Goal: Task Accomplishment & Management: Manage account settings

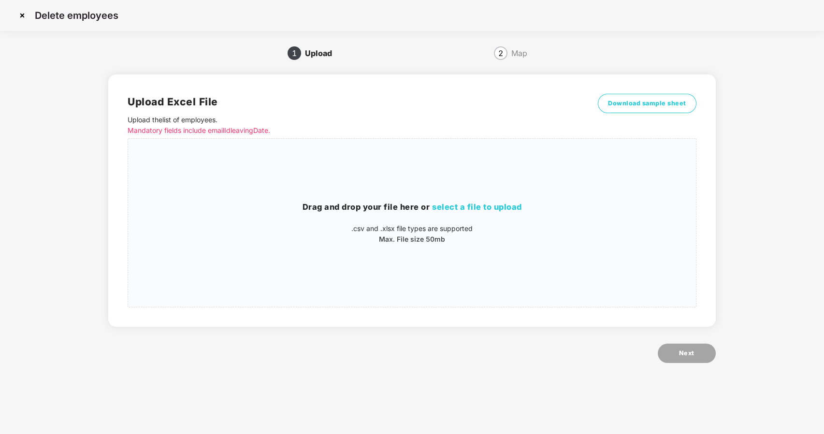
click at [25, 16] on img at bounding box center [22, 15] width 15 height 15
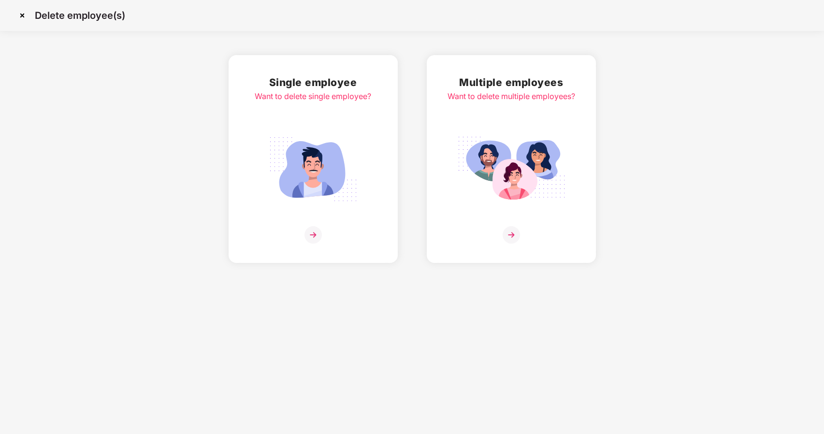
click at [25, 16] on img at bounding box center [22, 15] width 15 height 15
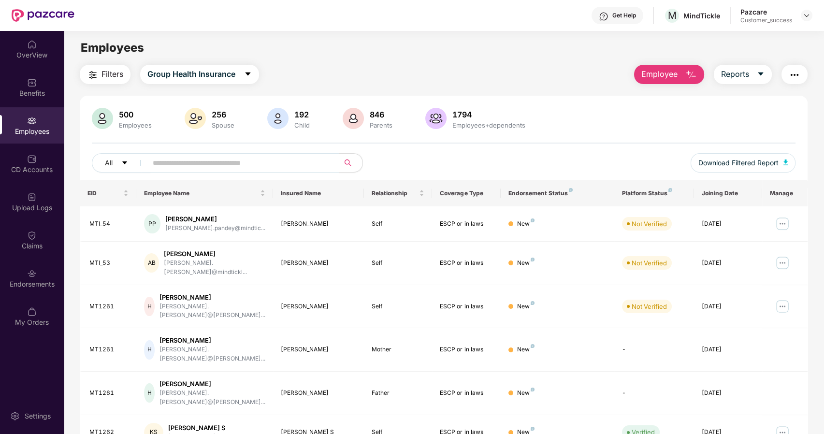
click at [676, 76] on span "Employee" at bounding box center [659, 74] width 36 height 12
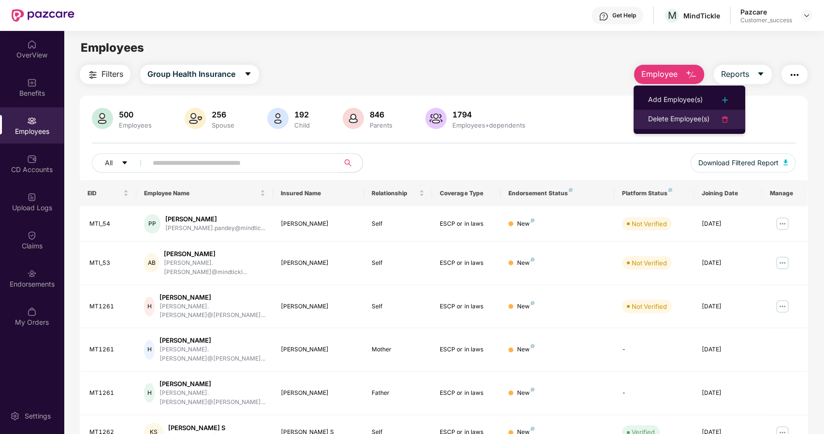
click at [675, 118] on div "Delete Employee(s)" at bounding box center [678, 120] width 61 height 12
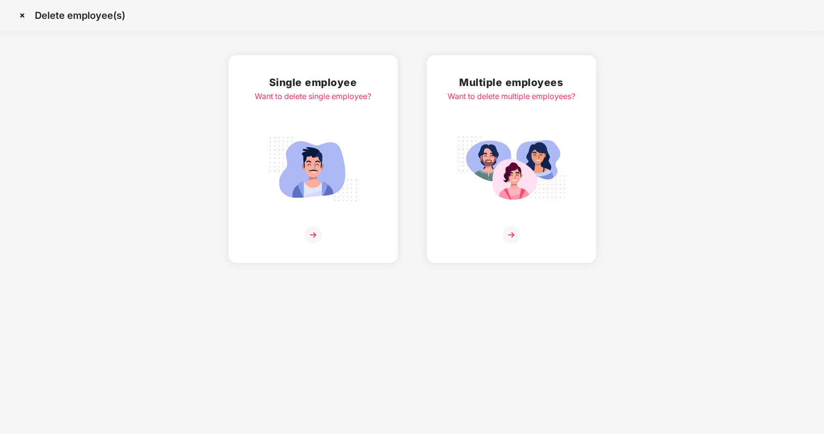
click at [492, 235] on div at bounding box center [512, 234] width 128 height 17
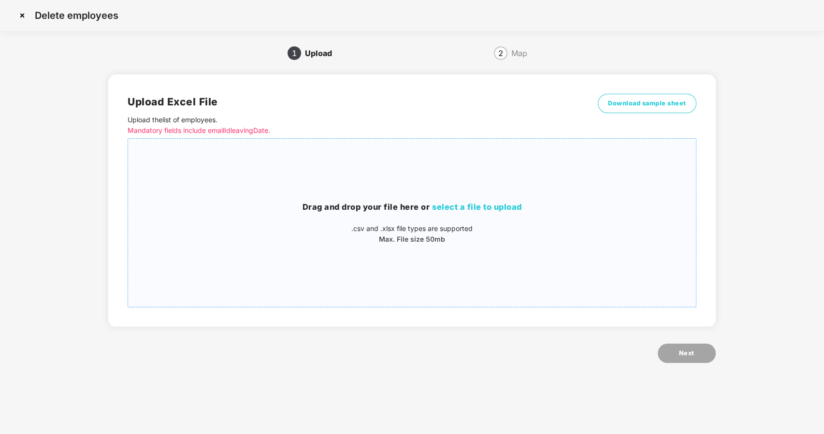
click at [483, 203] on span "select a file to upload" at bounding box center [477, 207] width 90 height 10
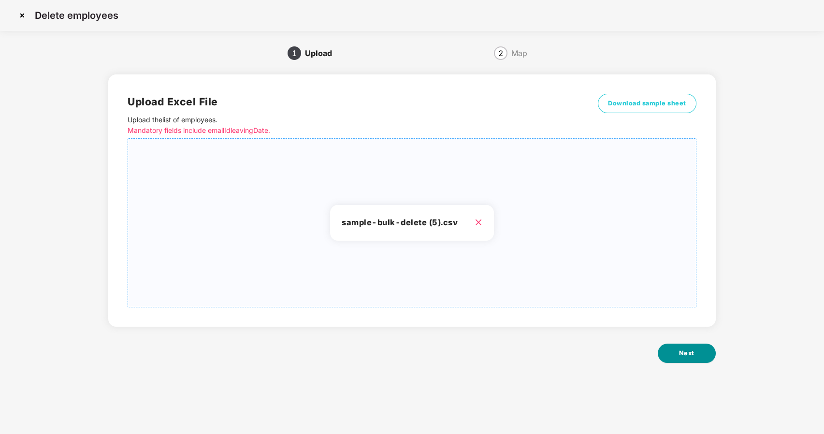
click at [681, 354] on span "Next" at bounding box center [686, 354] width 15 height 10
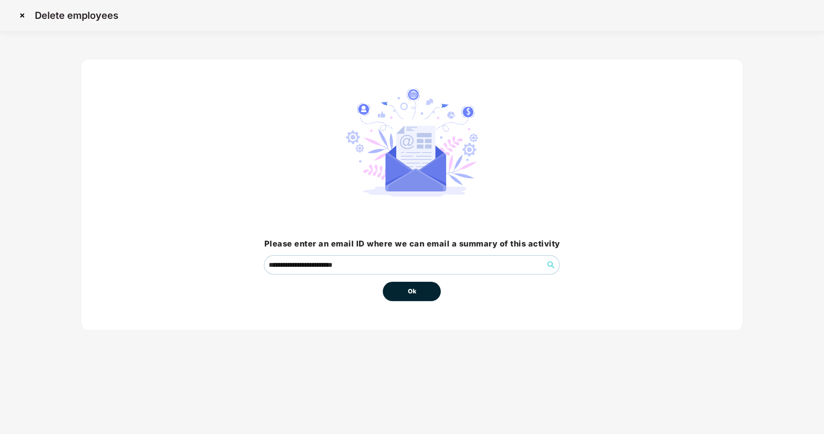
click at [412, 293] on span "Ok" at bounding box center [412, 292] width 9 height 10
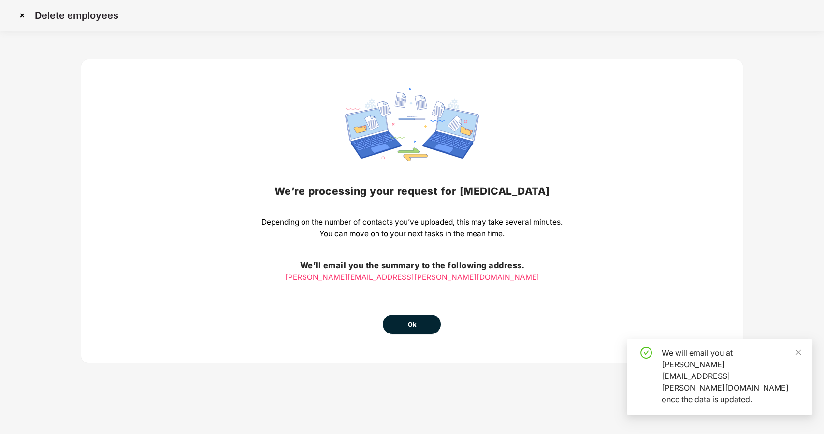
click at [412, 325] on span "Ok" at bounding box center [412, 325] width 9 height 10
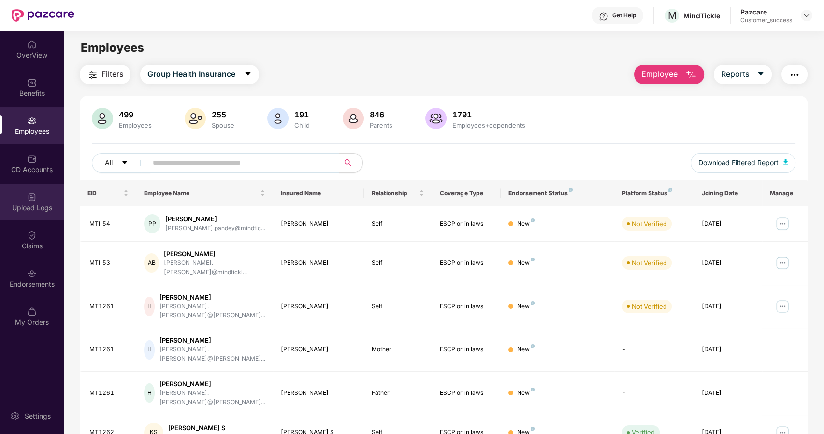
click at [26, 197] on div "Upload Logs" at bounding box center [32, 202] width 64 height 36
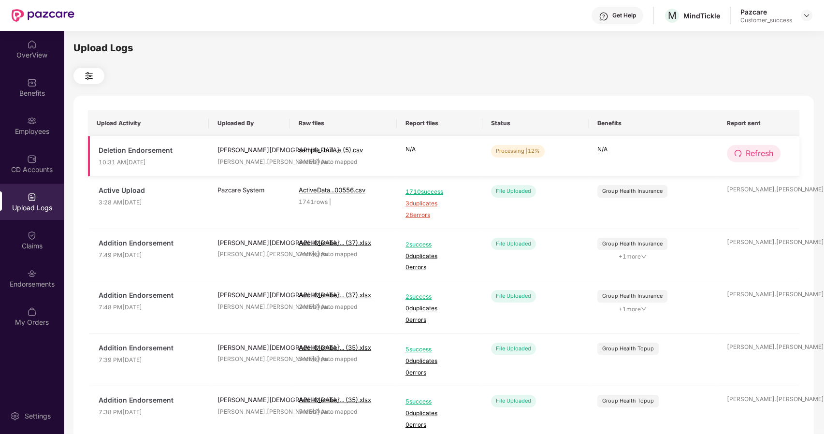
click at [765, 153] on span "Refresh" at bounding box center [760, 153] width 28 height 12
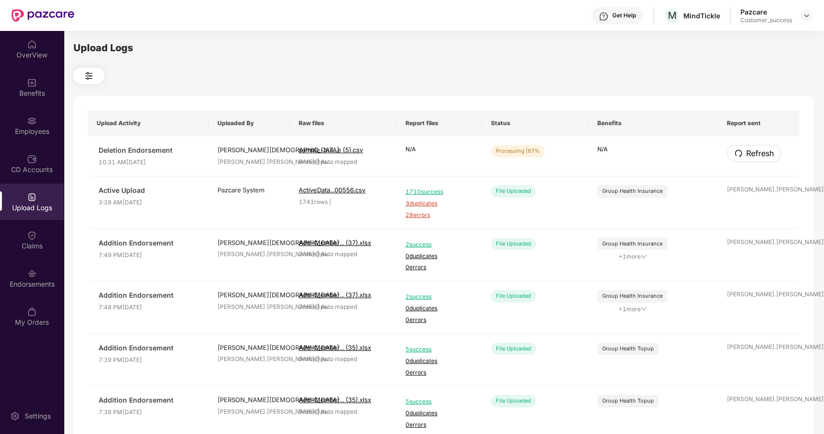
click at [765, 153] on span "Refresh" at bounding box center [760, 153] width 28 height 12
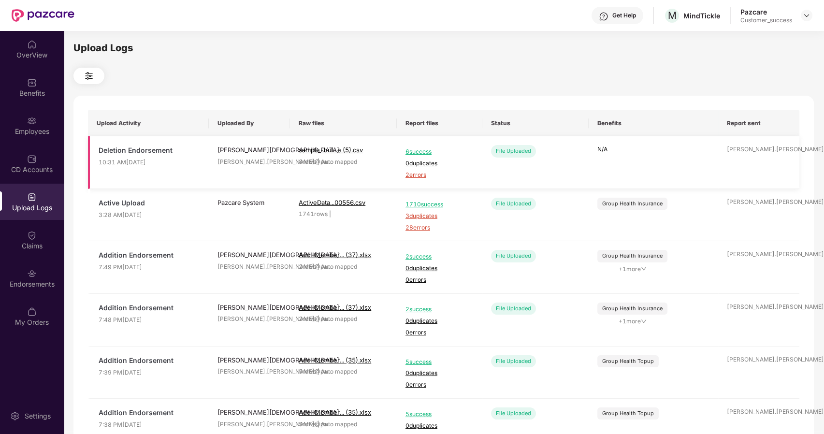
click at [422, 176] on span "2 errors" at bounding box center [440, 175] width 68 height 9
click at [42, 127] on div "Employees" at bounding box center [32, 132] width 64 height 10
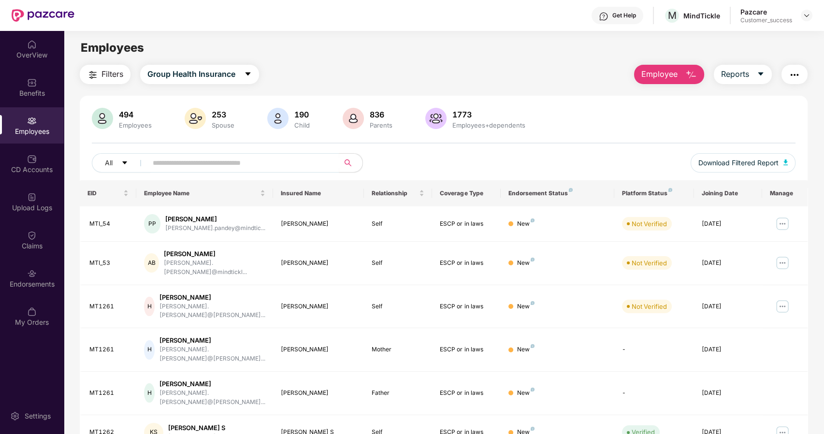
click at [650, 76] on span "Employee" at bounding box center [659, 74] width 36 height 12
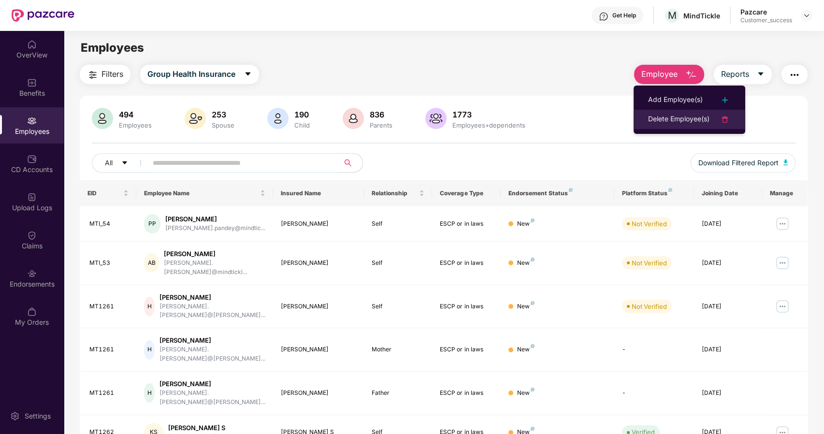
click at [687, 114] on div "Delete Employee(s)" at bounding box center [678, 120] width 61 height 12
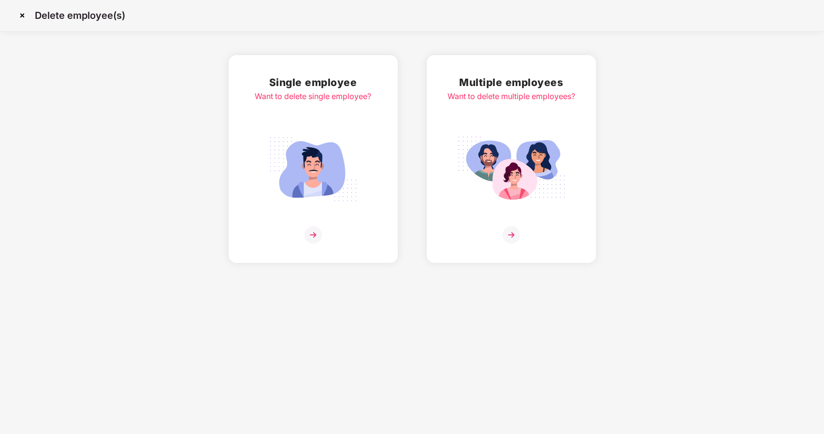
click at [514, 234] on img at bounding box center [511, 234] width 17 height 17
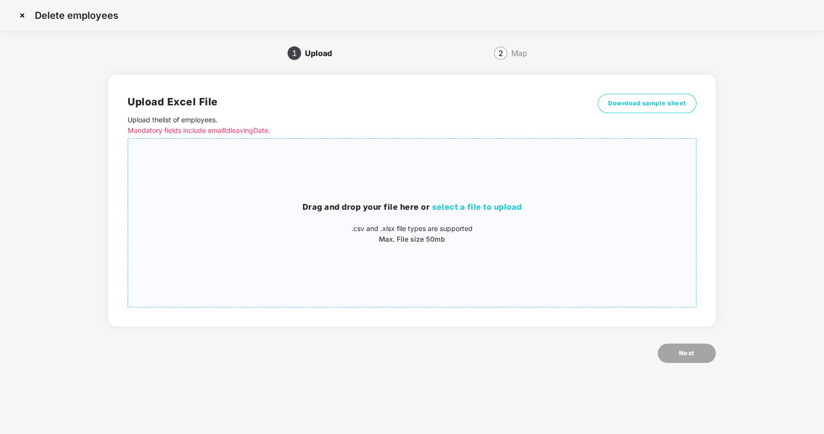
click at [456, 202] on h3 "Drag and drop your file here or select a file to upload" at bounding box center [412, 207] width 568 height 13
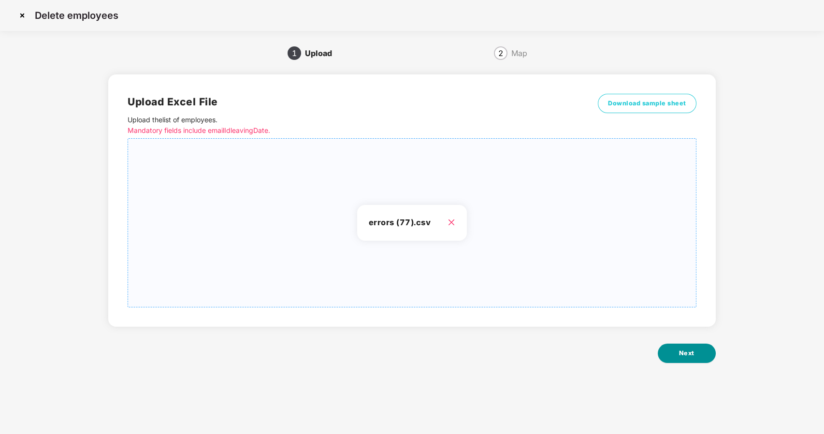
click at [677, 350] on button "Next" at bounding box center [687, 353] width 58 height 19
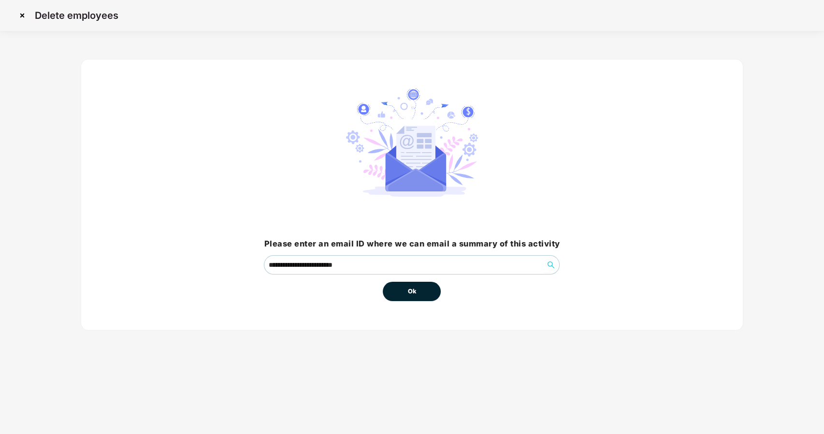
click at [396, 288] on button "Ok" at bounding box center [412, 291] width 58 height 19
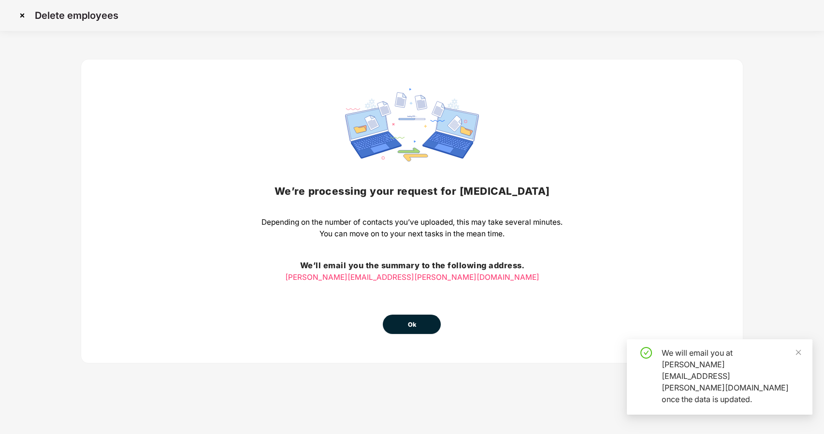
click at [402, 326] on button "Ok" at bounding box center [412, 324] width 58 height 19
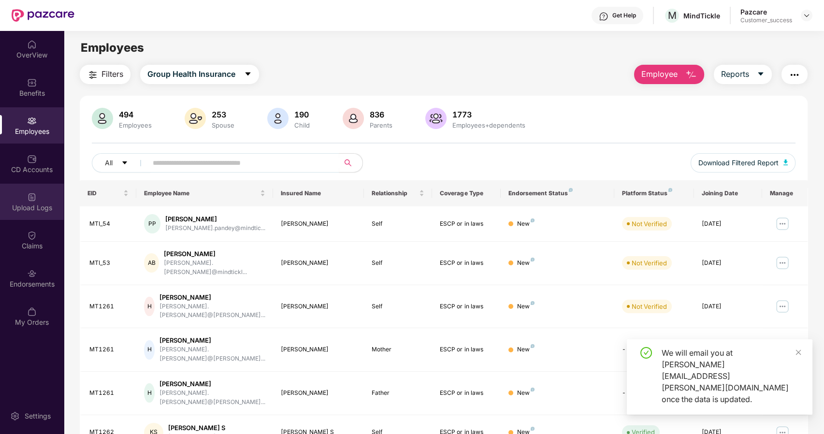
click at [20, 195] on div "Upload Logs" at bounding box center [32, 202] width 64 height 36
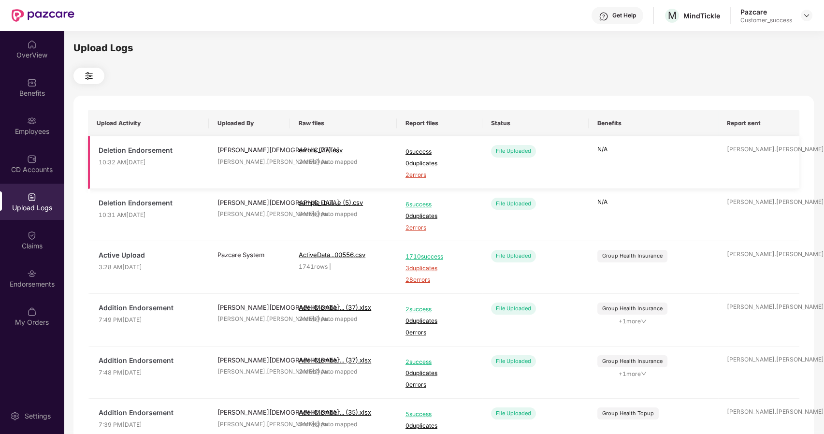
click at [414, 175] on span "2 errors" at bounding box center [440, 175] width 68 height 9
click at [34, 127] on div "Employees" at bounding box center [32, 132] width 64 height 10
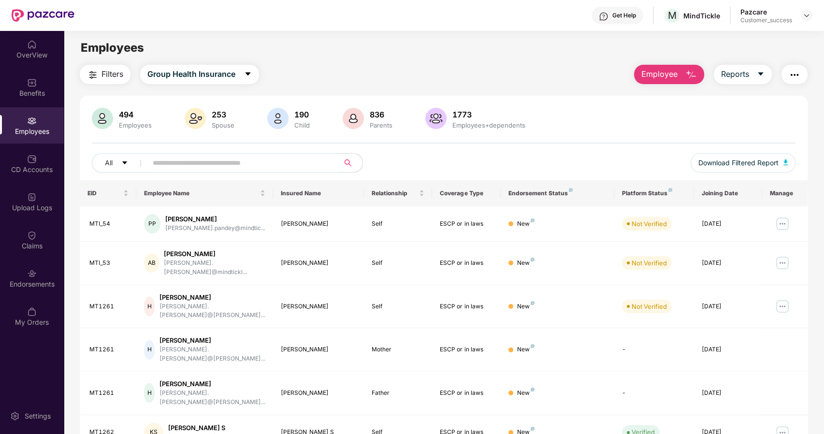
click at [168, 165] on input "text" at bounding box center [240, 163] width 174 height 15
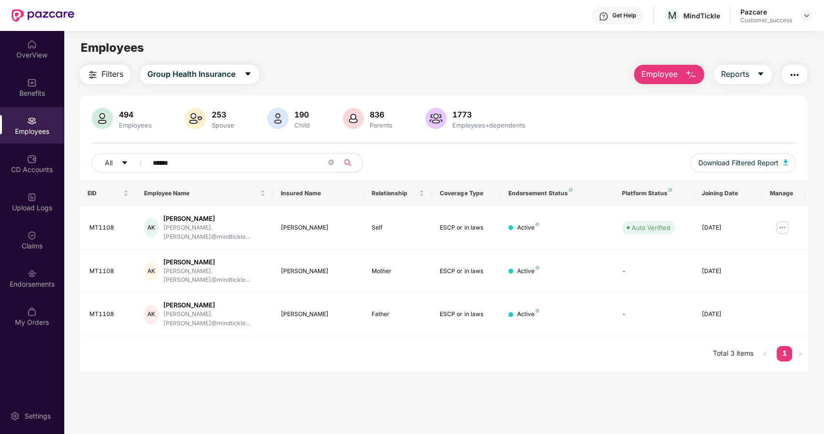
type input "******"
click at [655, 67] on button "Employee" at bounding box center [669, 74] width 70 height 19
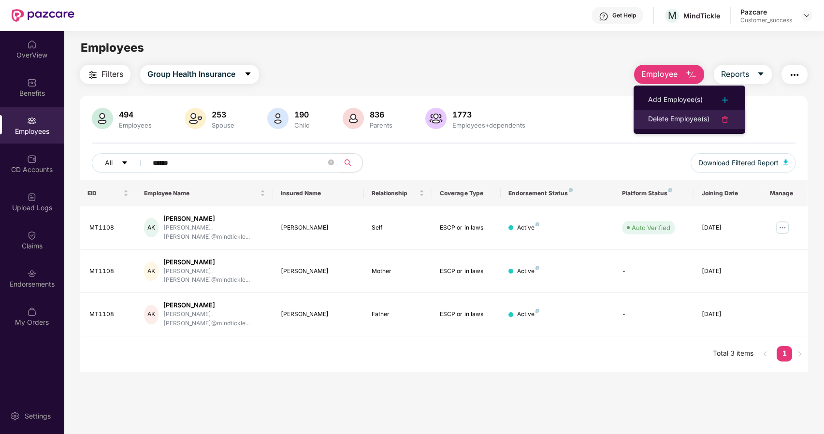
click at [707, 116] on div "Delete Employee(s)" at bounding box center [678, 120] width 61 height 12
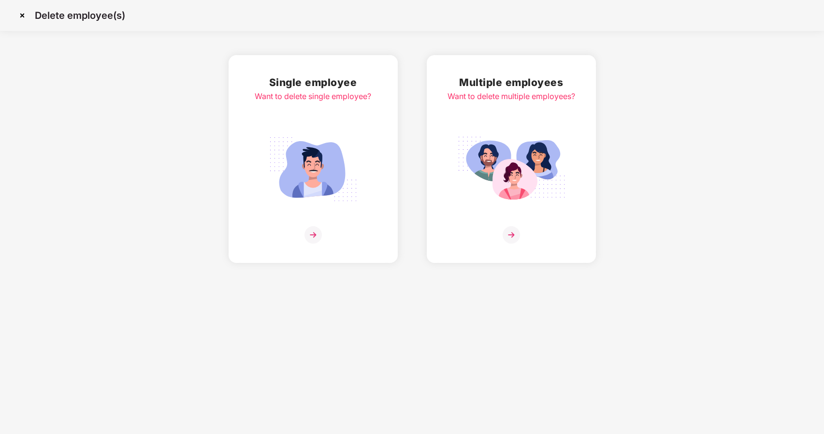
click at [507, 233] on img at bounding box center [511, 234] width 17 height 17
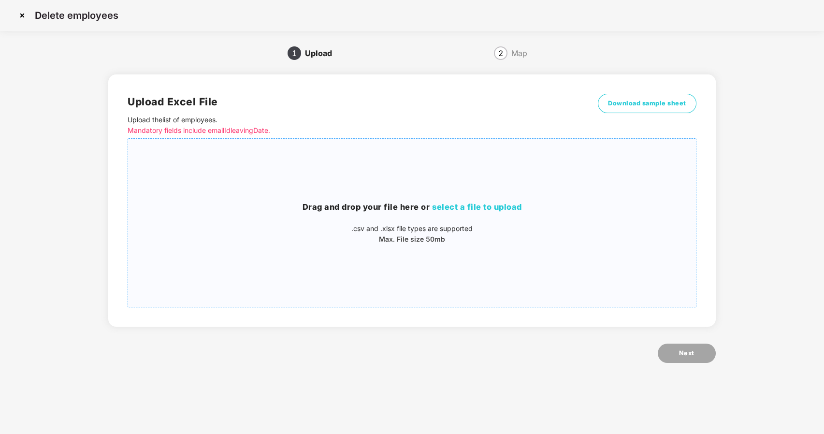
click at [450, 201] on h3 "Drag and drop your file here or select a file to upload" at bounding box center [412, 207] width 568 height 13
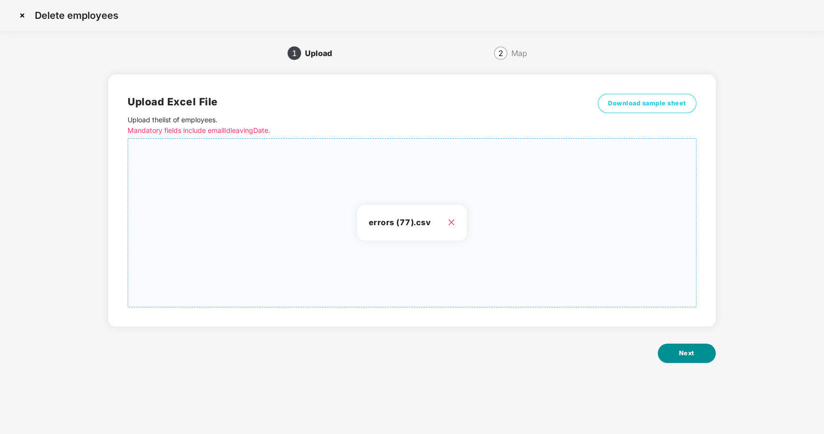
click at [681, 358] on span "Next" at bounding box center [686, 354] width 15 height 10
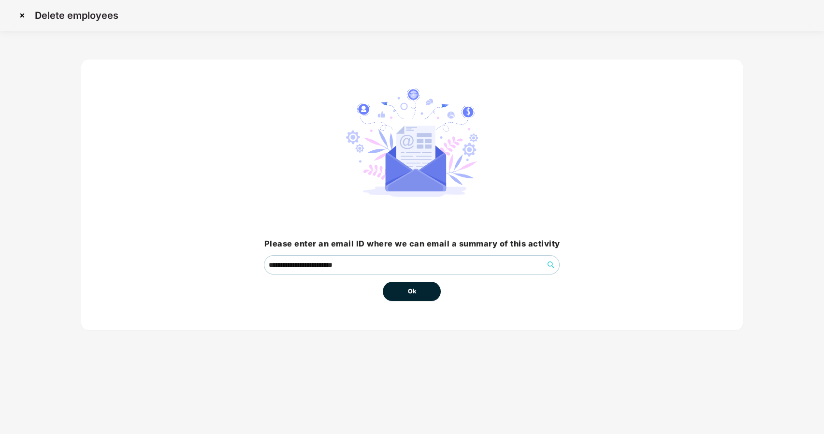
click at [414, 293] on span "Ok" at bounding box center [412, 292] width 9 height 10
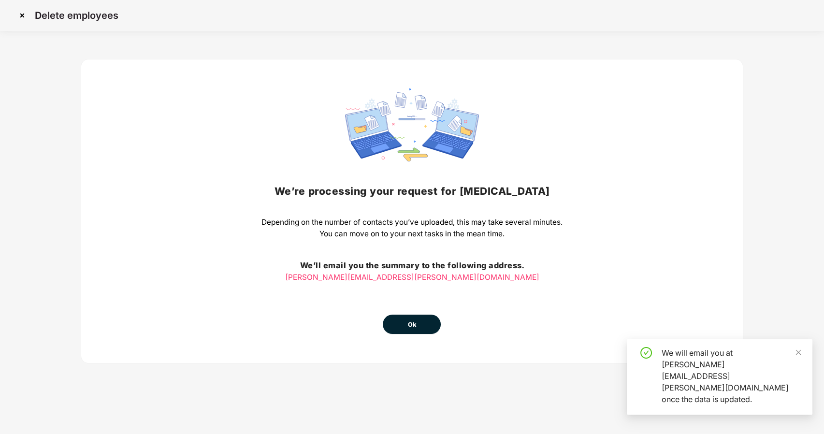
click at [404, 327] on button "Ok" at bounding box center [412, 324] width 58 height 19
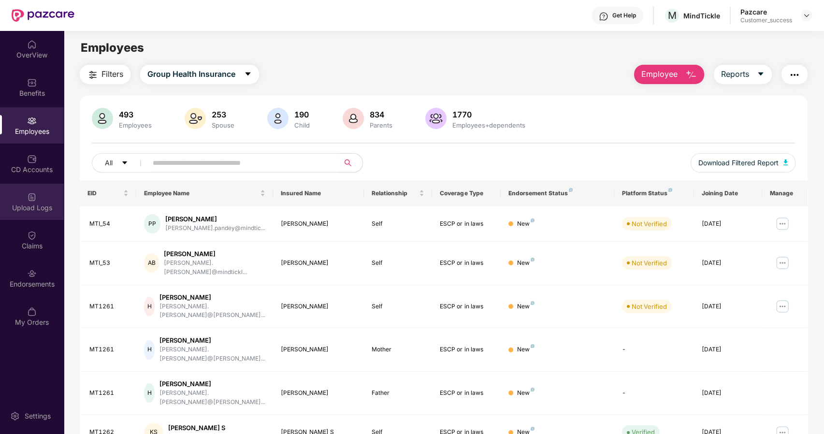
click at [44, 197] on div "Upload Logs" at bounding box center [32, 202] width 64 height 36
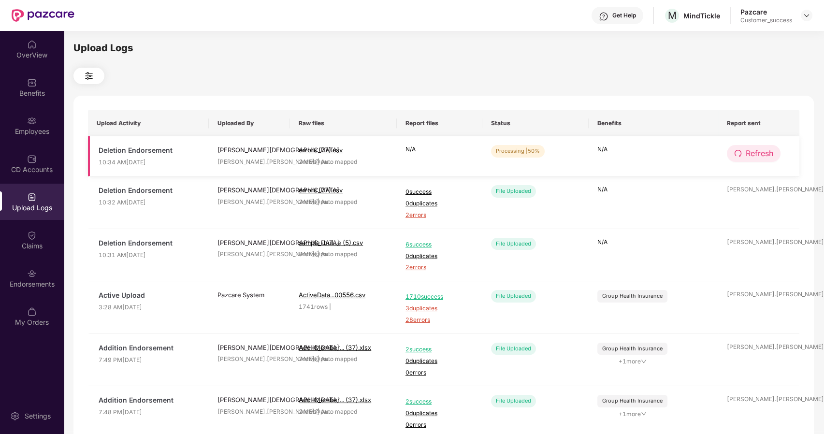
click at [762, 157] on span "Refresh" at bounding box center [760, 153] width 28 height 12
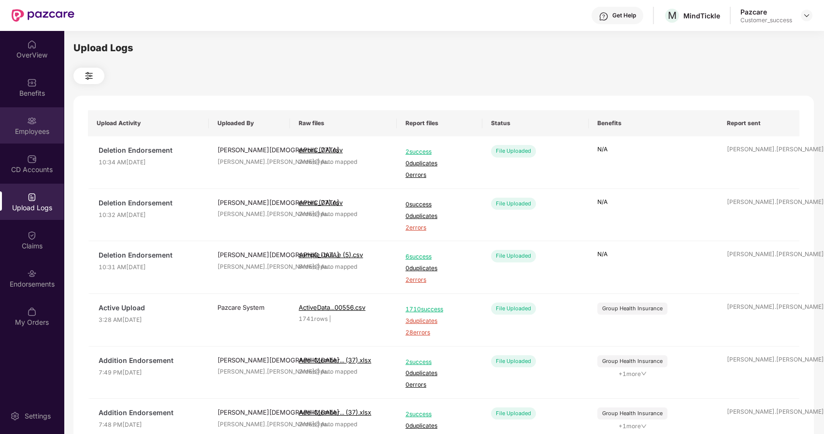
click at [31, 118] on img at bounding box center [32, 121] width 10 height 10
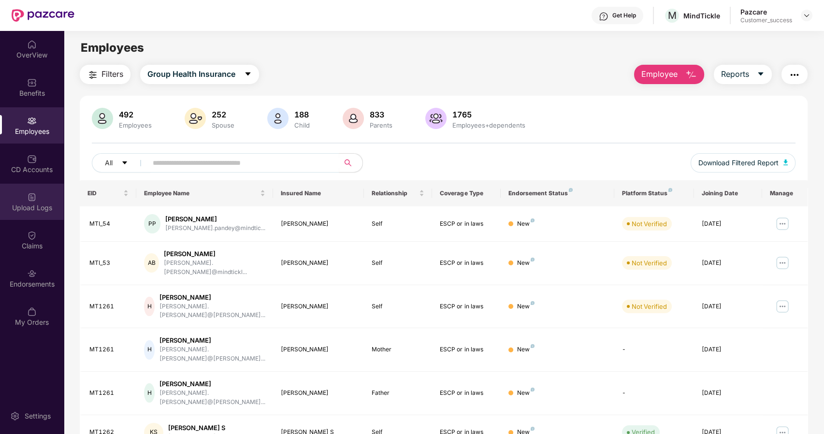
click at [19, 210] on div "Upload Logs" at bounding box center [32, 208] width 64 height 10
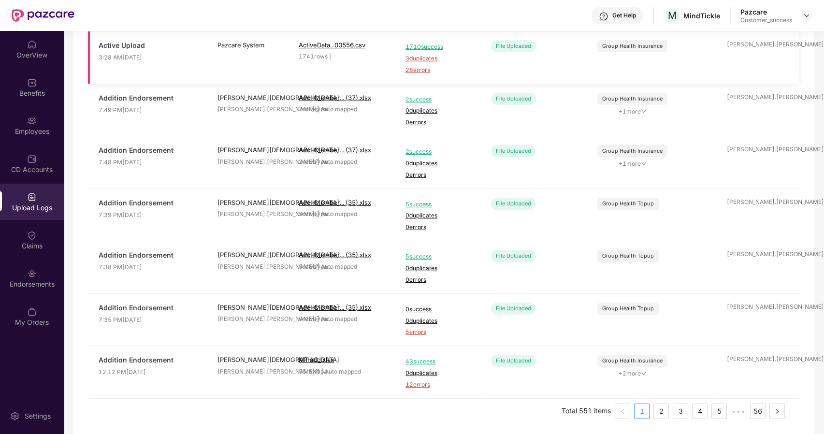
scroll to position [266, 0]
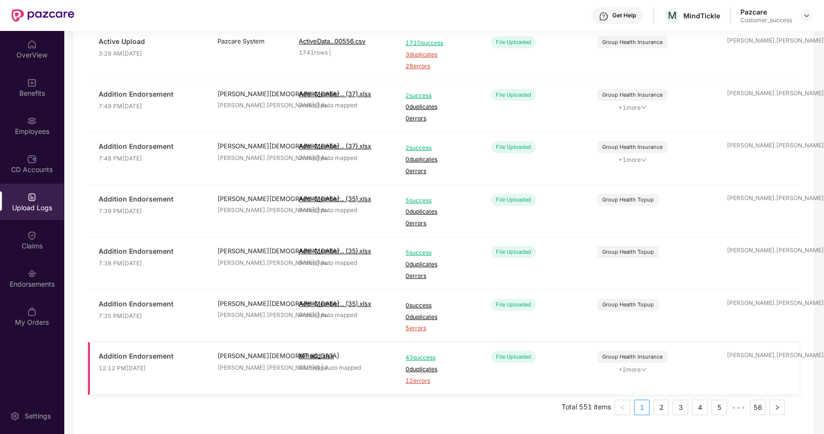
click at [418, 373] on div "43 success 0 duplicates 12 errors" at bounding box center [440, 368] width 68 height 35
click at [410, 378] on span "12 errors" at bounding box center [440, 381] width 68 height 9
click at [20, 122] on div "Employees" at bounding box center [32, 125] width 64 height 36
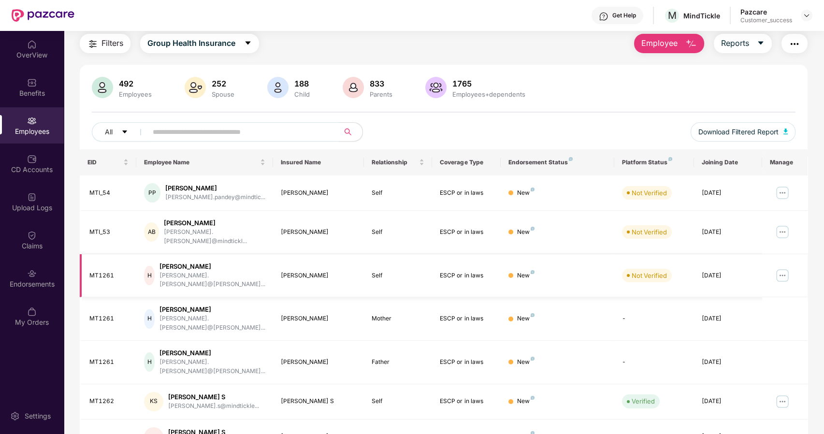
scroll to position [159, 0]
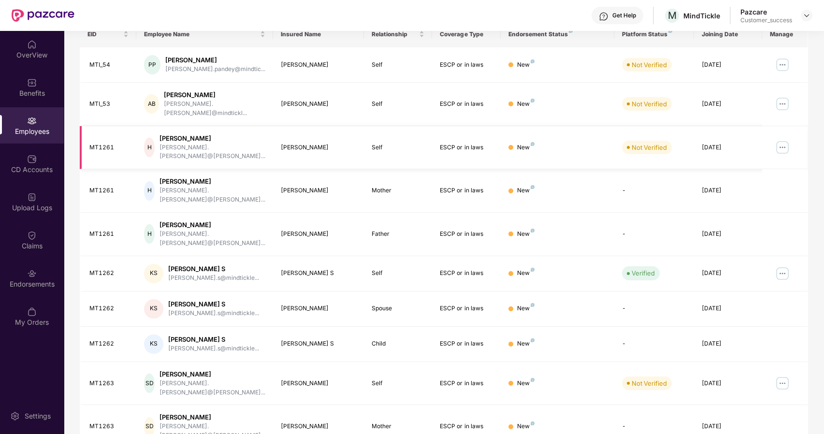
click at [186, 143] on div "[PERSON_NAME].[PERSON_NAME]@[PERSON_NAME]..." at bounding box center [213, 152] width 106 height 18
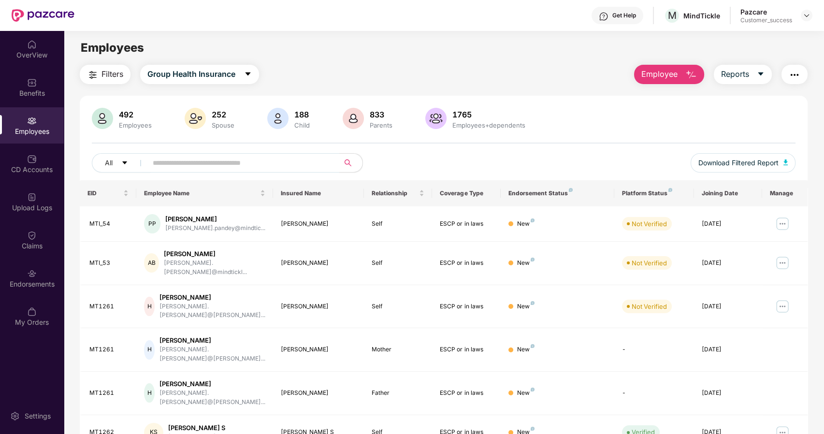
click at [170, 165] on input "text" at bounding box center [240, 163] width 174 height 15
paste input "******"
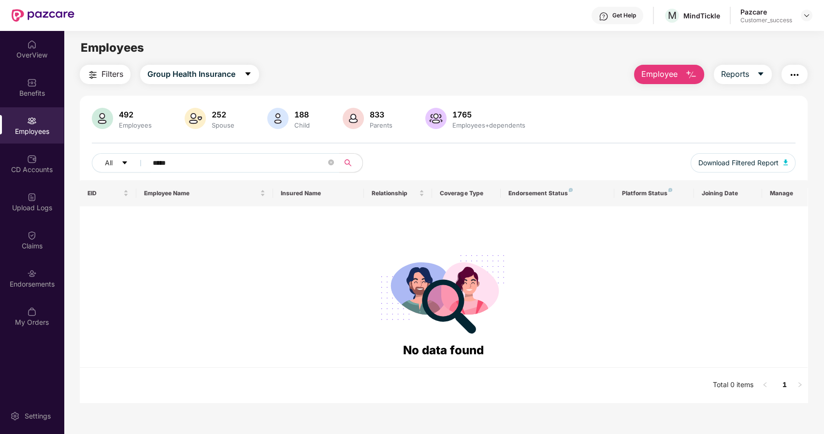
type input "****"
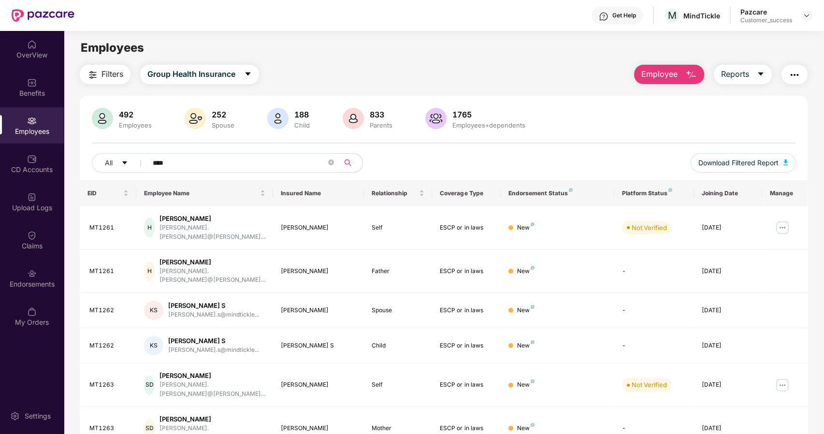
click at [658, 73] on span "Employee" at bounding box center [659, 74] width 36 height 12
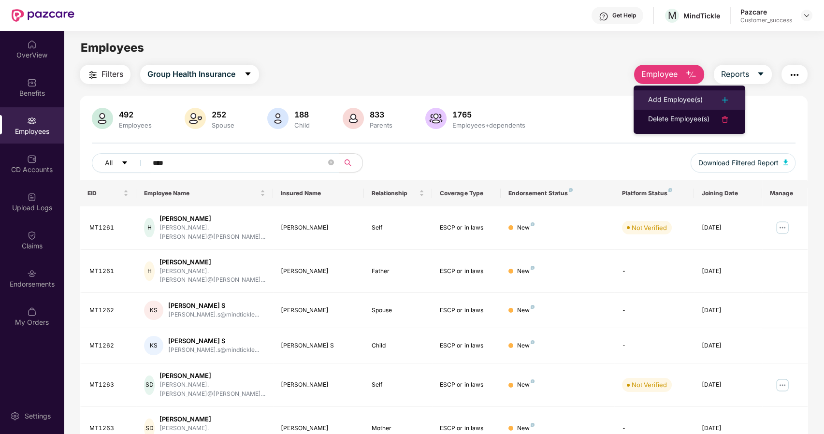
click at [673, 96] on div "Add Employee(s)" at bounding box center [675, 100] width 55 height 12
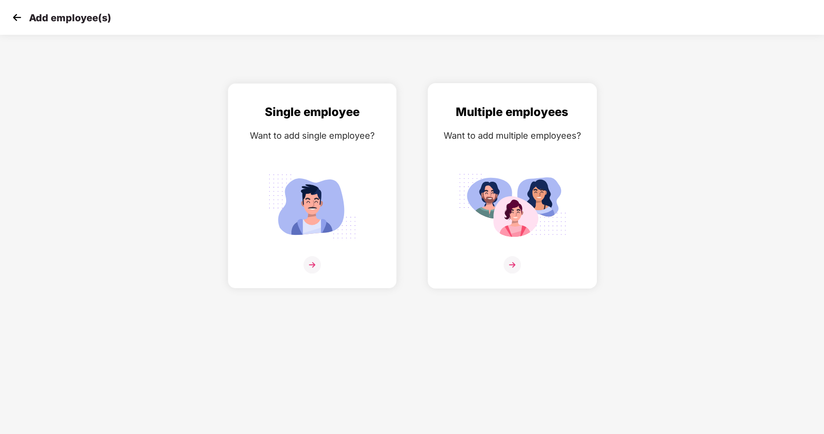
click at [523, 258] on div at bounding box center [512, 270] width 149 height 29
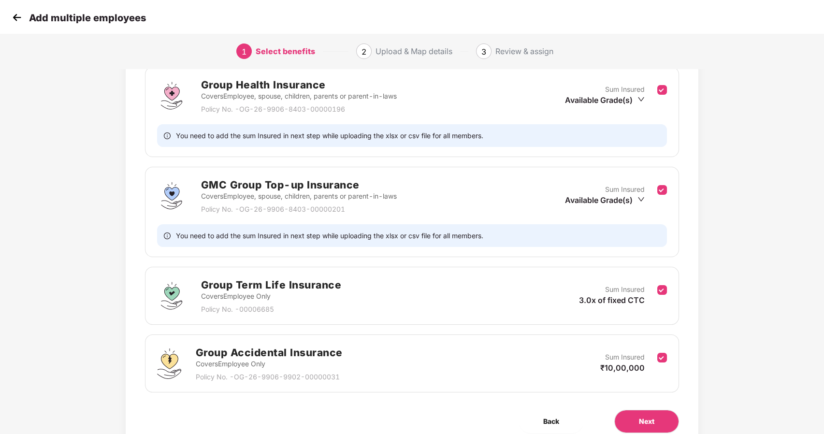
scroll to position [180, 0]
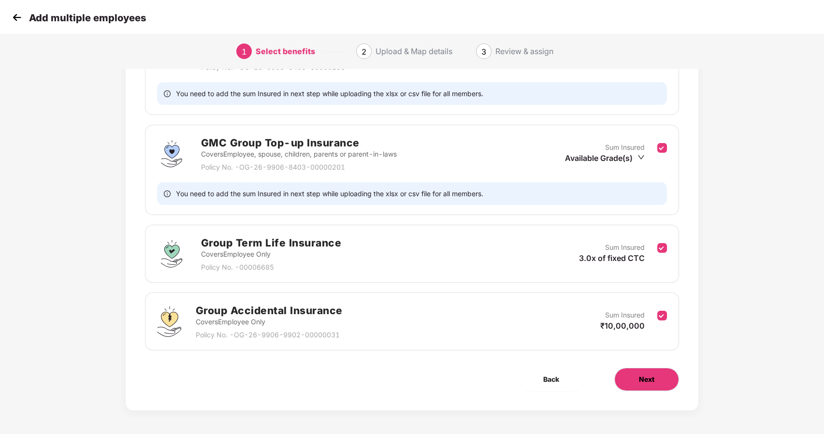
click at [632, 376] on button "Next" at bounding box center [646, 379] width 65 height 23
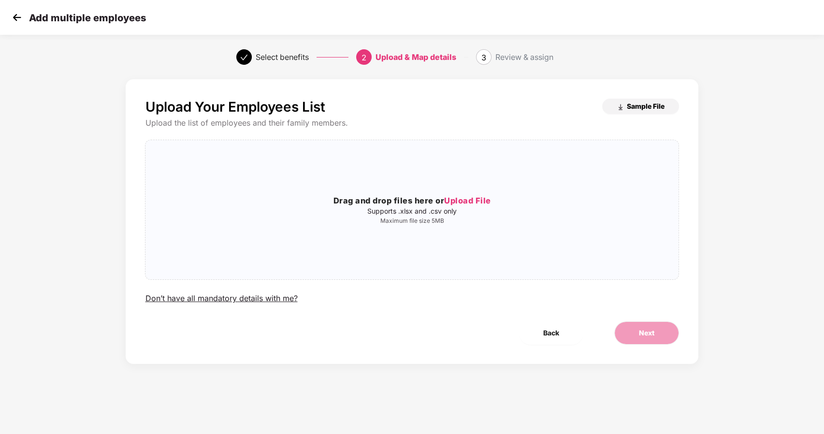
click at [649, 101] on button "Sample File" at bounding box center [640, 106] width 77 height 15
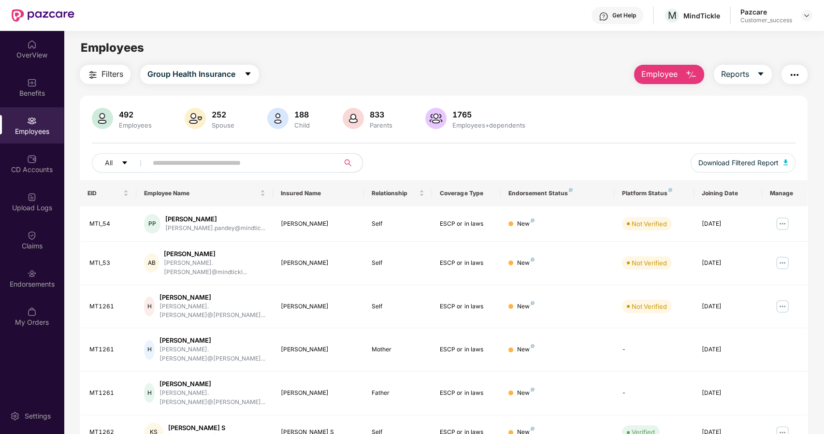
click at [189, 160] on input "text" at bounding box center [240, 163] width 174 height 15
paste input "******"
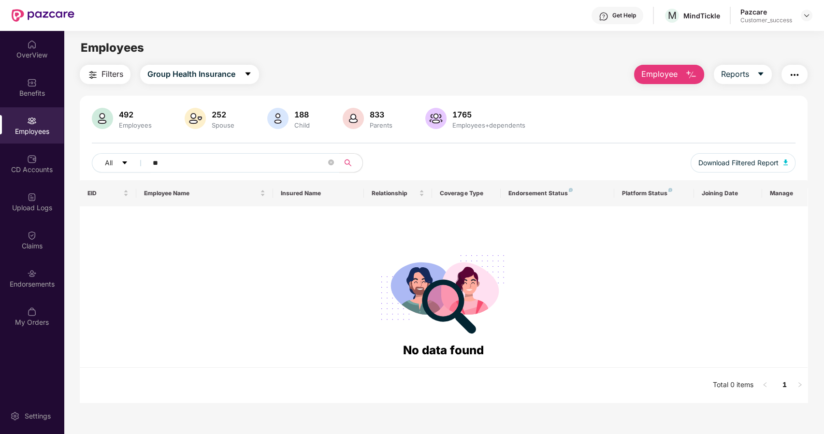
type input "*"
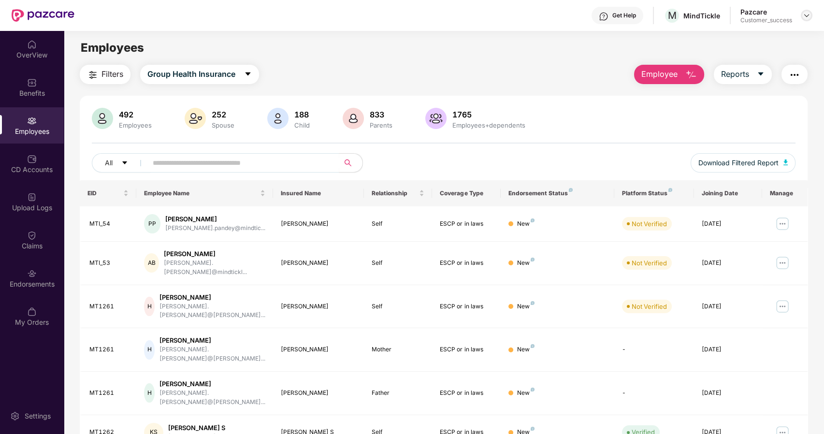
click at [807, 17] on img at bounding box center [807, 16] width 8 height 8
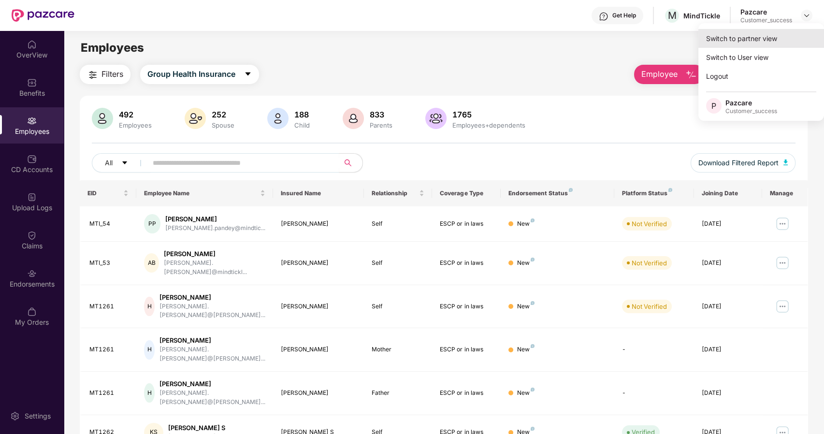
click at [733, 43] on div "Switch to partner view" at bounding box center [762, 38] width 126 height 19
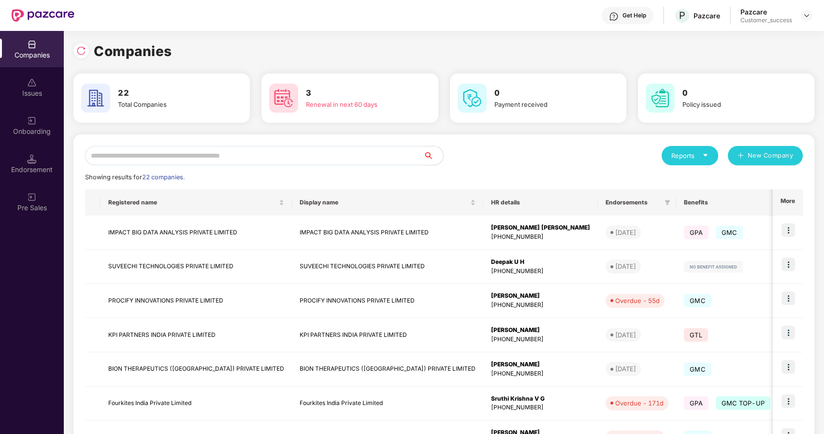
click at [104, 156] on input "text" at bounding box center [254, 155] width 339 height 19
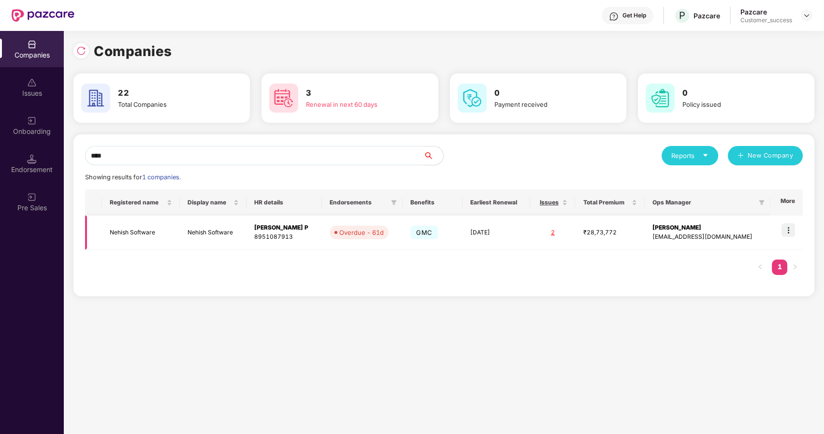
type input "****"
click at [793, 227] on img at bounding box center [789, 230] width 14 height 14
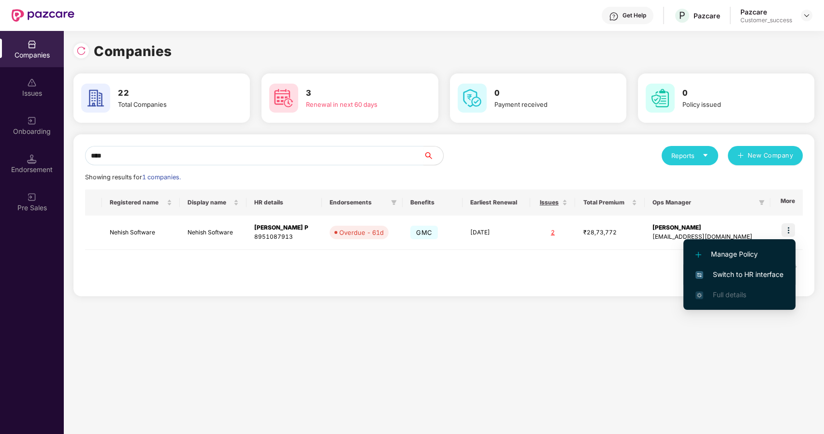
click at [738, 272] on span "Switch to HR interface" at bounding box center [740, 274] width 88 height 11
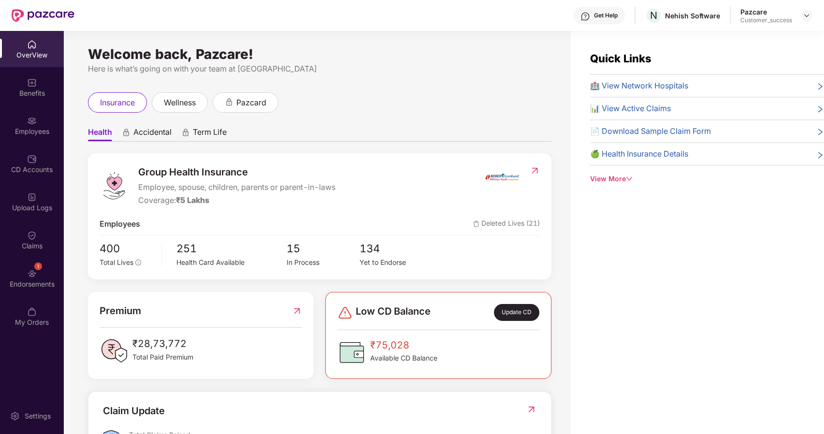
click at [31, 259] on div "OverView Benefits Employees CD Accounts Upload Logs Claims 1 Endorsements My Or…" at bounding box center [32, 184] width 64 height 306
click at [32, 269] on img at bounding box center [32, 274] width 10 height 10
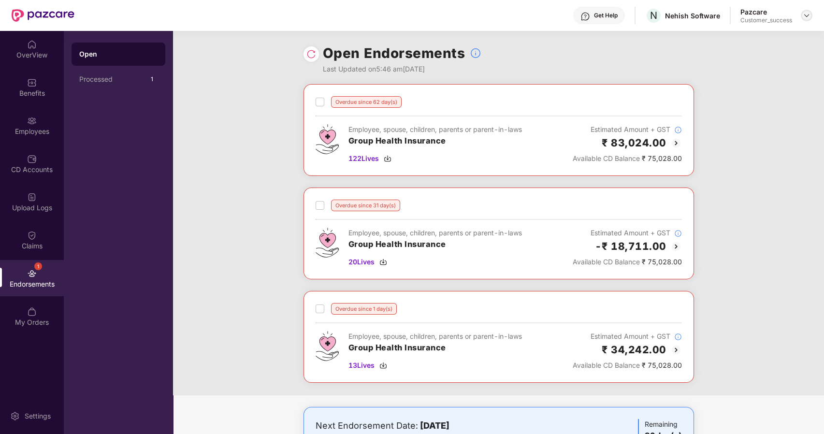
click at [806, 14] on img at bounding box center [807, 16] width 8 height 8
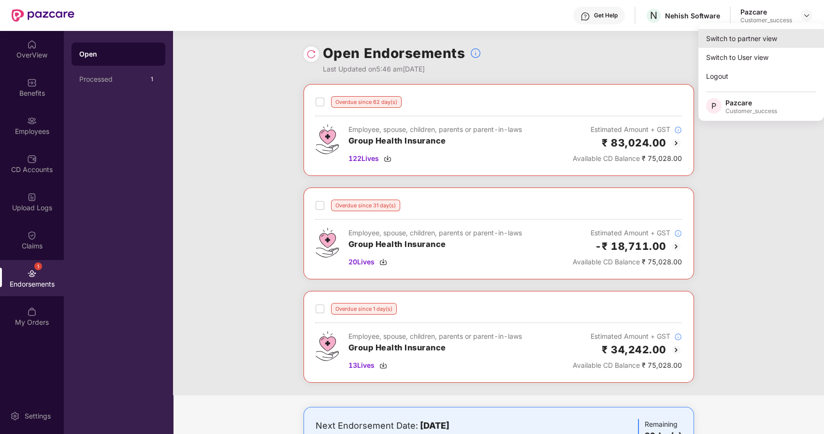
click at [756, 36] on div "Switch to partner view" at bounding box center [762, 38] width 126 height 19
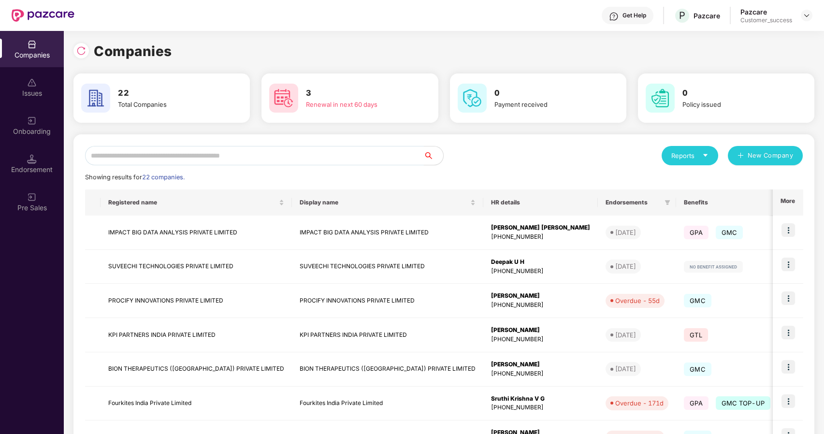
click at [218, 154] on input "text" at bounding box center [254, 155] width 339 height 19
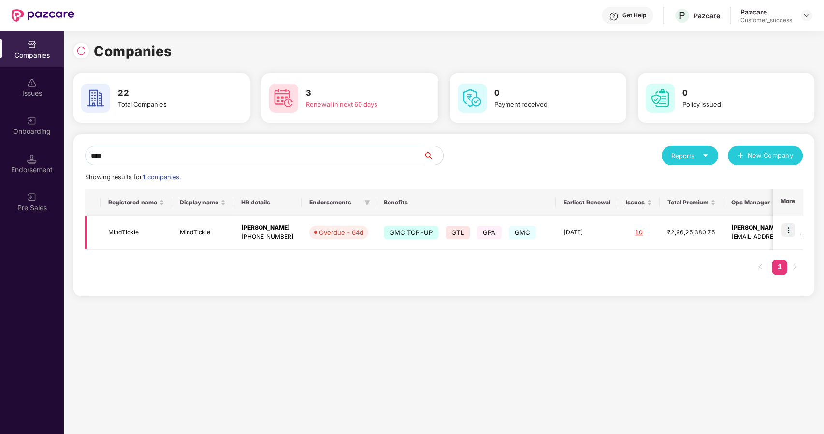
type input "****"
click at [791, 228] on img at bounding box center [789, 230] width 14 height 14
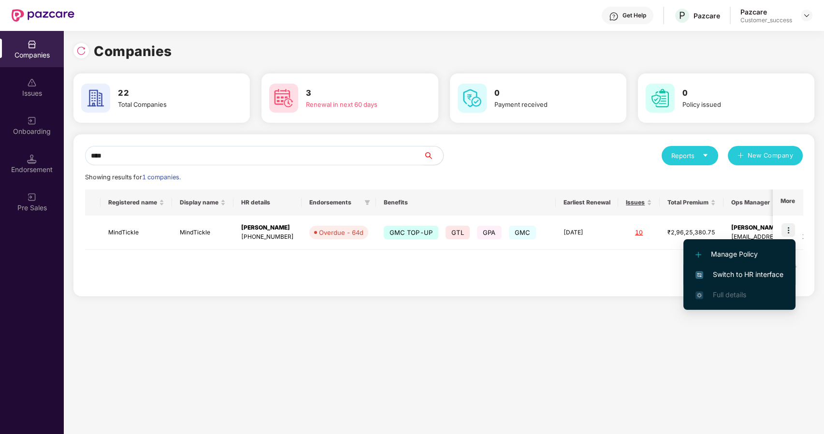
click at [725, 269] on li "Switch to HR interface" at bounding box center [740, 274] width 112 height 20
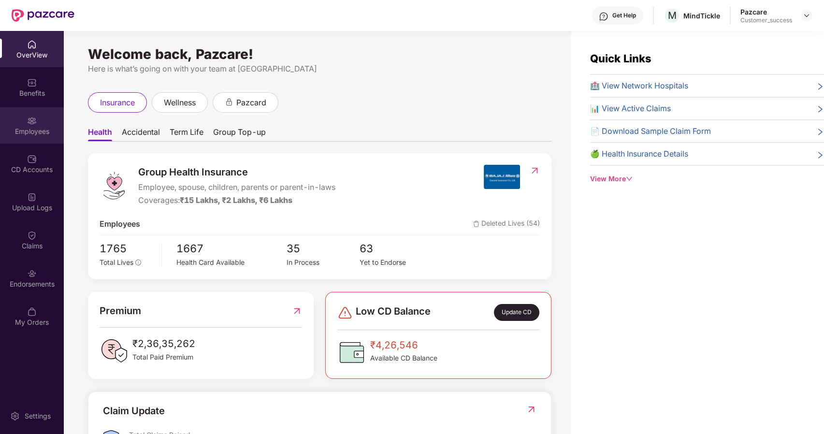
click at [37, 136] on div "Employees" at bounding box center [32, 132] width 64 height 10
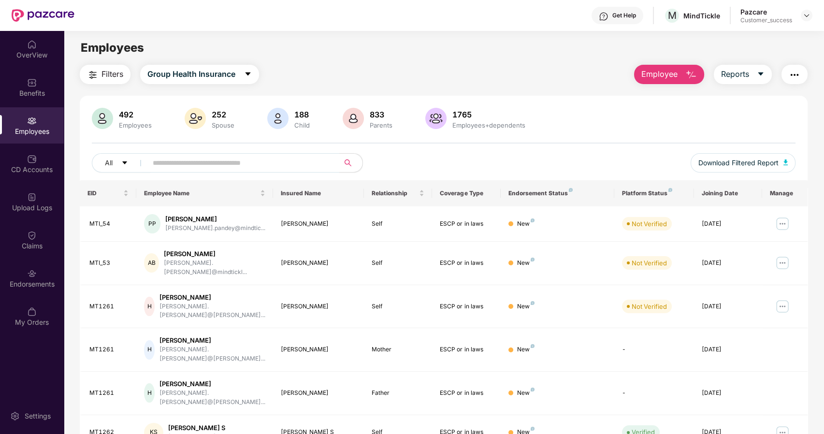
click at [161, 162] on input "text" at bounding box center [240, 163] width 174 height 15
paste input "******"
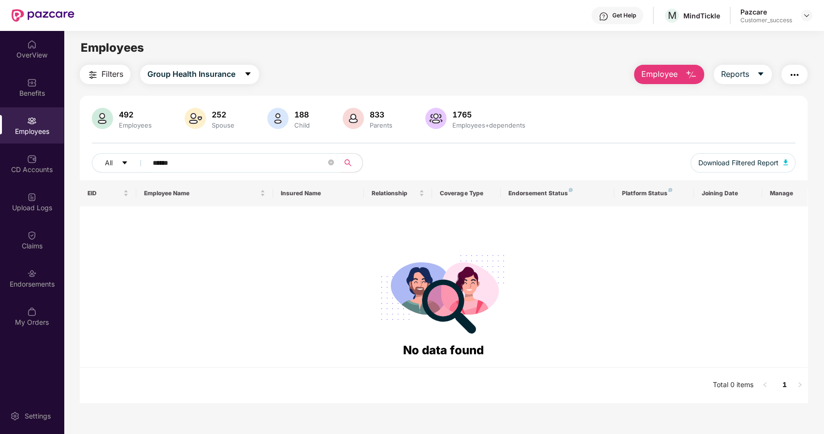
type input "******"
click at [675, 72] on span "Employee" at bounding box center [659, 74] width 36 height 12
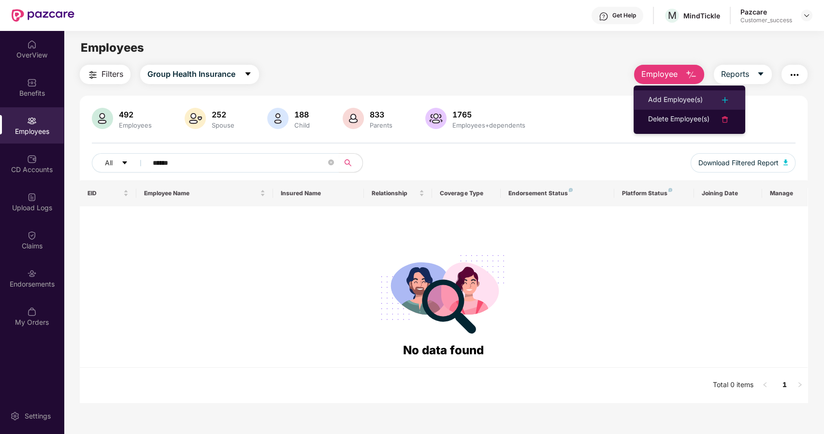
click at [685, 98] on div "Add Employee(s)" at bounding box center [675, 100] width 55 height 12
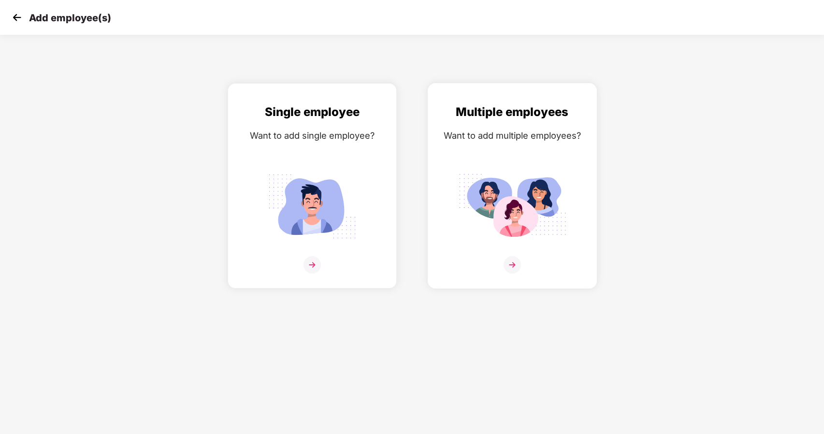
click at [507, 266] on img at bounding box center [512, 264] width 17 height 17
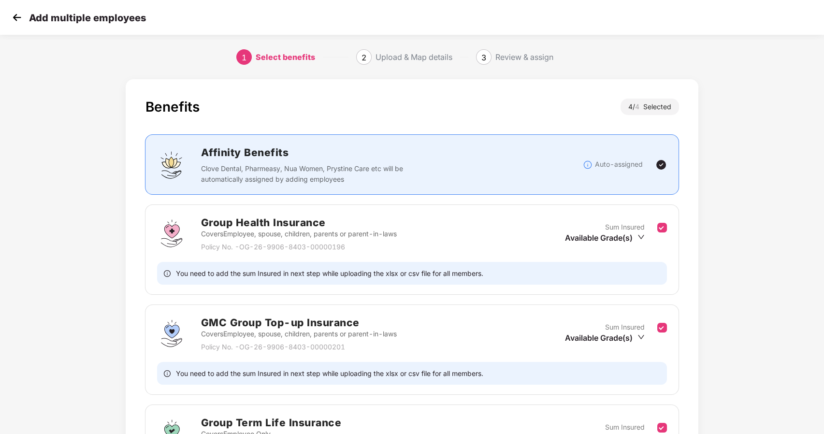
scroll to position [180, 0]
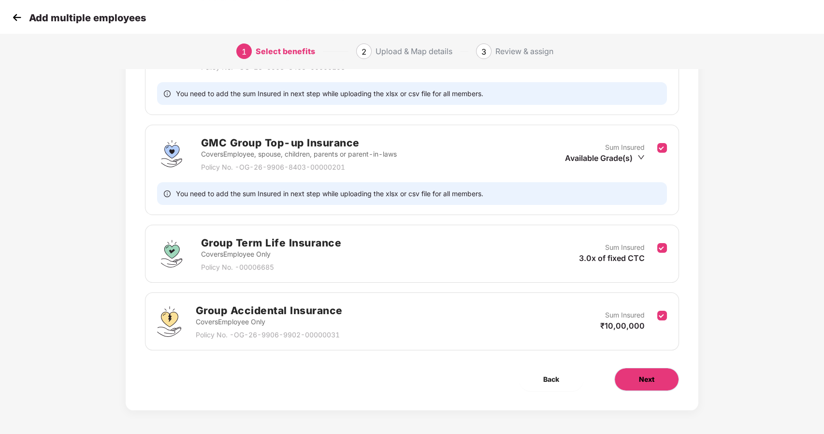
click at [652, 380] on span "Next" at bounding box center [646, 379] width 15 height 11
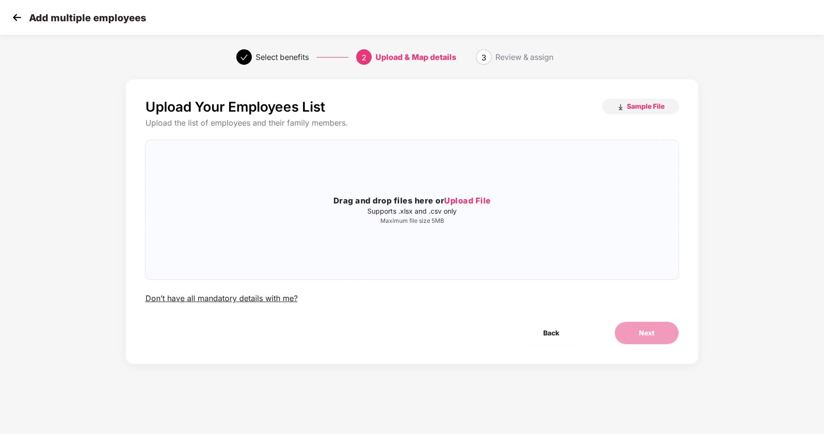
scroll to position [0, 0]
click at [463, 197] on span "Upload File" at bounding box center [467, 201] width 47 height 10
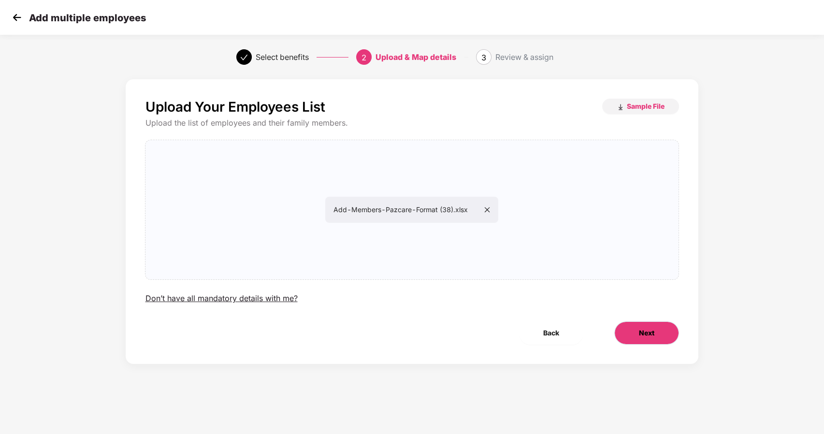
click at [639, 336] on span "Next" at bounding box center [646, 333] width 15 height 11
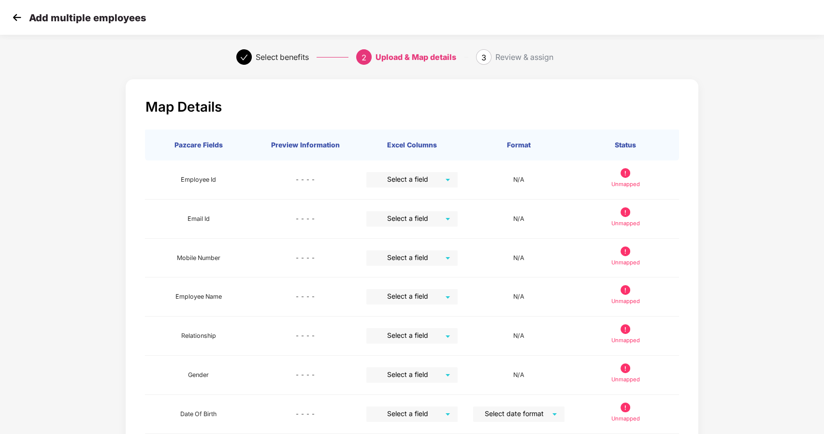
click at [16, 19] on img at bounding box center [17, 17] width 15 height 15
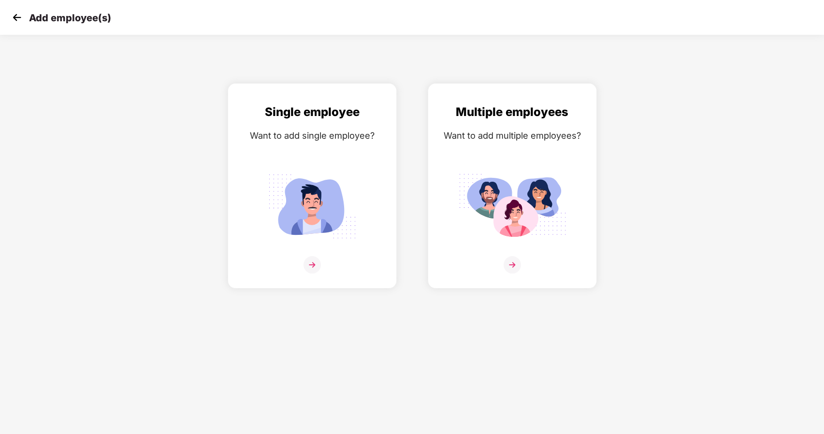
click at [15, 19] on img at bounding box center [17, 17] width 15 height 15
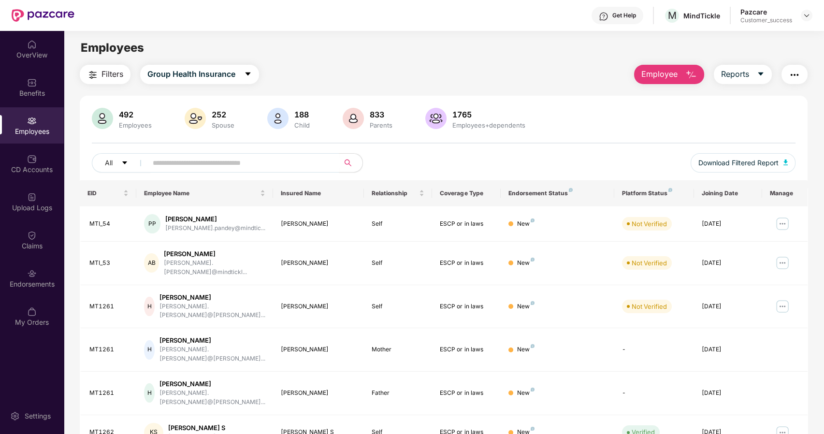
click at [669, 68] on button "Employee" at bounding box center [669, 74] width 70 height 19
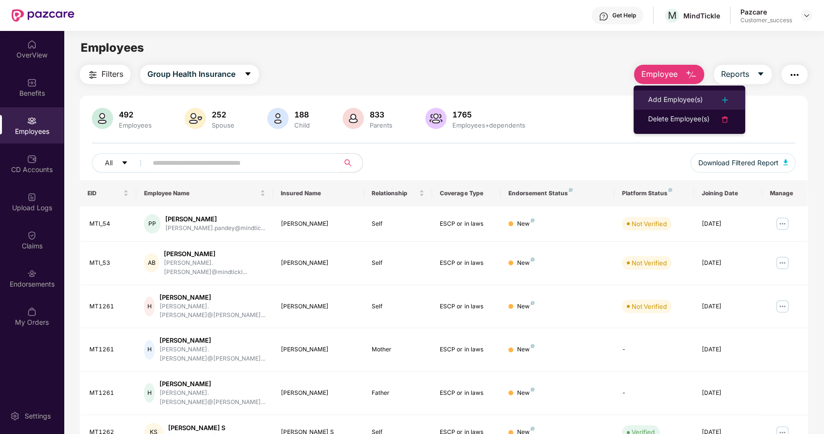
click at [672, 99] on div "Add Employee(s)" at bounding box center [675, 100] width 55 height 12
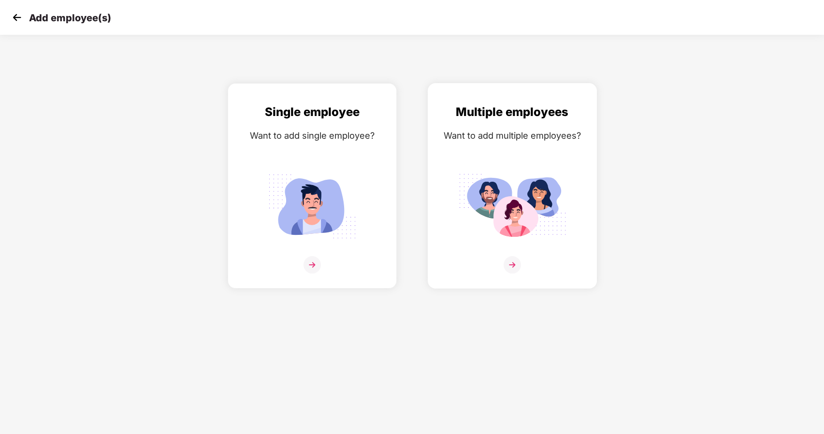
click at [508, 256] on img at bounding box center [512, 264] width 17 height 17
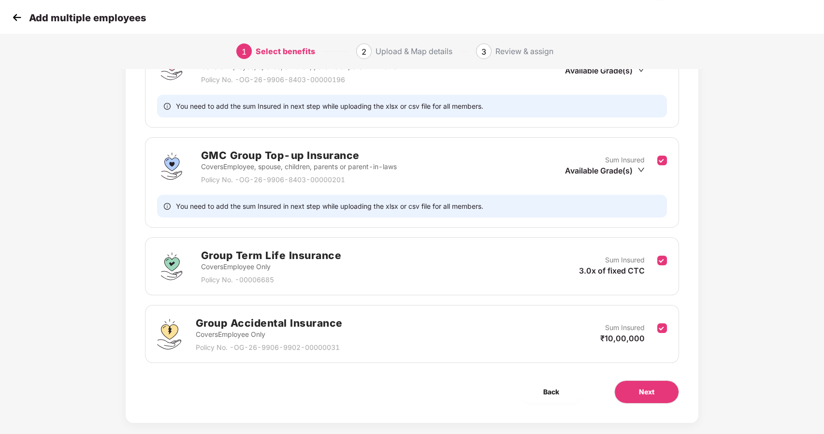
scroll to position [180, 0]
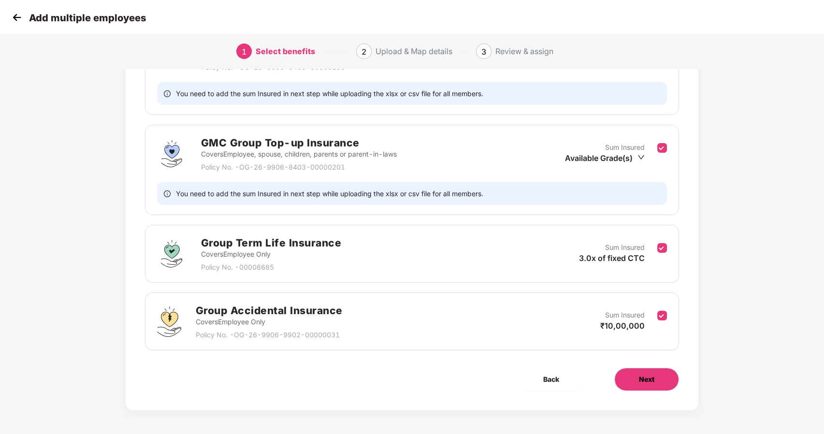
click at [659, 373] on button "Next" at bounding box center [646, 379] width 65 height 23
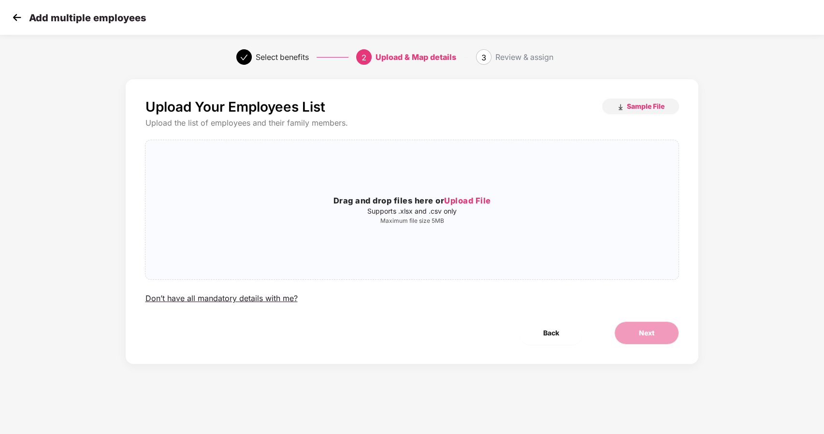
scroll to position [0, 0]
click at [464, 199] on span "Upload File" at bounding box center [467, 201] width 47 height 10
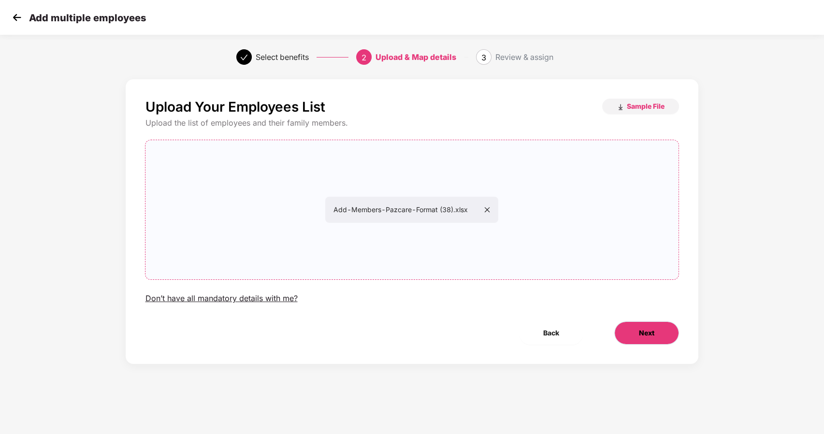
click at [644, 333] on span "Next" at bounding box center [646, 333] width 15 height 11
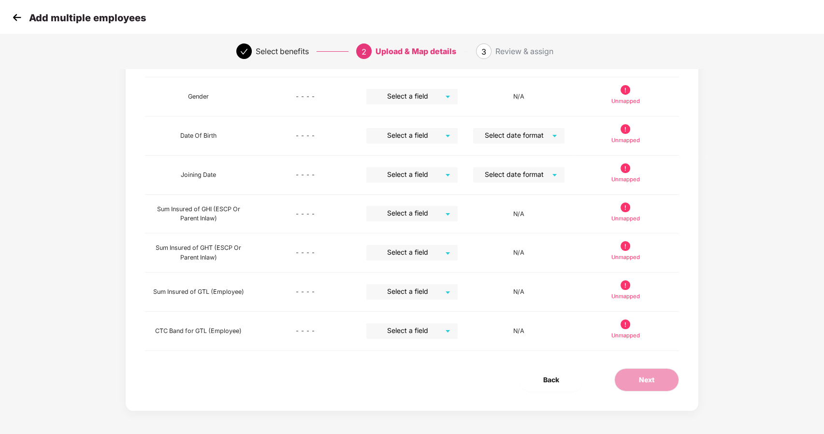
scroll to position [278, 0]
click at [543, 375] on span "Back" at bounding box center [551, 380] width 16 height 11
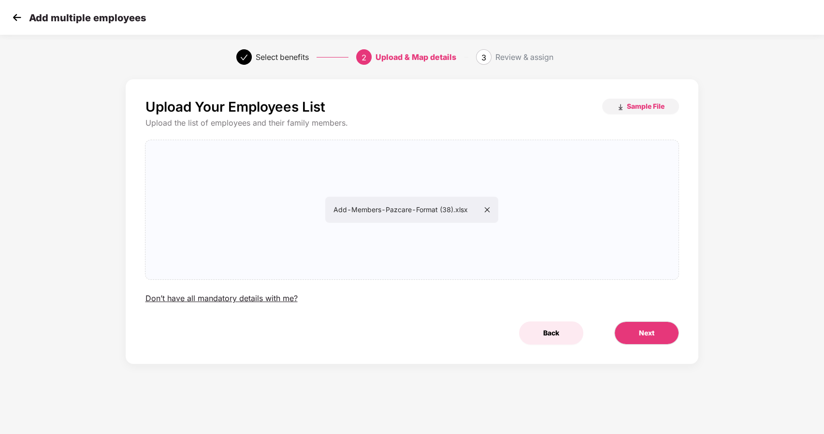
click at [554, 335] on span "Back" at bounding box center [551, 333] width 16 height 11
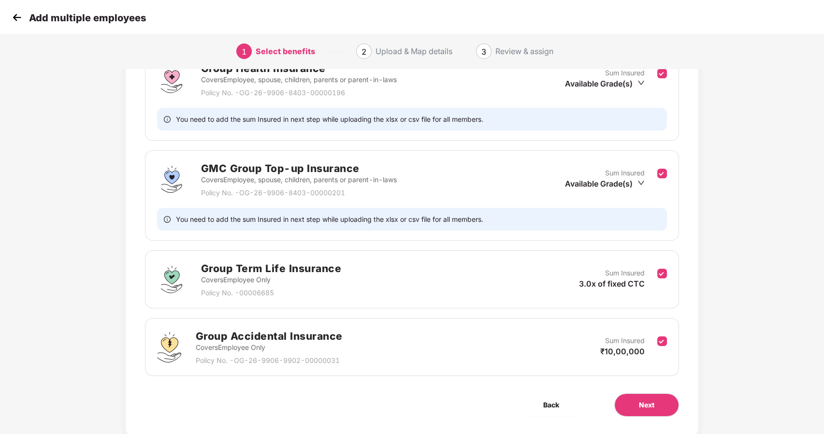
scroll to position [180, 0]
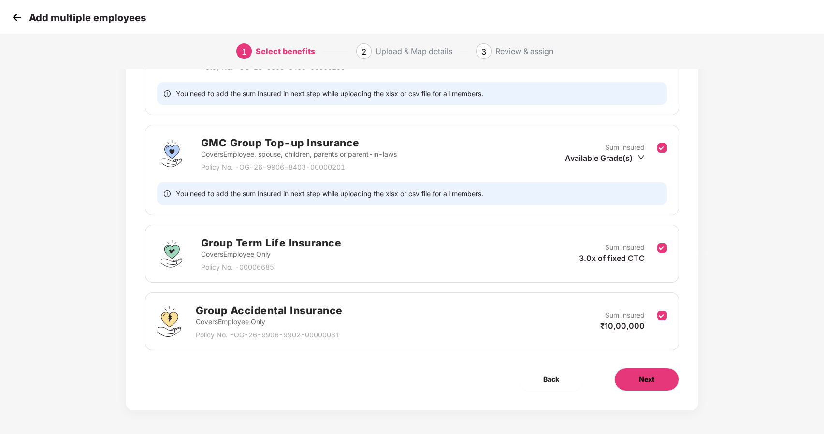
click at [633, 383] on button "Next" at bounding box center [646, 379] width 65 height 23
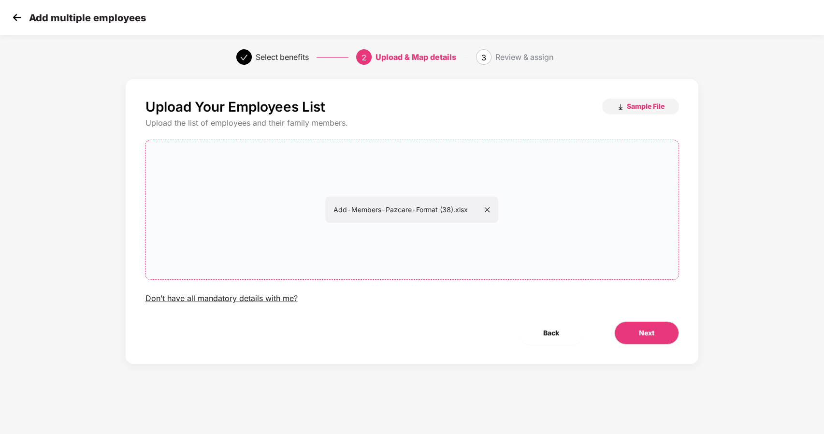
click at [487, 207] on icon "close" at bounding box center [487, 209] width 7 height 7
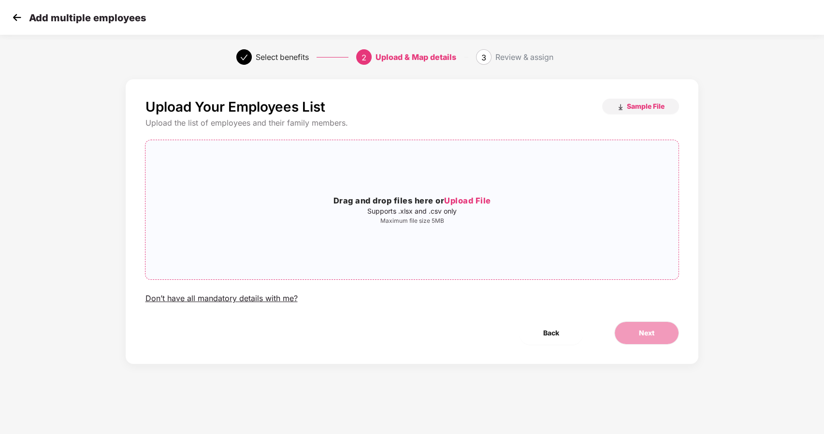
click at [534, 127] on div "Upload the list of employees and their family members." at bounding box center [412, 123] width 534 height 10
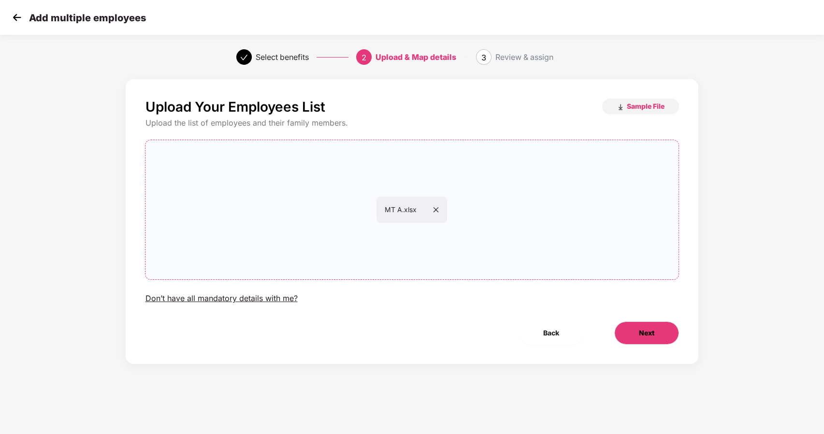
click at [640, 327] on button "Next" at bounding box center [646, 332] width 65 height 23
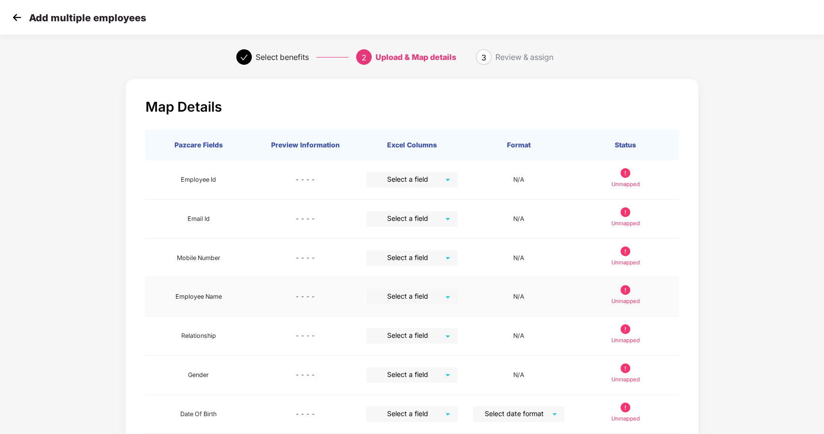
scroll to position [278, 0]
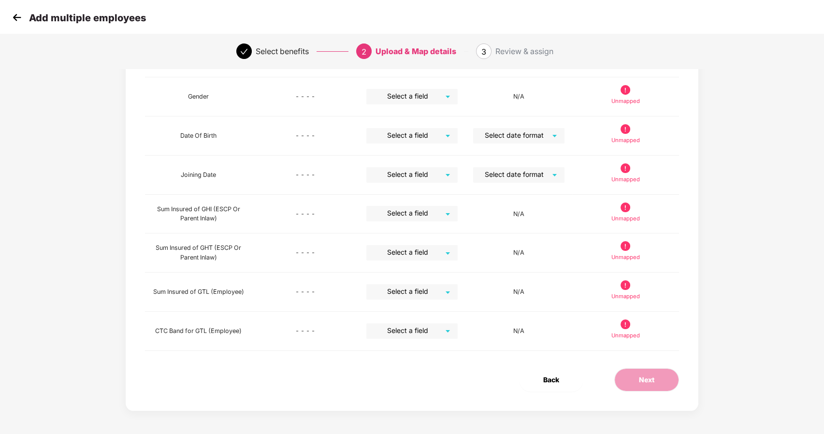
click at [553, 379] on span "Back" at bounding box center [551, 380] width 16 height 11
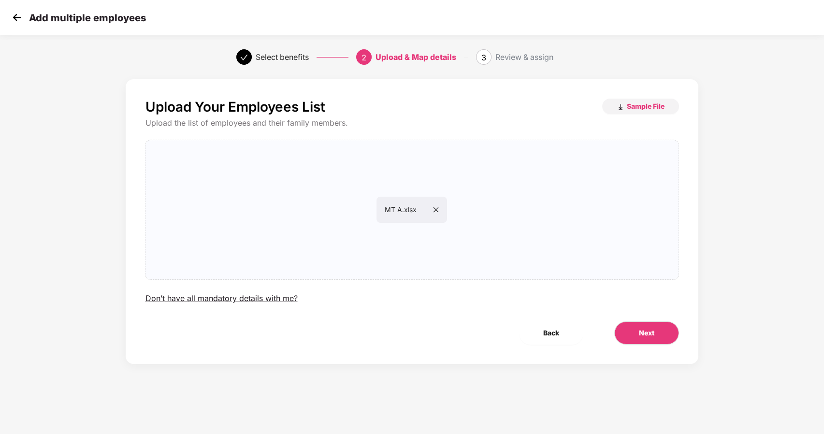
scroll to position [0, 0]
click at [0, 10] on div "Add multiple employees" at bounding box center [412, 17] width 824 height 35
click at [11, 16] on img at bounding box center [17, 17] width 15 height 15
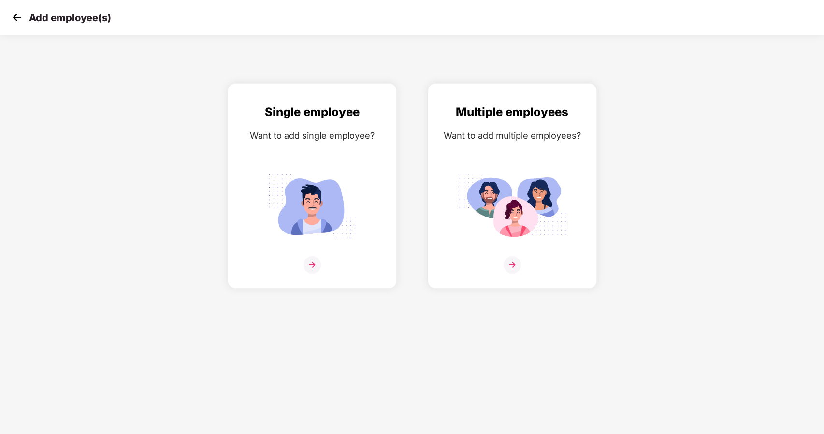
click at [11, 16] on img at bounding box center [17, 17] width 15 height 15
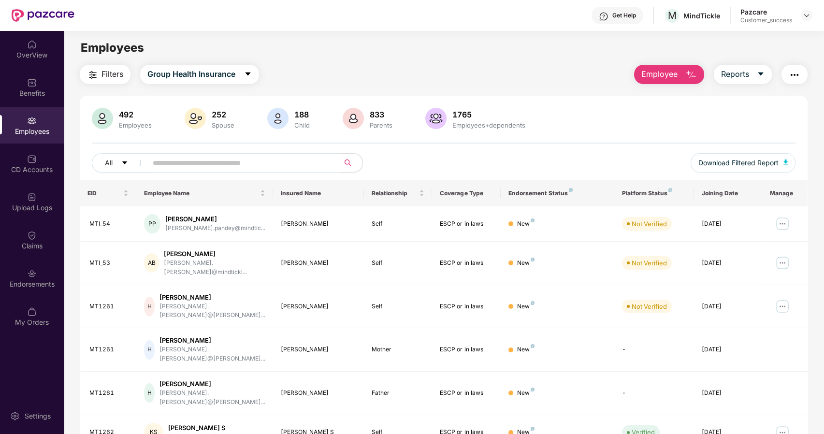
click at [234, 159] on input "text" at bounding box center [240, 163] width 174 height 15
click at [681, 78] on button "Employee" at bounding box center [669, 74] width 70 height 19
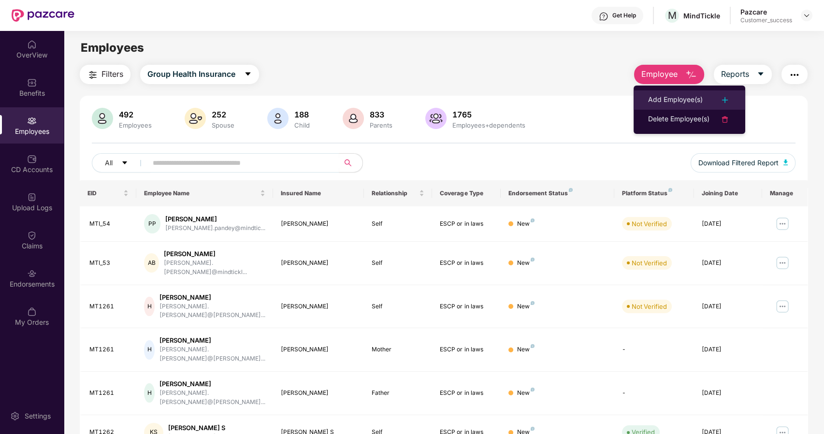
click at [661, 99] on div "Add Employee(s)" at bounding box center [675, 100] width 55 height 12
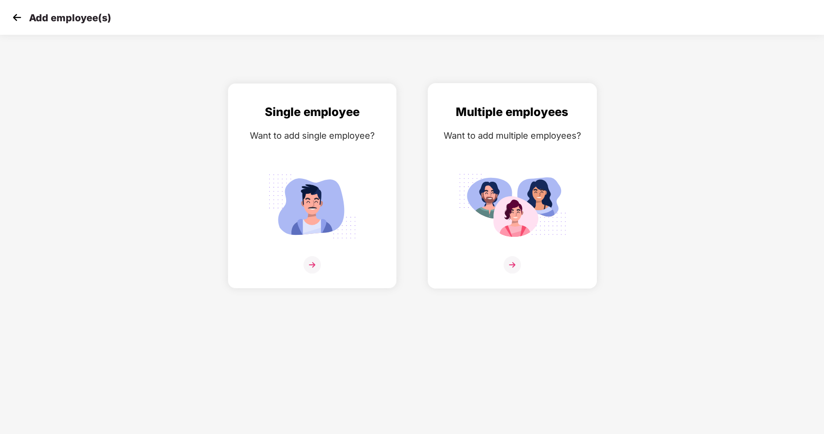
click at [507, 253] on div "Multiple employees Want to add multiple employees?" at bounding box center [512, 194] width 149 height 183
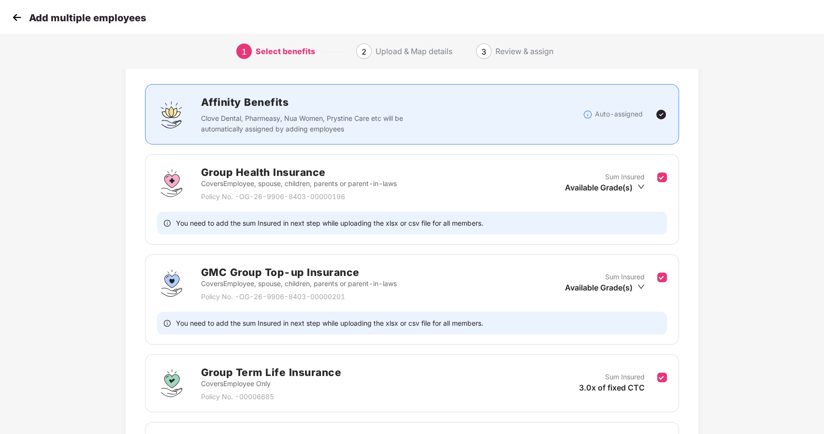
scroll to position [180, 0]
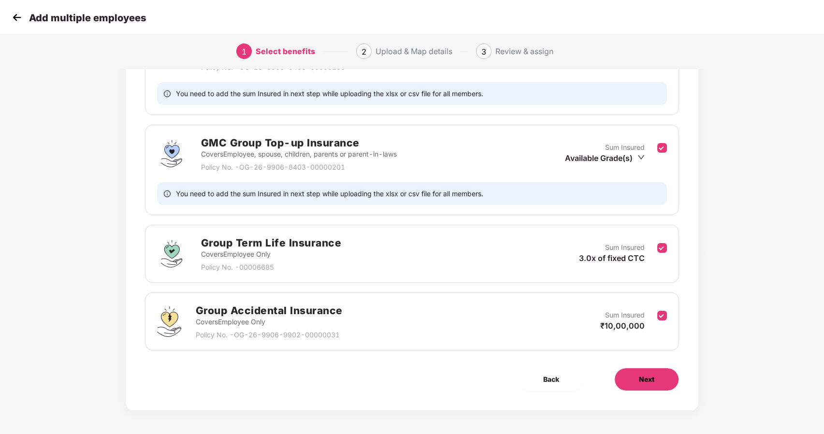
click at [642, 378] on span "Next" at bounding box center [646, 379] width 15 height 11
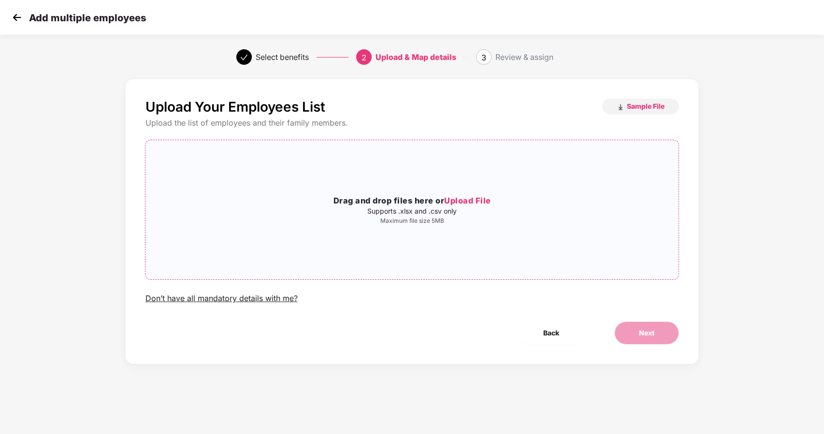
click at [457, 198] on span "Upload File" at bounding box center [467, 201] width 47 height 10
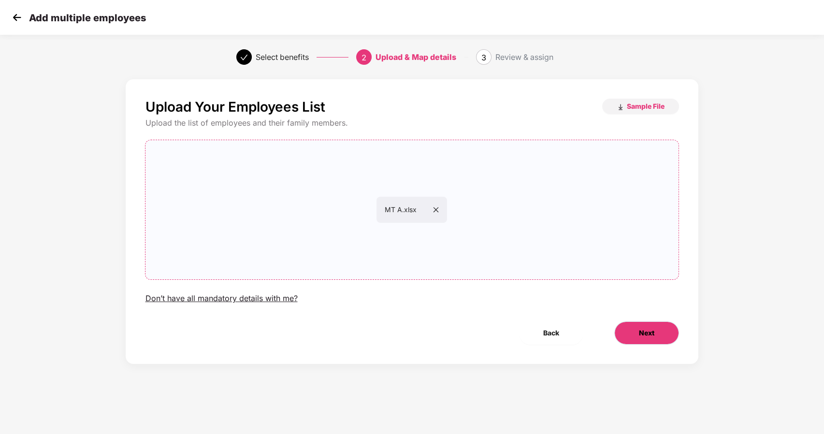
click at [647, 328] on span "Next" at bounding box center [646, 333] width 15 height 11
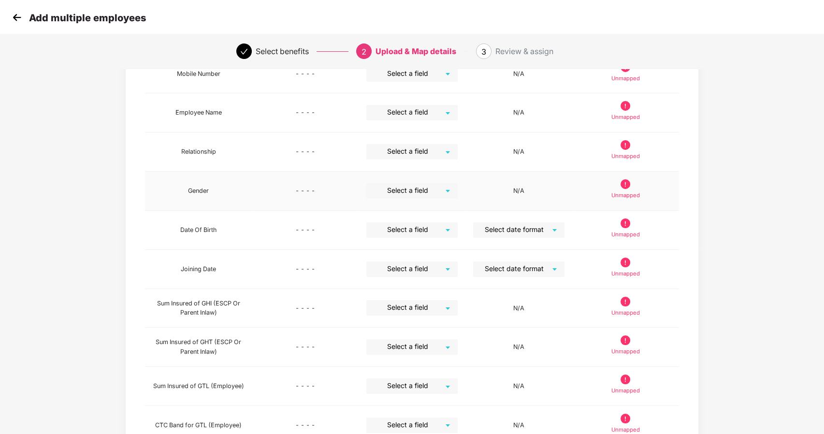
scroll to position [278, 0]
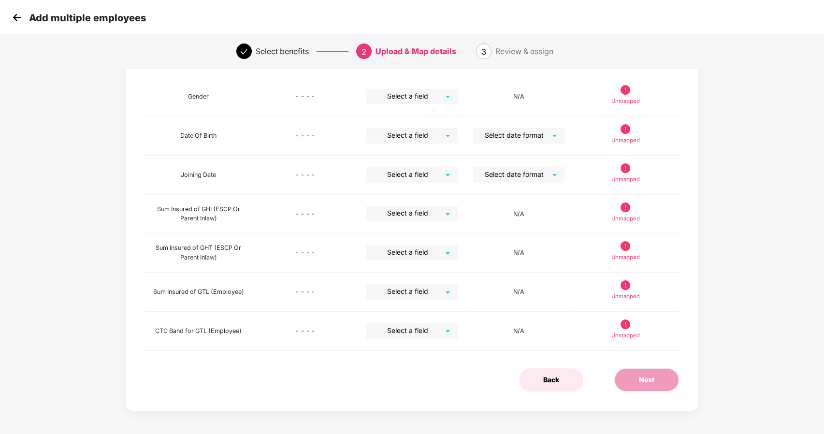
click at [549, 384] on button "Back" at bounding box center [551, 379] width 64 height 23
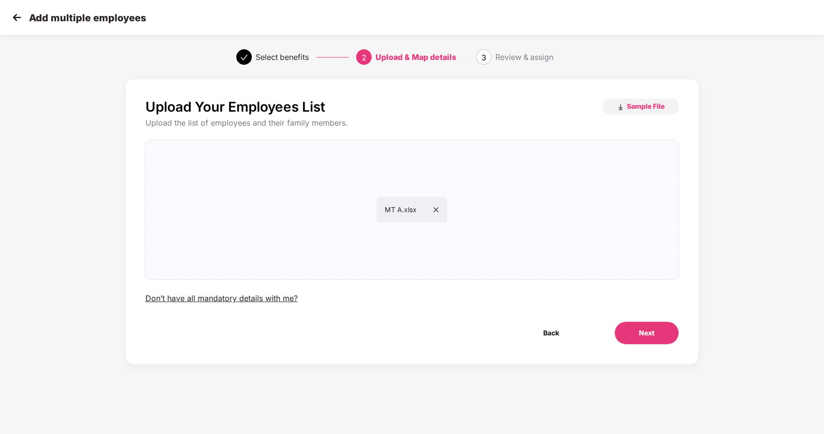
scroll to position [0, 0]
click at [539, 335] on button "Back" at bounding box center [551, 332] width 64 height 23
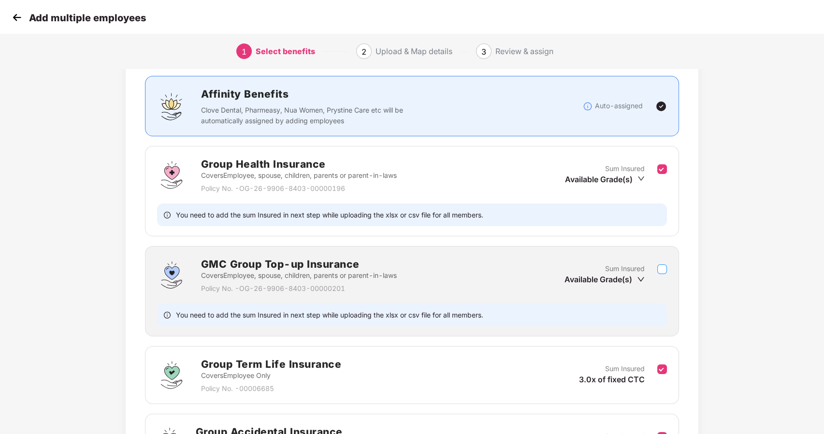
scroll to position [180, 0]
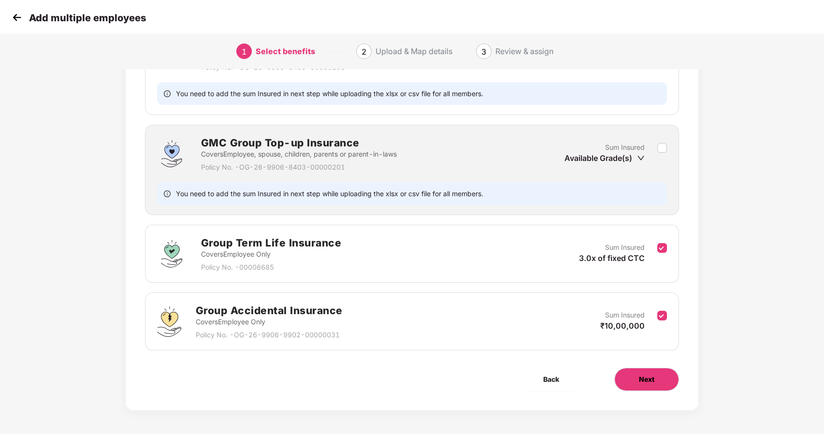
click at [631, 376] on button "Next" at bounding box center [646, 379] width 65 height 23
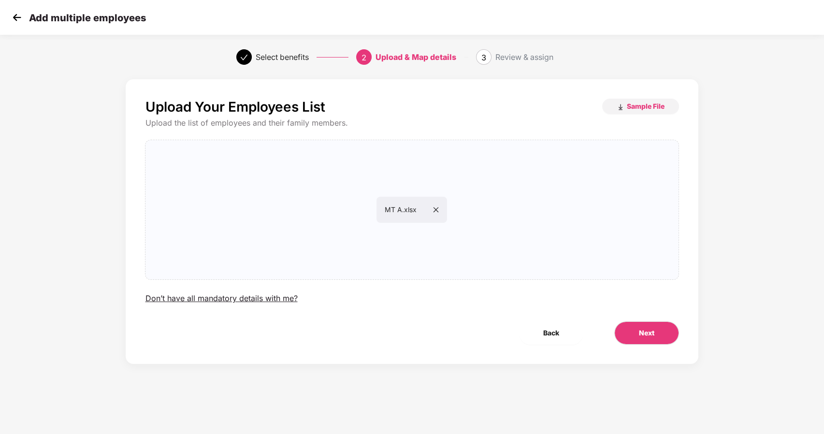
scroll to position [0, 0]
click at [659, 331] on button "Next" at bounding box center [646, 332] width 65 height 23
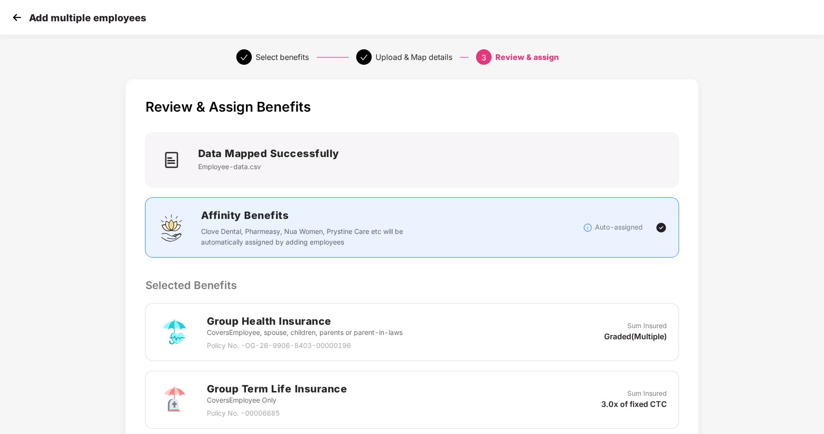
scroll to position [240, 0]
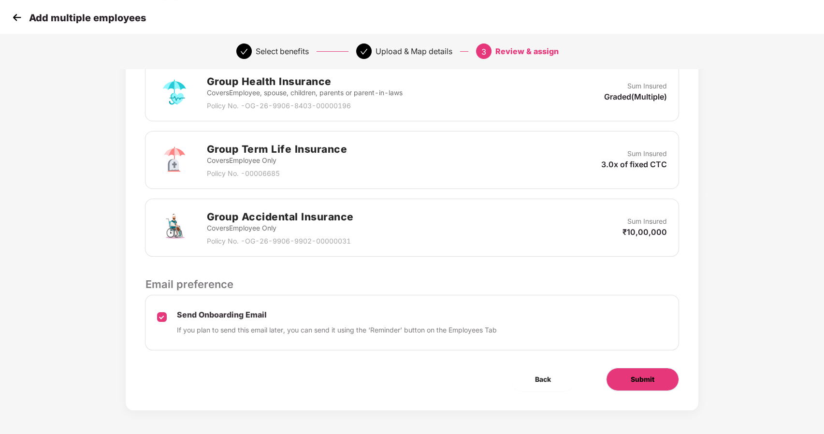
click at [651, 387] on button "Submit" at bounding box center [642, 379] width 73 height 23
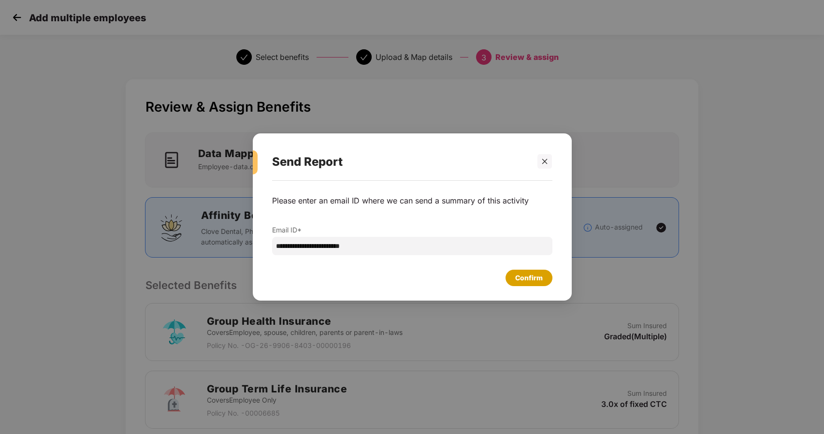
click at [536, 277] on div "Confirm" at bounding box center [529, 278] width 28 height 11
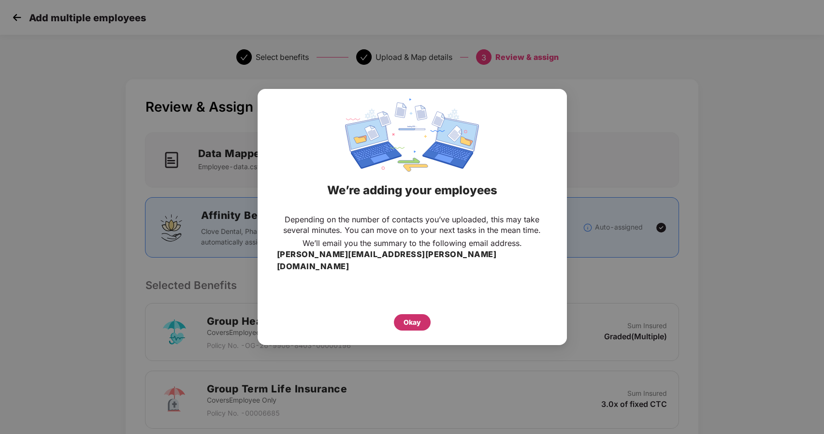
click at [411, 318] on div "Okay" at bounding box center [412, 322] width 17 height 11
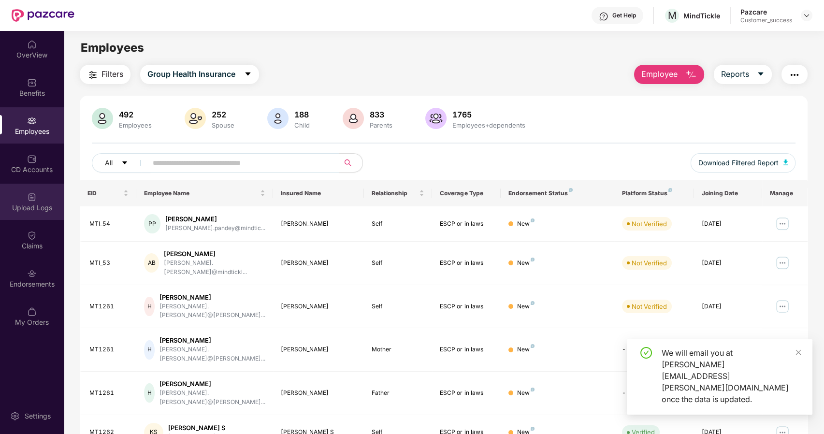
click at [29, 208] on div "Upload Logs" at bounding box center [32, 208] width 64 height 10
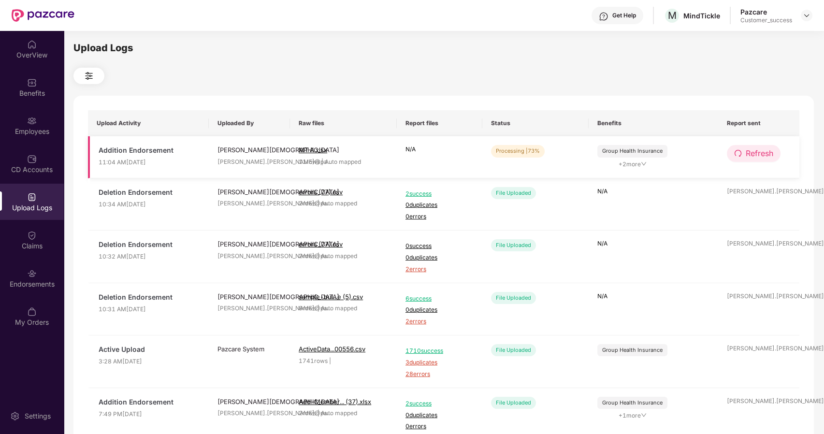
click at [743, 153] on button "Refresh" at bounding box center [754, 153] width 54 height 17
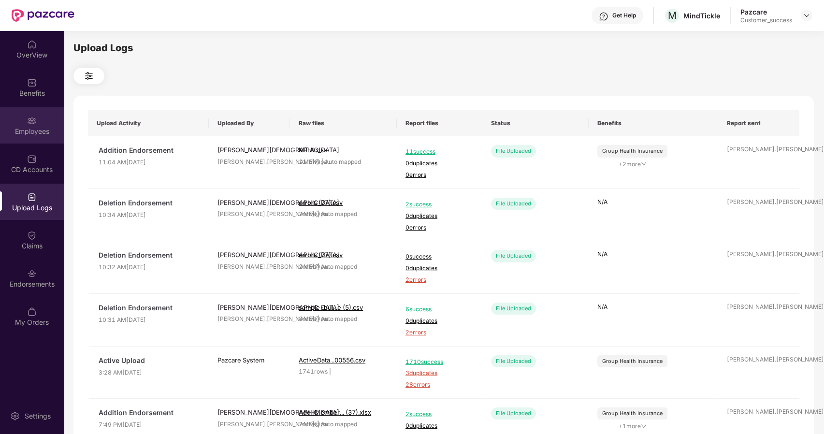
click at [14, 130] on div "Employees" at bounding box center [32, 132] width 64 height 10
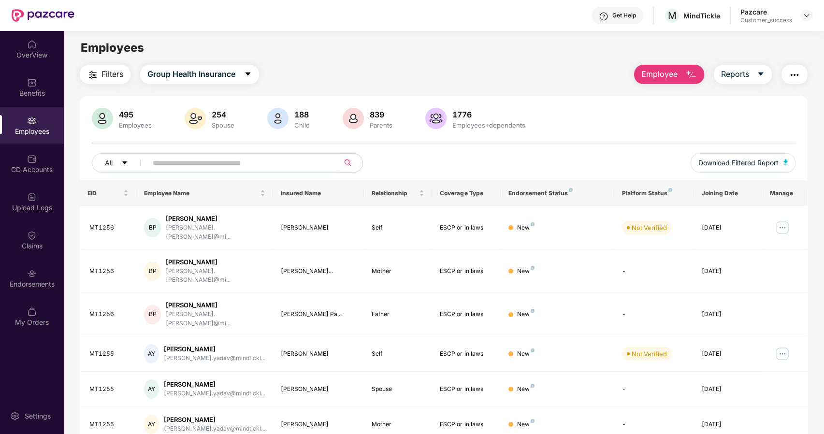
click at [168, 159] on input "text" at bounding box center [240, 163] width 174 height 15
paste input "******"
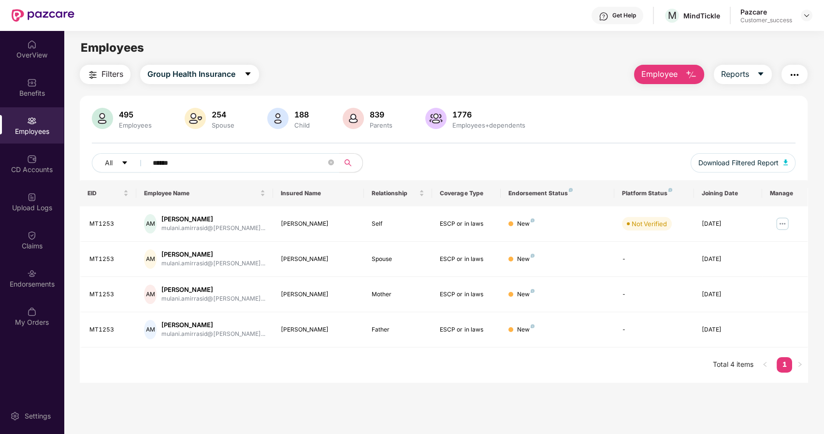
drag, startPoint x: 198, startPoint y: 161, endPoint x: 66, endPoint y: 180, distance: 133.7
click at [66, 180] on div "Filters Group Health Insurance Employee Reports 495 Employees 254 Spouse 188 Ch…" at bounding box center [444, 224] width 760 height 318
paste input "text"
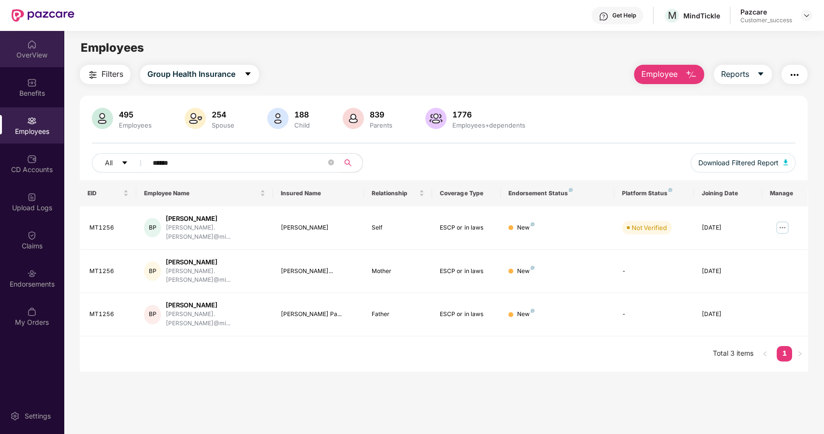
type input "******"
click at [31, 52] on div "OverView" at bounding box center [32, 55] width 64 height 10
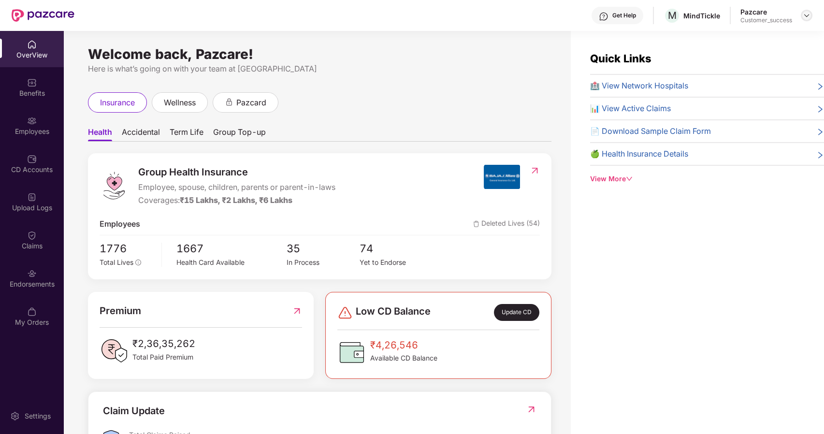
click at [807, 10] on div at bounding box center [807, 16] width 12 height 12
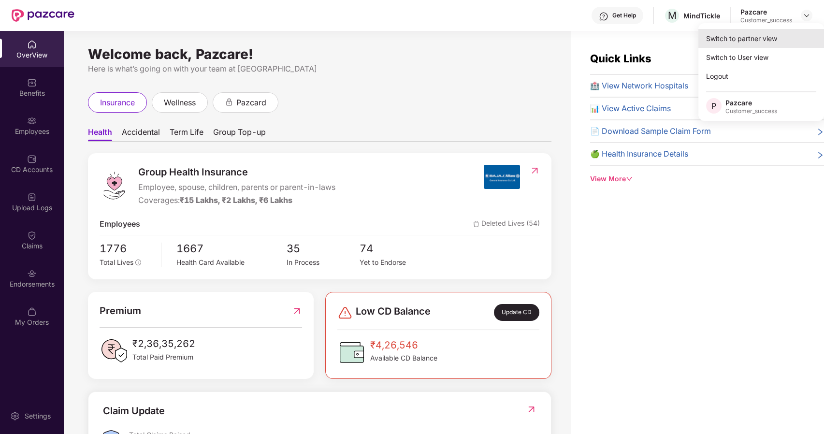
click at [763, 30] on div "Switch to partner view" at bounding box center [762, 38] width 126 height 19
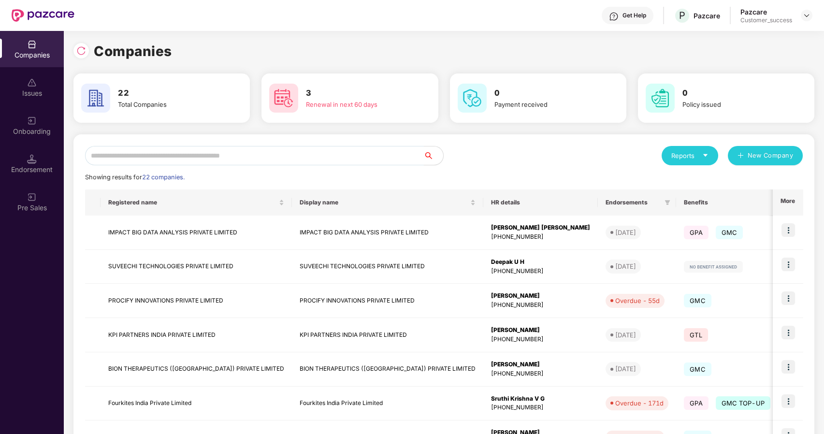
click at [131, 153] on input "text" at bounding box center [254, 155] width 339 height 19
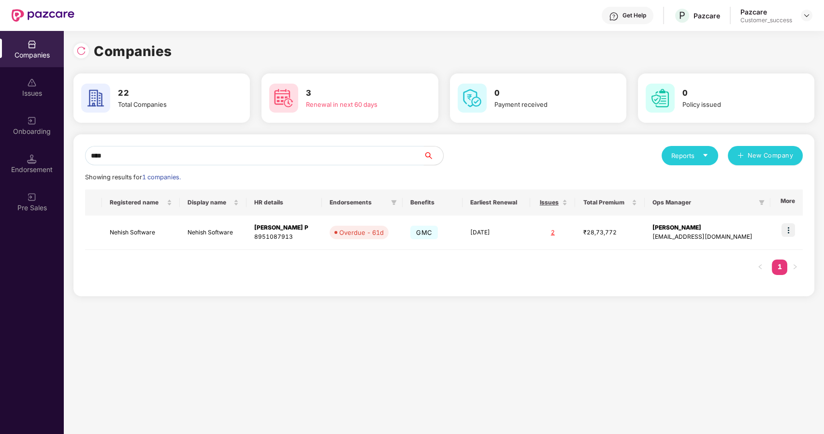
click at [362, 157] on input "****" at bounding box center [254, 155] width 339 height 19
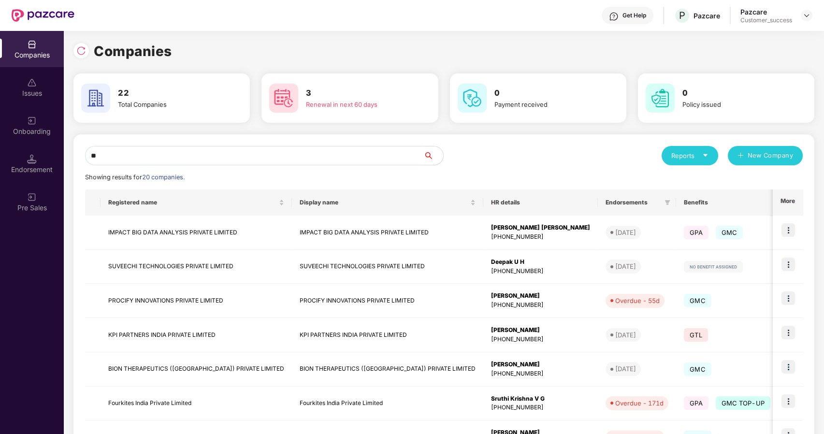
type input "*"
click at [310, 151] on input "text" at bounding box center [254, 155] width 339 height 19
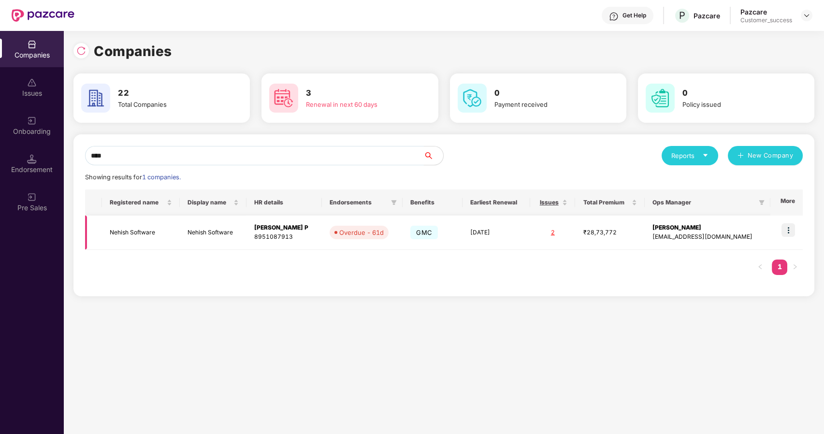
type input "****"
click at [163, 228] on td "Nehish Software" at bounding box center [141, 233] width 78 height 34
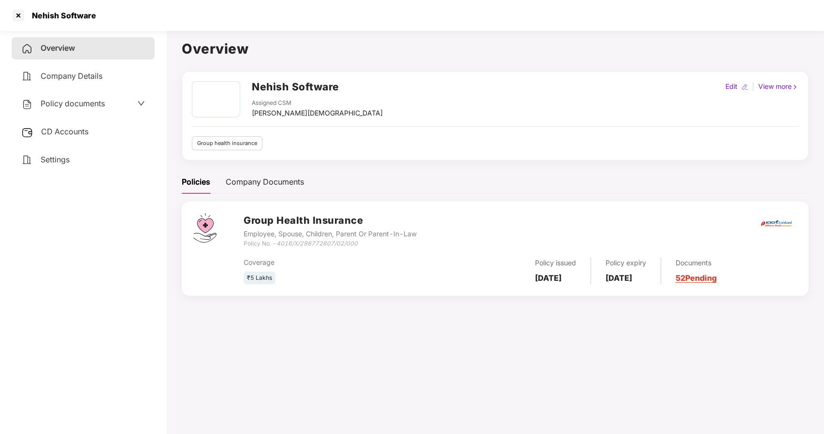
click at [49, 106] on span "Policy documents" at bounding box center [73, 104] width 64 height 10
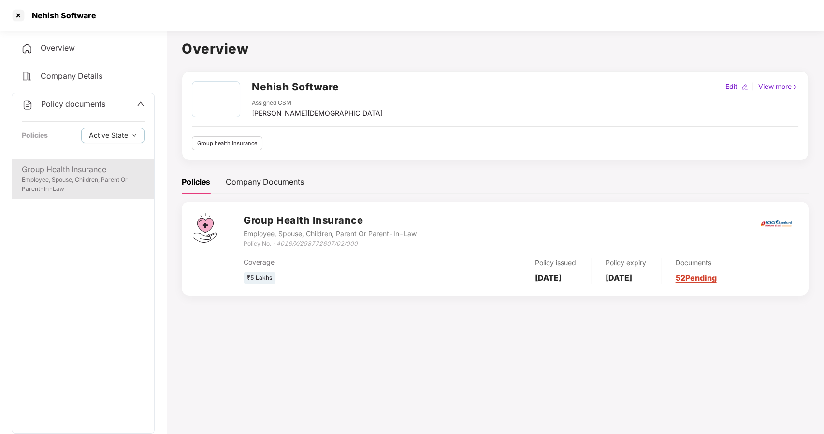
click at [46, 164] on div "Group Health Insurance" at bounding box center [83, 169] width 123 height 12
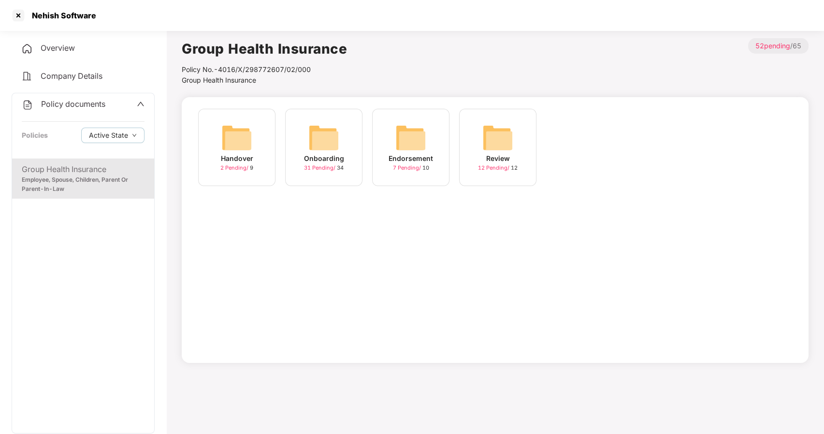
click at [312, 155] on div "Onboarding" at bounding box center [324, 158] width 40 height 11
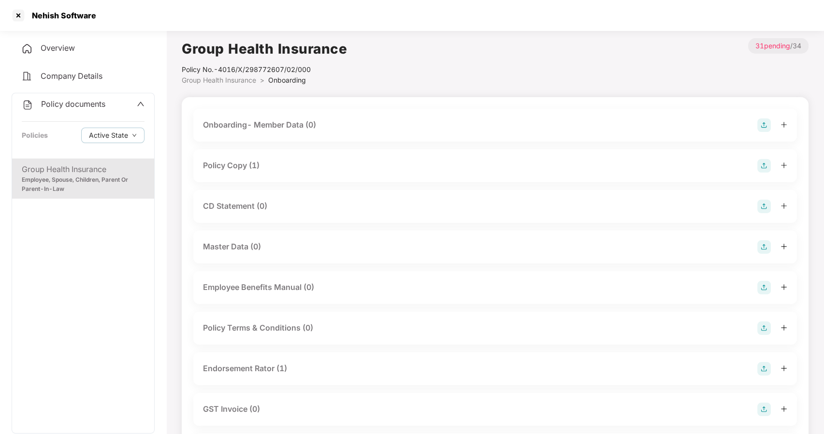
click at [230, 168] on div "Policy Copy (1)" at bounding box center [231, 166] width 57 height 12
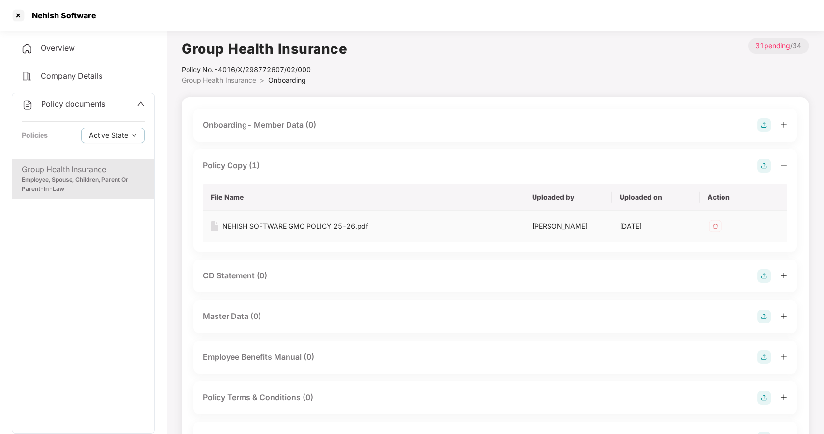
click at [250, 222] on div "NEHISH SOFTWARE GMC POLICY 25-26.pdf" at bounding box center [295, 226] width 146 height 11
click at [19, 13] on div at bounding box center [18, 15] width 15 height 15
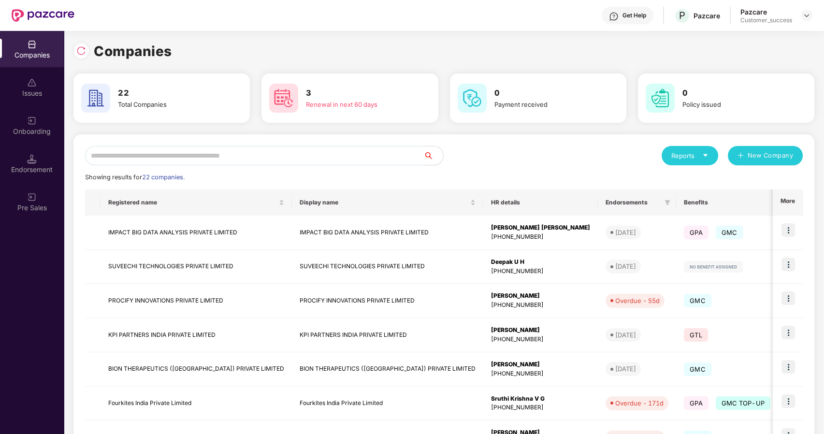
click at [207, 155] on input "text" at bounding box center [254, 155] width 339 height 19
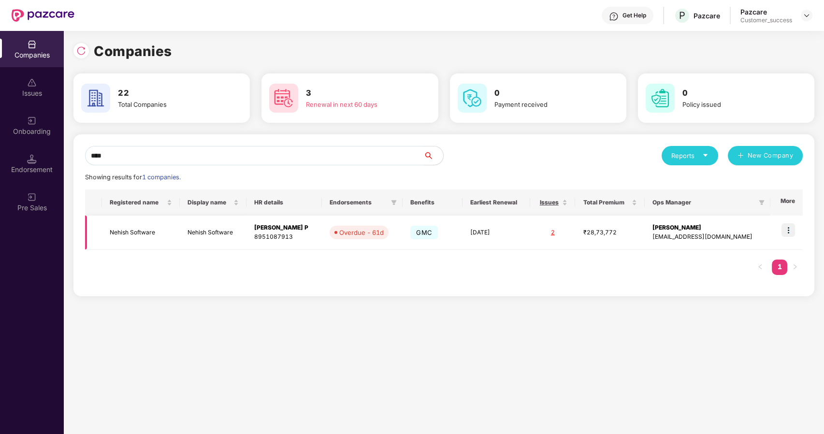
type input "****"
click at [793, 230] on img at bounding box center [789, 230] width 14 height 14
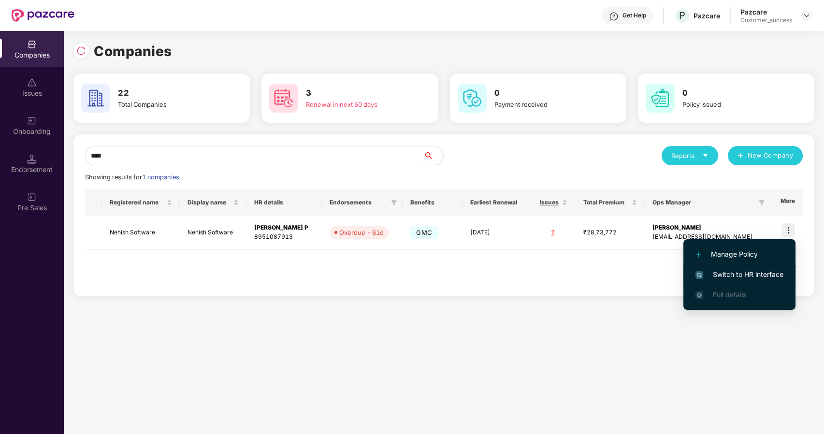
click at [728, 272] on span "Switch to HR interface" at bounding box center [740, 274] width 88 height 11
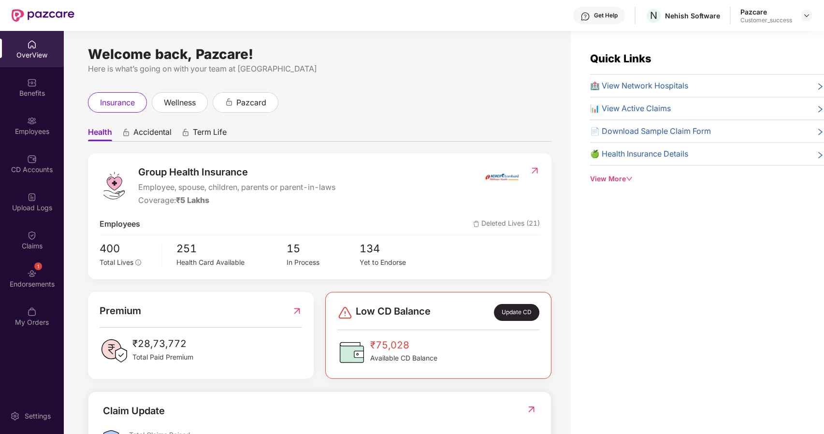
click at [26, 89] on div "Benefits" at bounding box center [32, 93] width 64 height 10
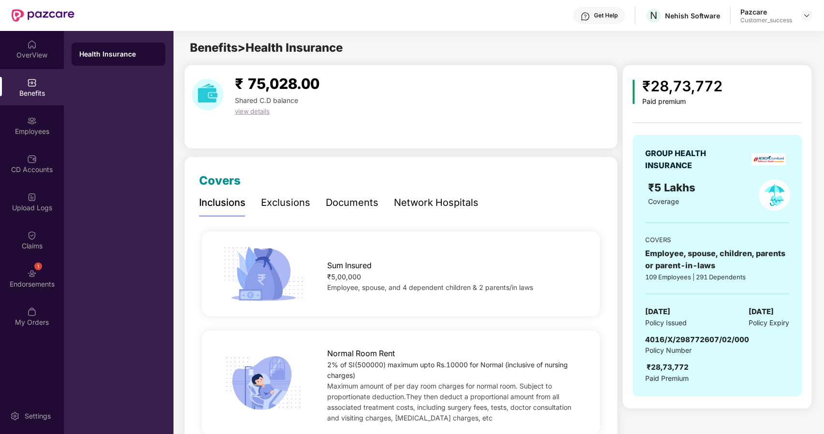
click at [266, 199] on div "Exclusions" at bounding box center [285, 202] width 49 height 15
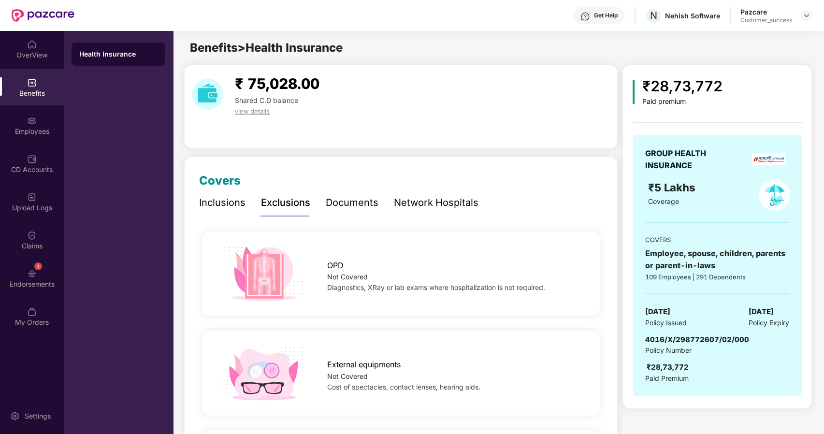
click at [224, 206] on div "Inclusions" at bounding box center [222, 202] width 46 height 15
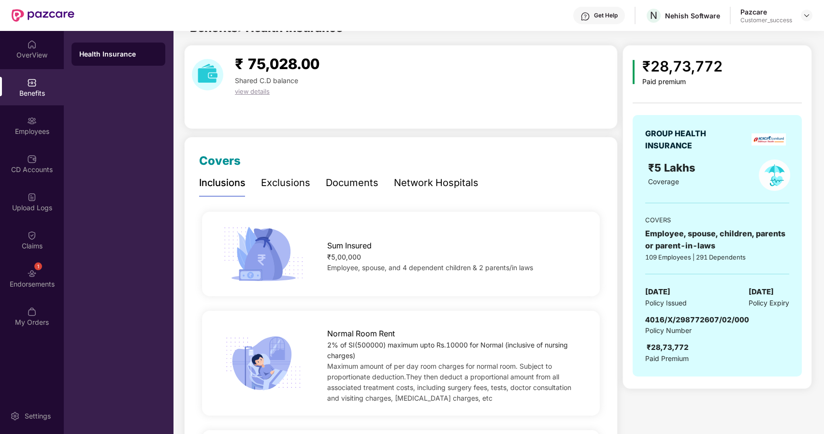
scroll to position [19, 0]
click at [807, 11] on div "Pazcare Customer_success" at bounding box center [777, 15] width 72 height 17
click at [807, 12] on img at bounding box center [807, 16] width 8 height 8
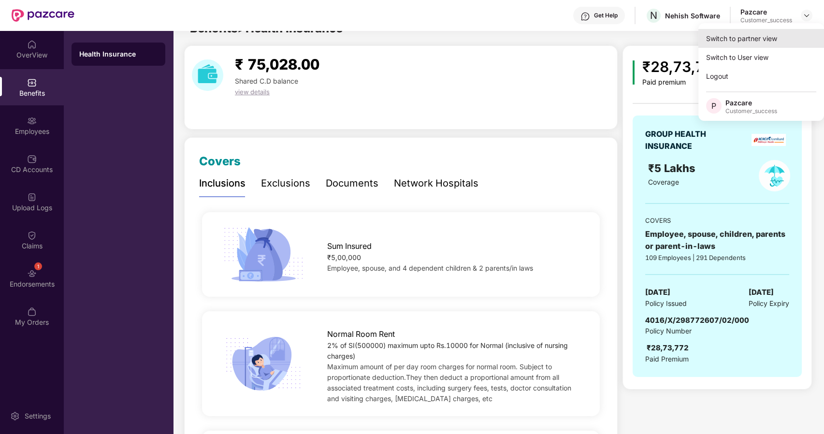
click at [771, 34] on div "Switch to partner view" at bounding box center [762, 38] width 126 height 19
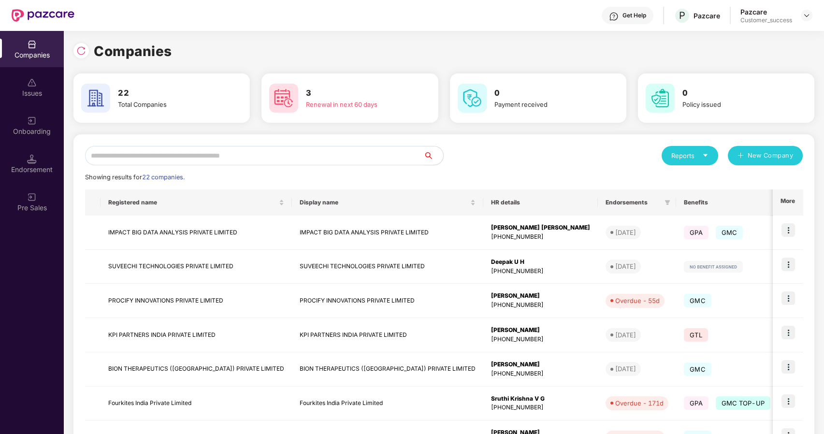
click at [262, 156] on input "text" at bounding box center [254, 155] width 339 height 19
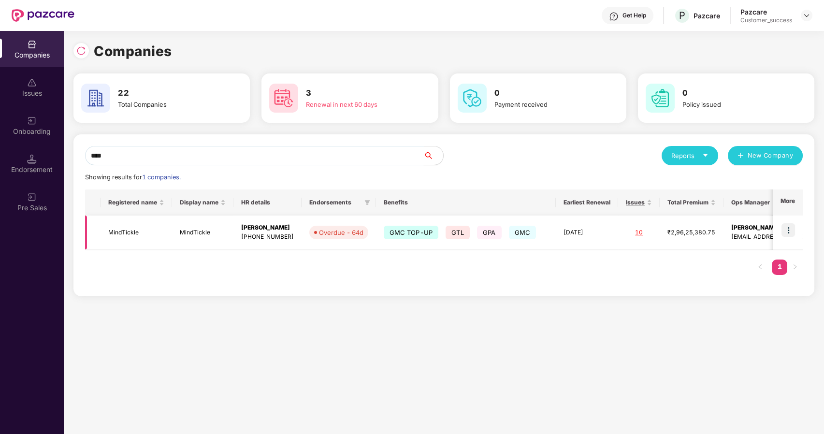
type input "****"
click at [795, 226] on img at bounding box center [789, 230] width 14 height 14
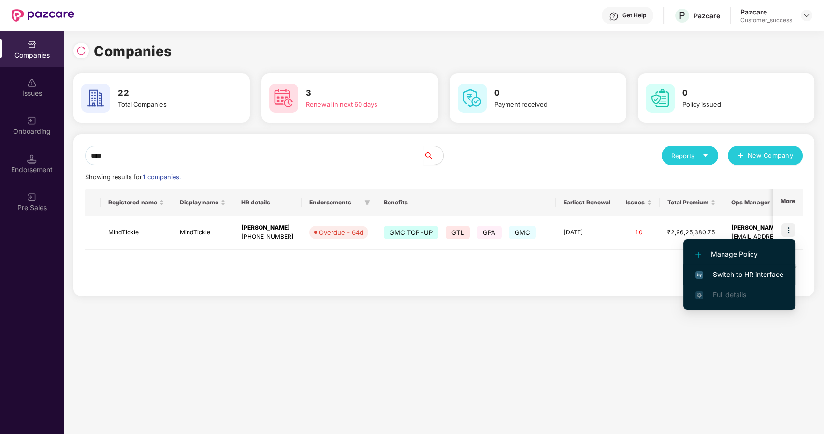
click at [748, 269] on span "Switch to HR interface" at bounding box center [740, 274] width 88 height 11
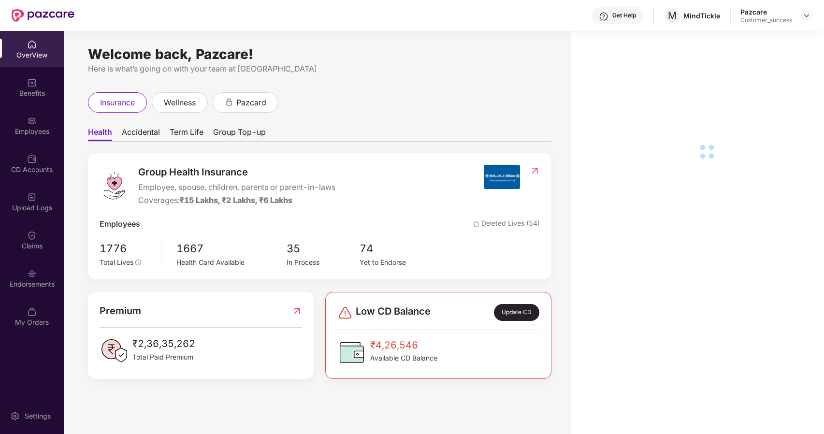
click at [31, 277] on img at bounding box center [32, 274] width 10 height 10
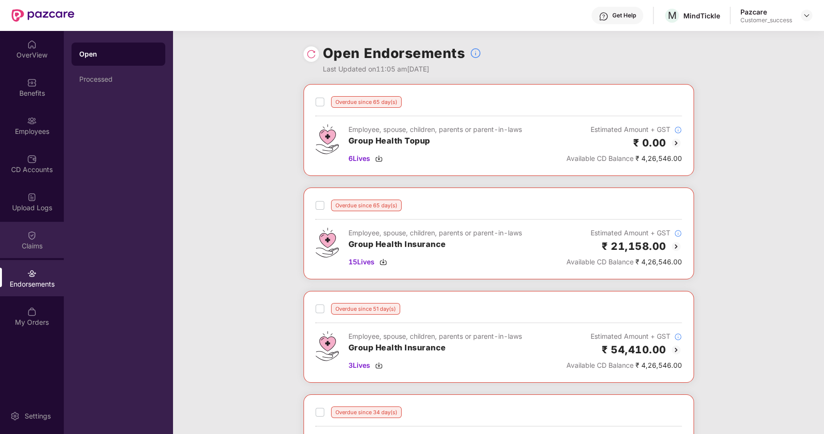
click at [27, 234] on div "Claims" at bounding box center [32, 240] width 64 height 36
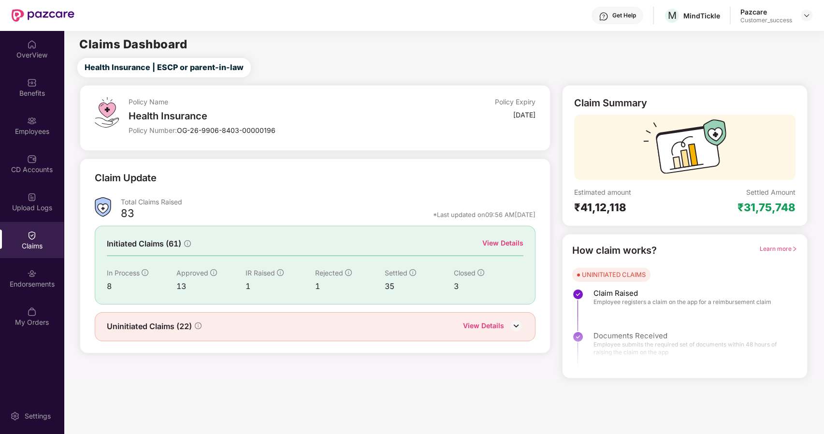
click at [41, 205] on div "Upload Logs" at bounding box center [32, 208] width 64 height 10
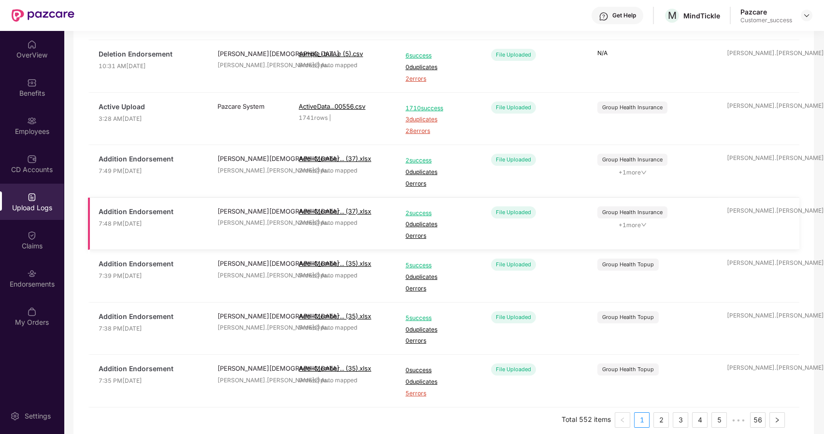
scroll to position [266, 0]
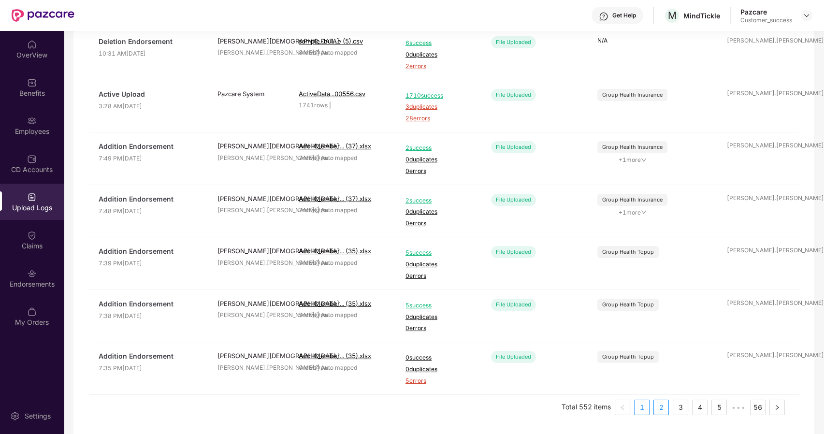
click at [661, 409] on link "2" at bounding box center [661, 407] width 15 height 15
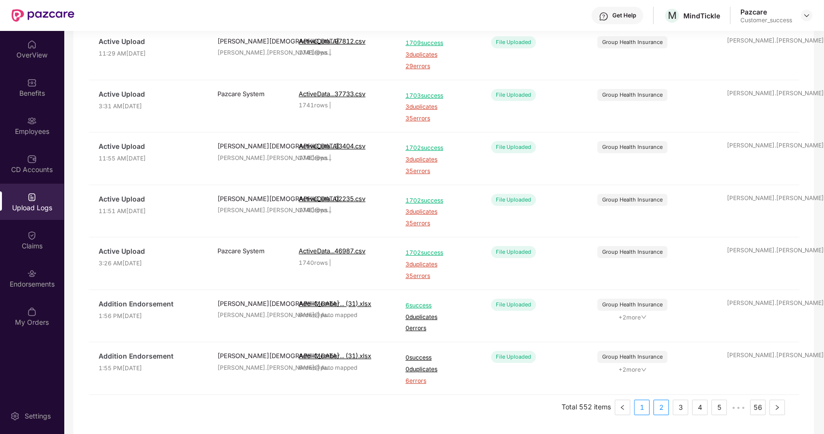
click at [639, 408] on link "1" at bounding box center [642, 407] width 15 height 15
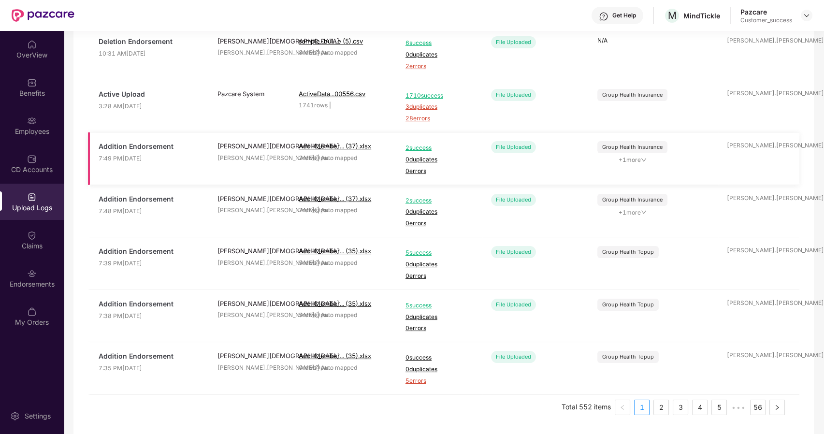
scroll to position [0, 0]
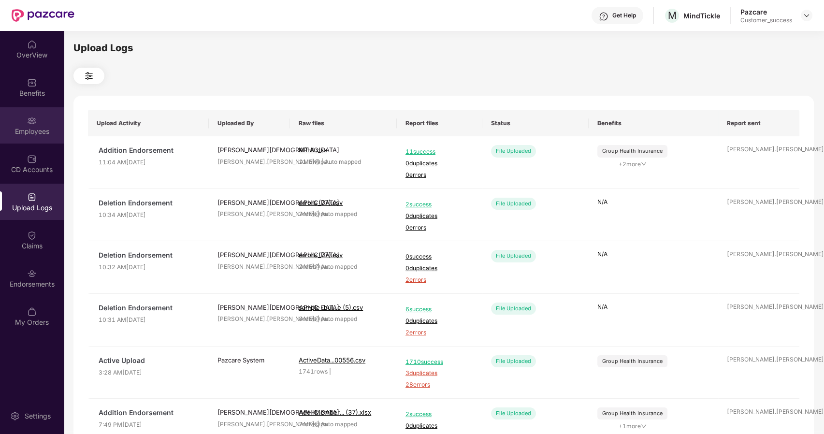
click at [31, 133] on div "Employees" at bounding box center [32, 132] width 64 height 10
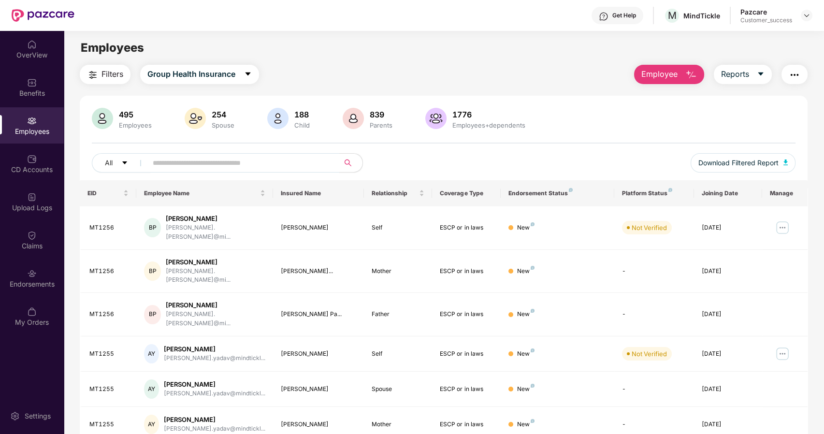
click at [185, 167] on input "text" at bounding box center [240, 163] width 174 height 15
paste input "******"
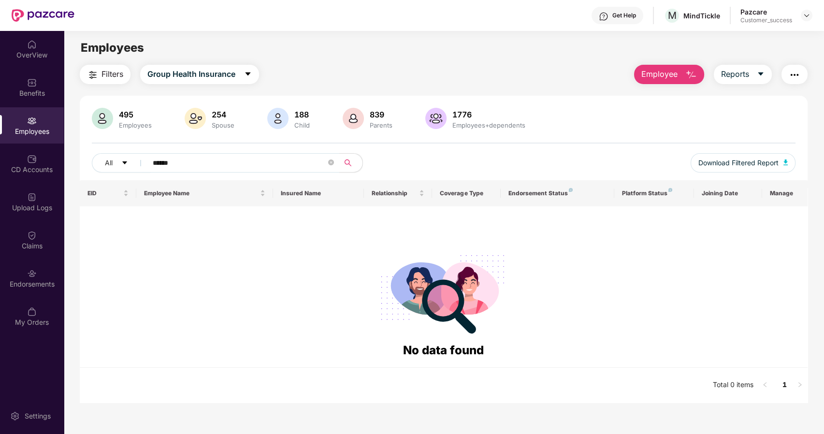
drag, startPoint x: 217, startPoint y: 150, endPoint x: 193, endPoint y: 165, distance: 27.8
click at [193, 165] on div "495 Employees 254 Spouse 188 Child 839 Parents 1776 Employees+dependents All **…" at bounding box center [444, 144] width 728 height 73
drag, startPoint x: 193, startPoint y: 165, endPoint x: 67, endPoint y: 170, distance: 126.3
click at [67, 170] on div "Filters Group Health Insurance Employee Reports 495 Employees 254 Spouse 188 Ch…" at bounding box center [444, 234] width 760 height 338
drag, startPoint x: 217, startPoint y: 157, endPoint x: 22, endPoint y: 155, distance: 194.3
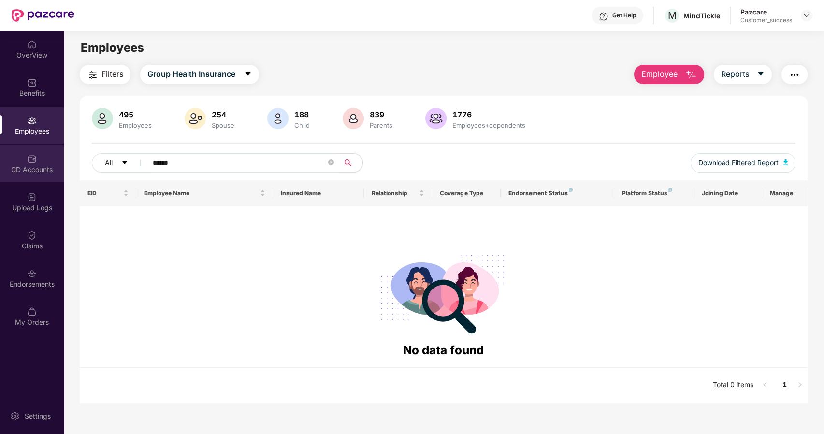
click at [22, 155] on div "OverView Benefits Employees CD Accounts Upload Logs Claims Endorsements My Orde…" at bounding box center [412, 232] width 824 height 403
paste input "**********"
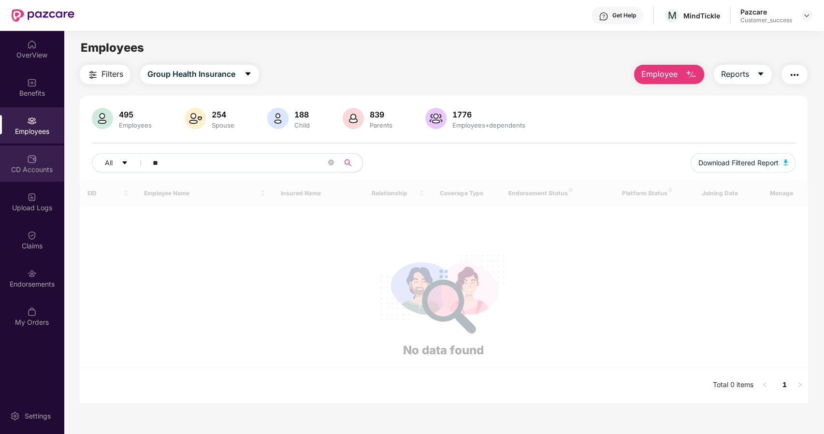
type input "*"
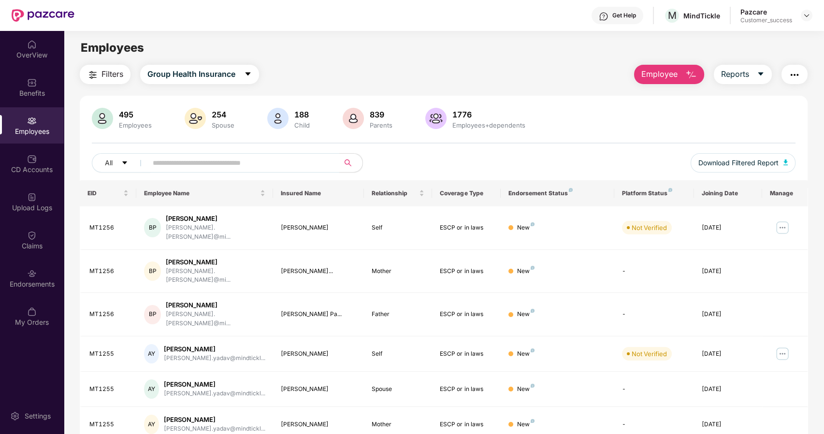
click at [183, 165] on input "text" at bounding box center [240, 163] width 174 height 15
paste input "**********"
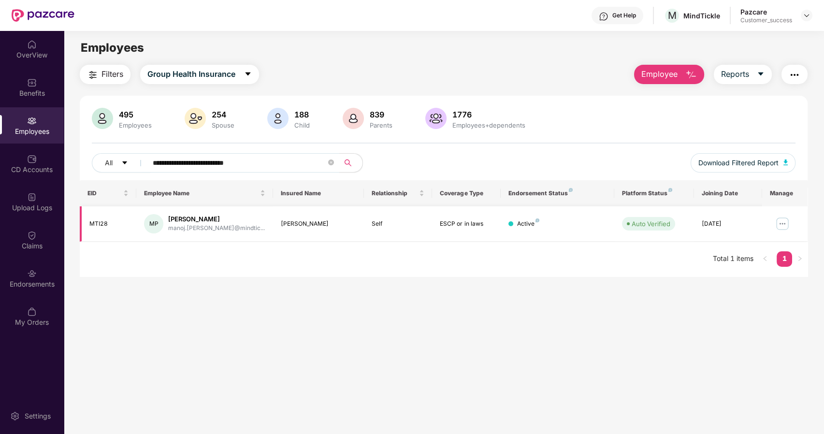
type input "**********"
drag, startPoint x: 268, startPoint y: 163, endPoint x: 101, endPoint y: 165, distance: 166.8
click at [101, 165] on div "**********" at bounding box center [297, 162] width 411 height 19
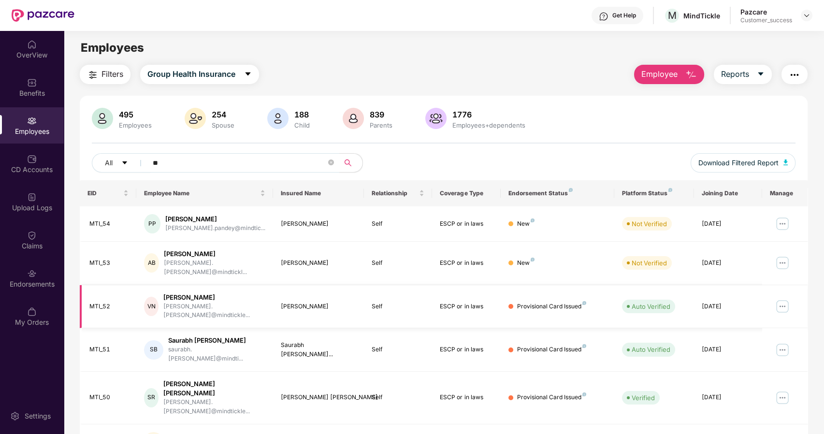
type input "*"
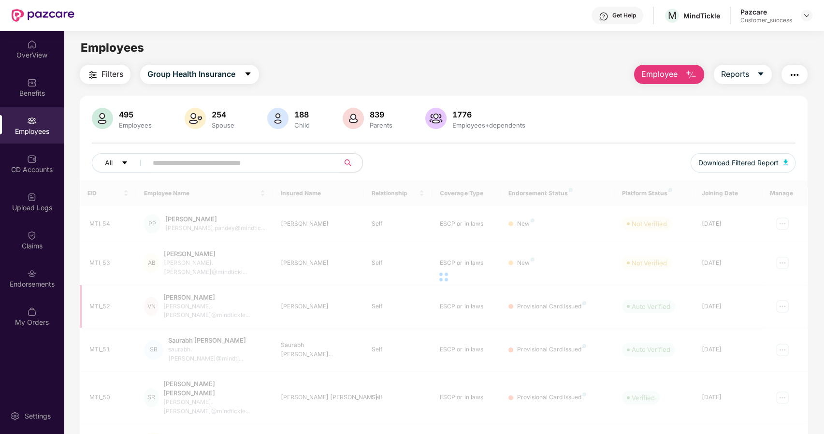
paste input "**********"
type input "**********"
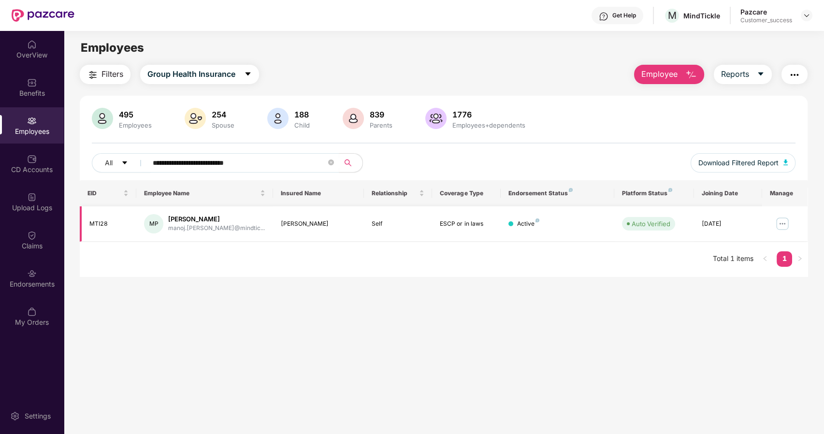
click at [783, 224] on img at bounding box center [782, 223] width 15 height 15
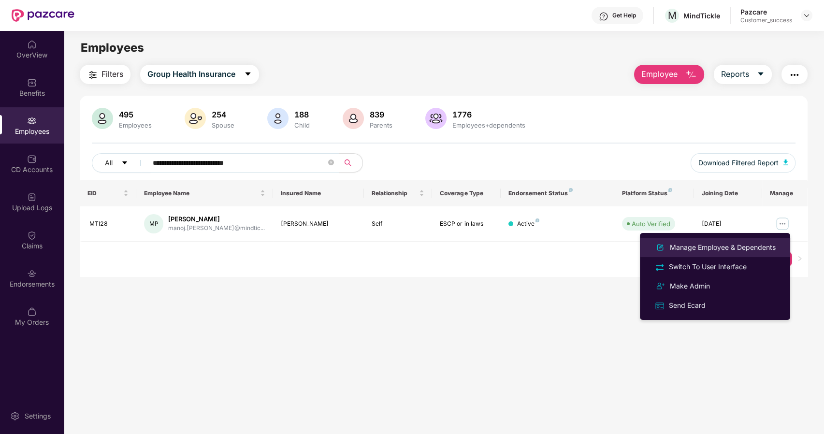
click at [731, 246] on div "Manage Employee & Dependents" at bounding box center [723, 247] width 110 height 11
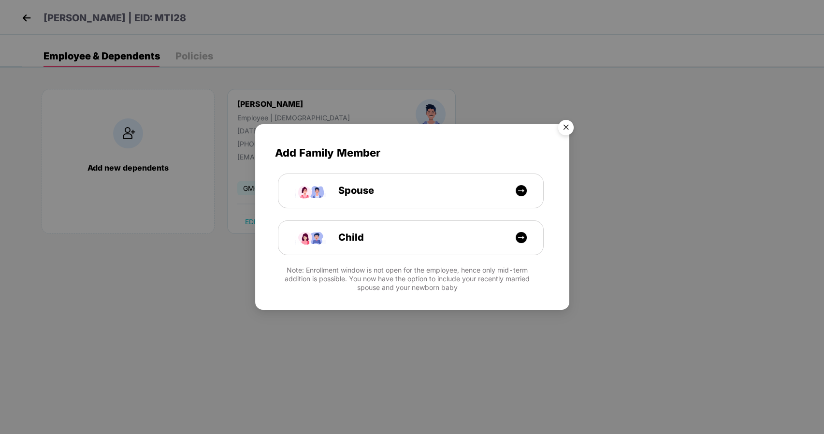
click at [568, 126] on img "Close" at bounding box center [566, 129] width 27 height 27
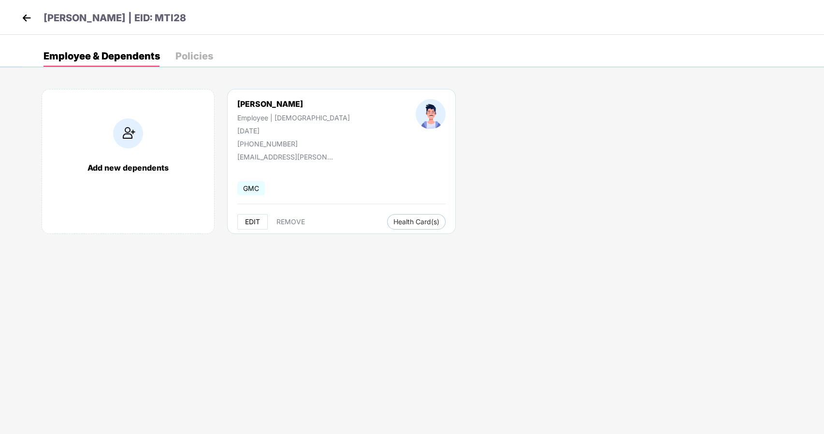
click at [257, 223] on span "EDIT" at bounding box center [252, 222] width 15 height 8
select select "****"
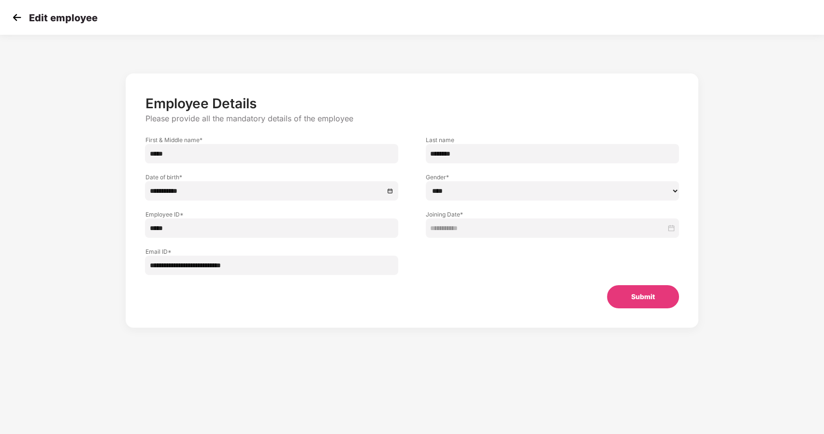
click at [200, 266] on input "**********" at bounding box center [271, 265] width 253 height 19
type input "**********"
click at [646, 294] on button "Submit" at bounding box center [643, 296] width 72 height 23
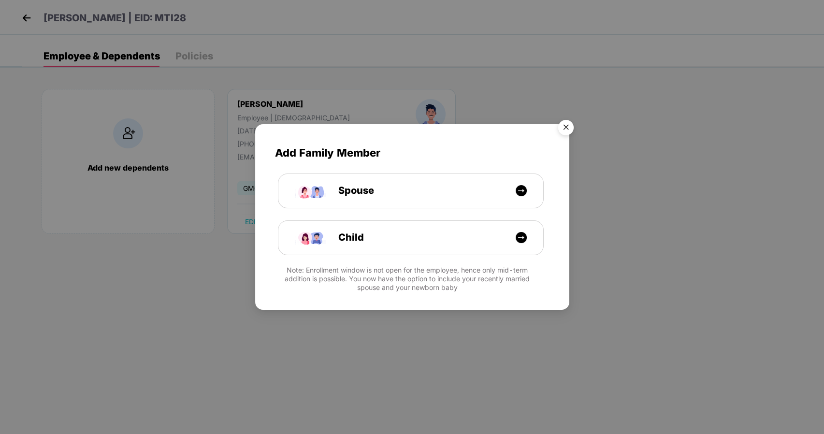
click at [562, 121] on img "Close" at bounding box center [566, 129] width 27 height 27
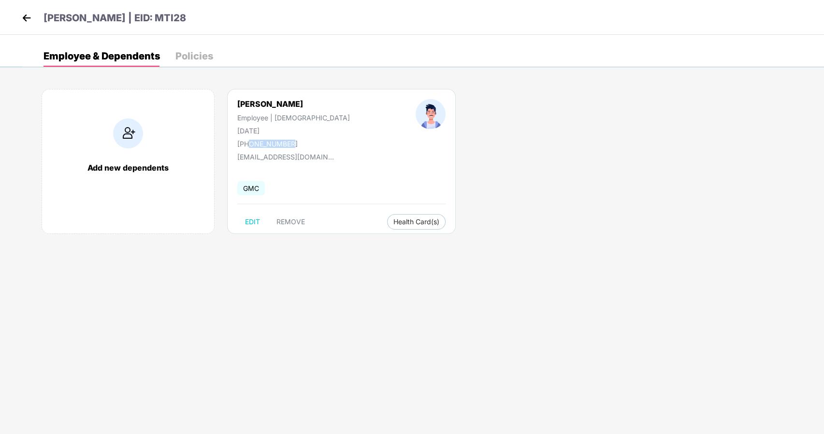
drag, startPoint x: 288, startPoint y: 141, endPoint x: 249, endPoint y: 146, distance: 38.4
click at [249, 146] on div "[PHONE_NUMBER]" at bounding box center [293, 144] width 113 height 8
copy div "6391919140"
click at [175, 13] on p "[PERSON_NAME] | EID: MTI28" at bounding box center [115, 18] width 143 height 15
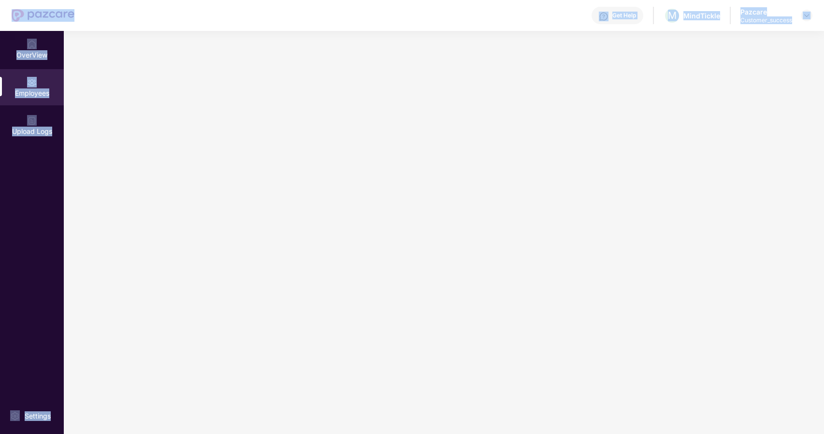
click at [175, 13] on div "Get Help M MindTickle Pazcare Customer_success" at bounding box center [443, 15] width 738 height 31
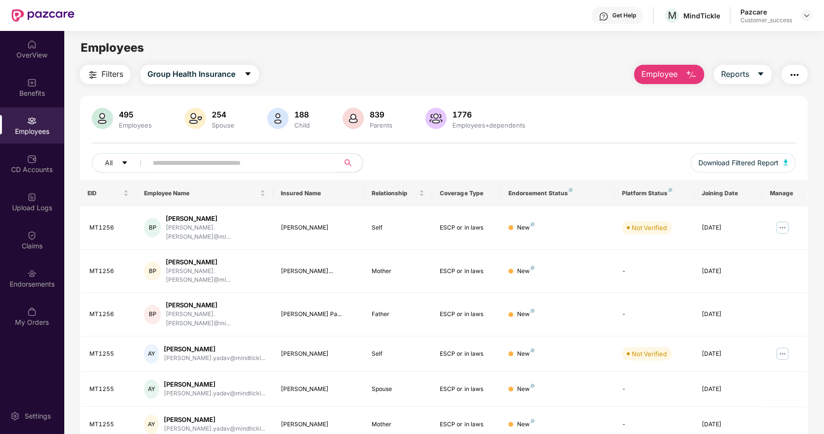
click at [181, 166] on input "text" at bounding box center [240, 163] width 174 height 15
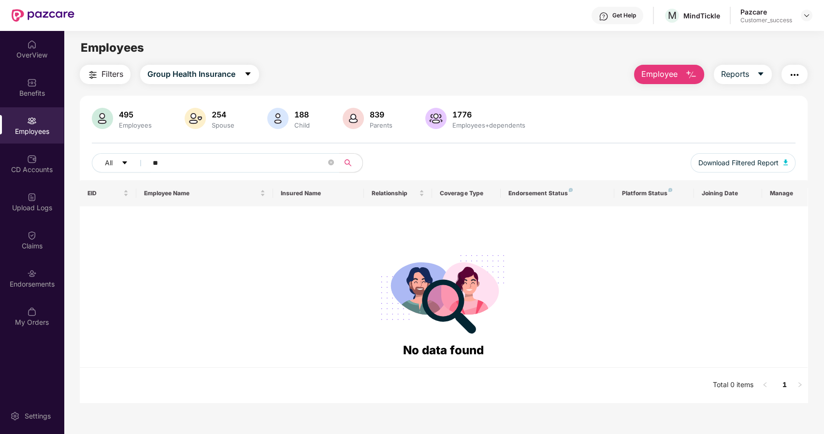
type input "*"
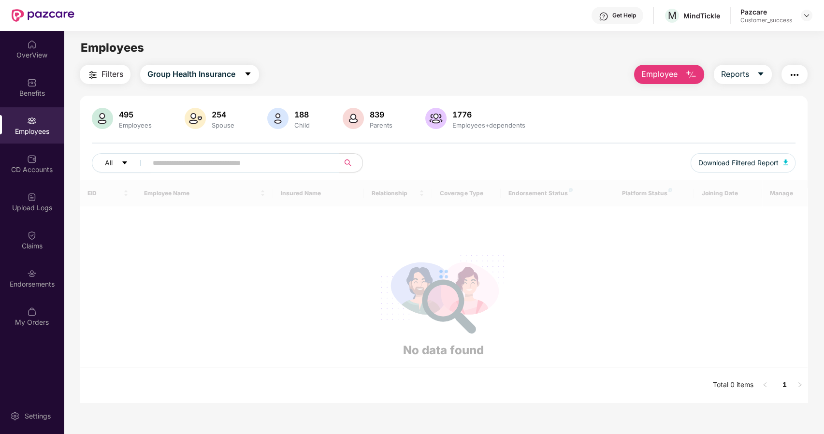
paste input "**********"
type input "*"
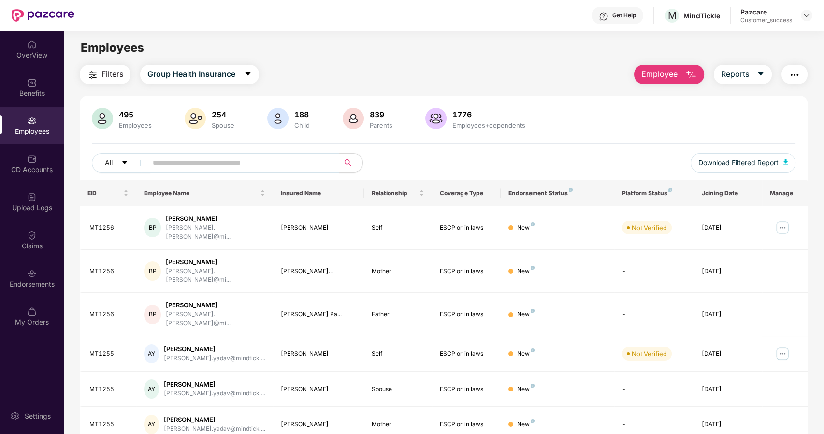
click at [217, 165] on input "text" at bounding box center [240, 163] width 174 height 15
paste input "**********"
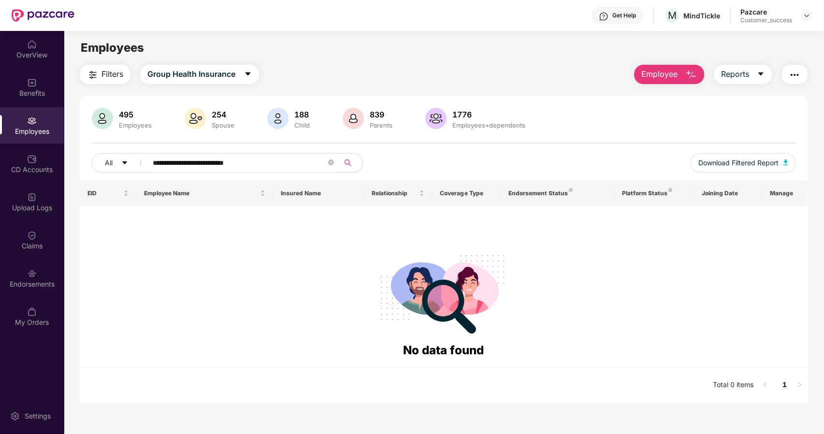
click at [203, 163] on input "**********" at bounding box center [240, 163] width 174 height 15
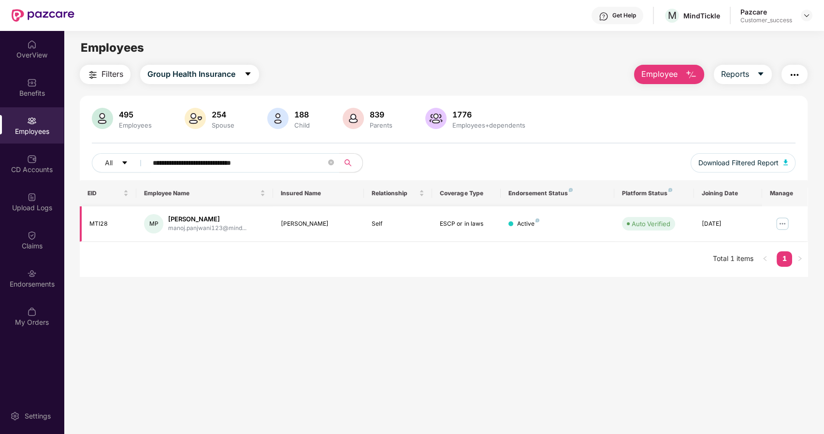
type input "**********"
click at [783, 222] on img at bounding box center [782, 223] width 15 height 15
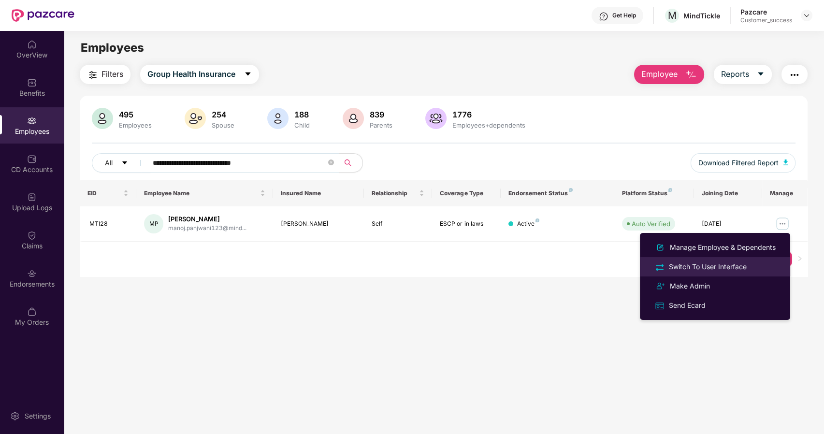
click at [719, 266] on div "Switch To User Interface" at bounding box center [708, 267] width 82 height 11
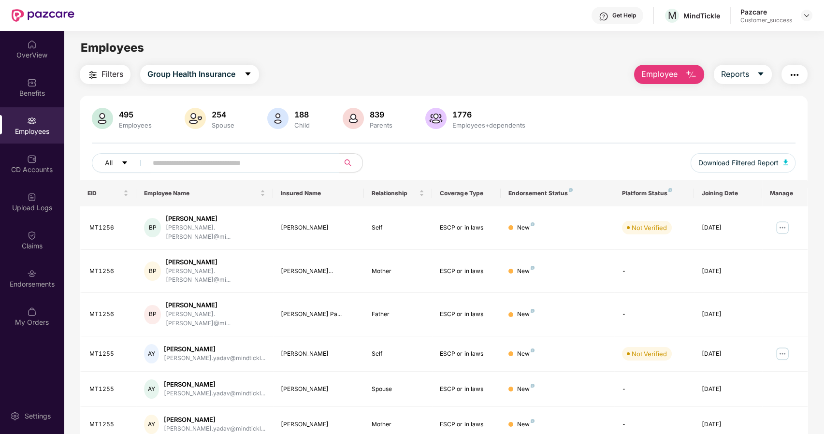
click at [204, 167] on input "text" at bounding box center [240, 163] width 174 height 15
paste input "**********"
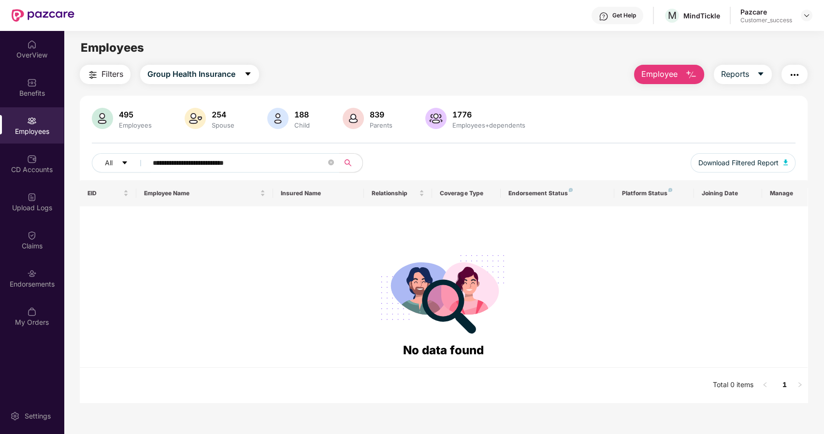
click at [204, 162] on input "**********" at bounding box center [240, 163] width 174 height 15
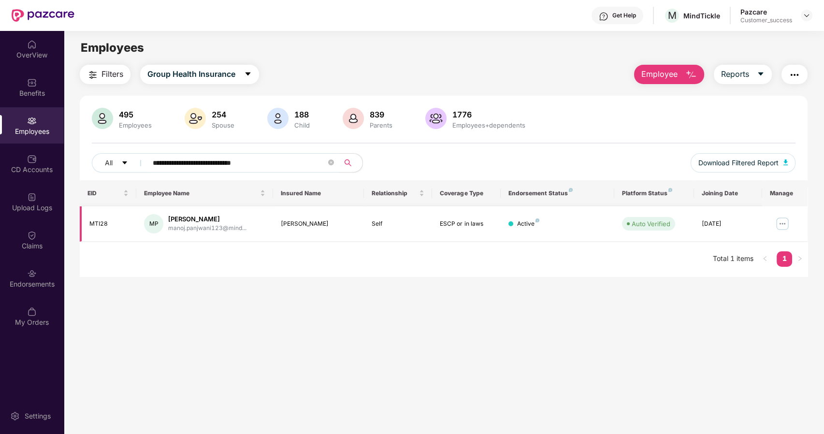
type input "**********"
click at [781, 223] on img at bounding box center [782, 223] width 15 height 15
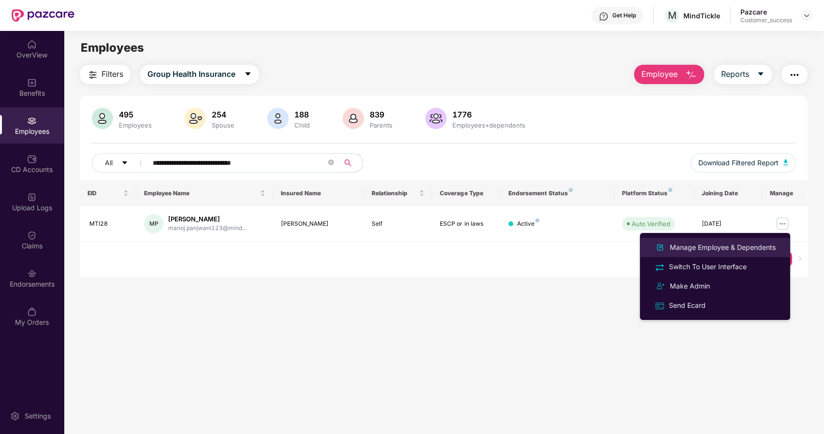
click at [676, 247] on div "Manage Employee & Dependents" at bounding box center [723, 247] width 110 height 11
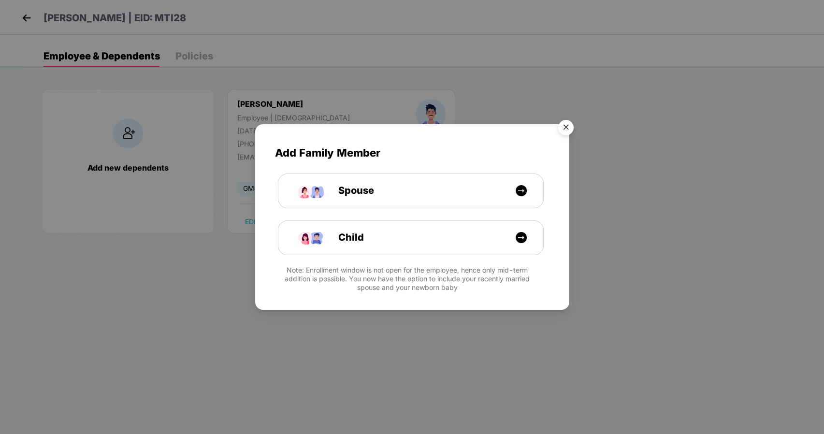
click at [562, 120] on img "Close" at bounding box center [566, 129] width 27 height 27
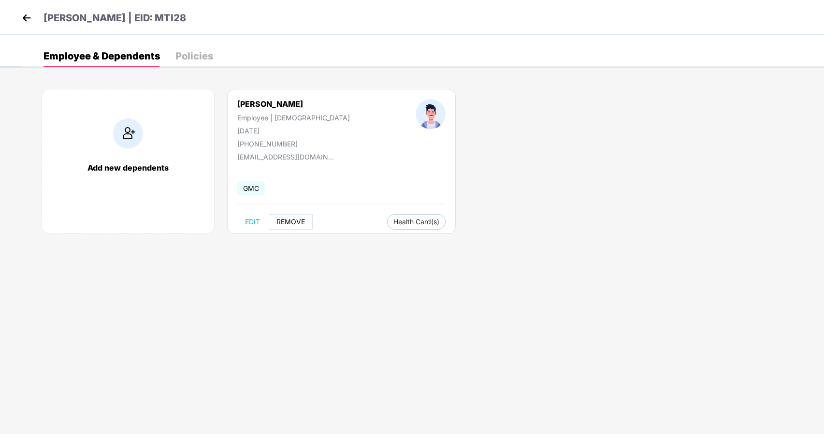
click at [284, 218] on span "REMOVE" at bounding box center [291, 222] width 29 height 8
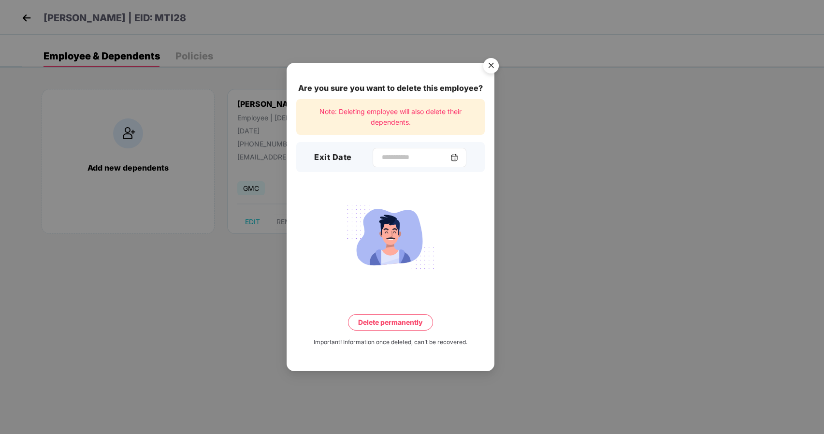
click at [458, 160] on img at bounding box center [455, 158] width 8 height 8
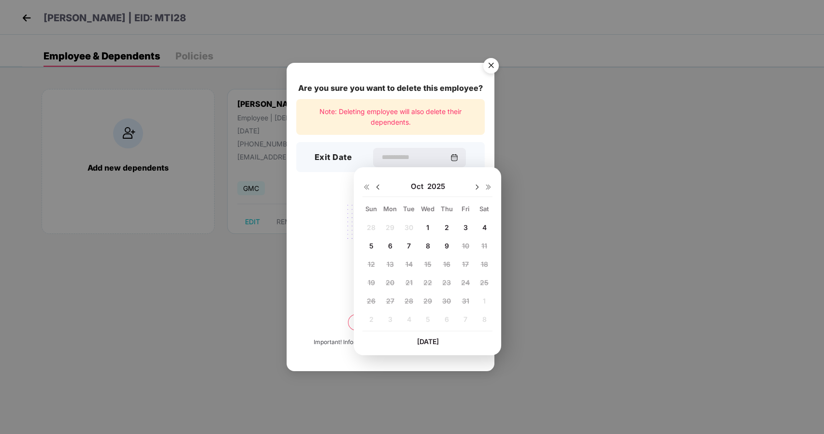
click at [378, 188] on img at bounding box center [378, 187] width 8 height 8
click at [426, 246] on span "10" at bounding box center [427, 246] width 7 height 8
type input "**********"
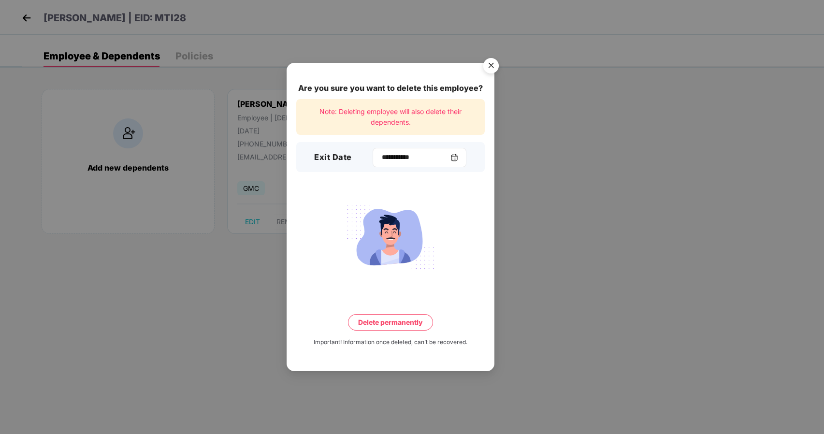
click at [458, 158] on img at bounding box center [455, 158] width 8 height 8
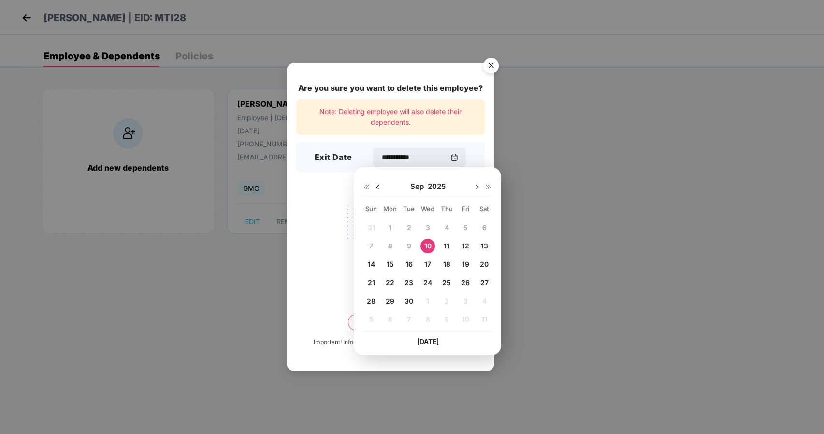
click at [429, 248] on span "10" at bounding box center [427, 246] width 7 height 8
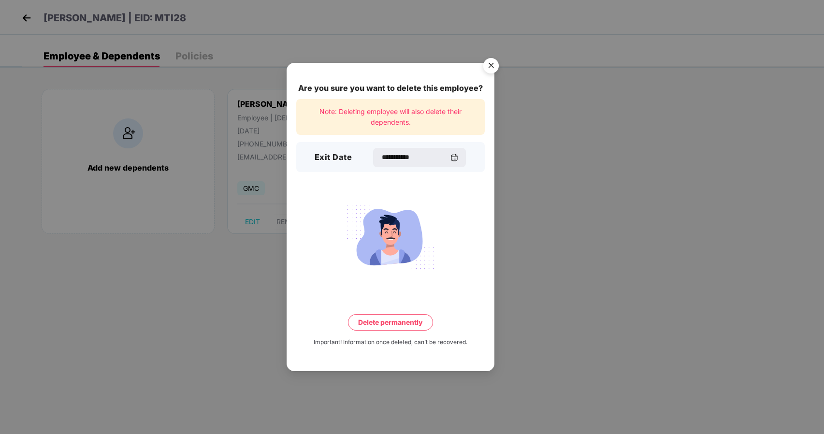
click at [386, 325] on button "Delete permanently" at bounding box center [390, 322] width 85 height 16
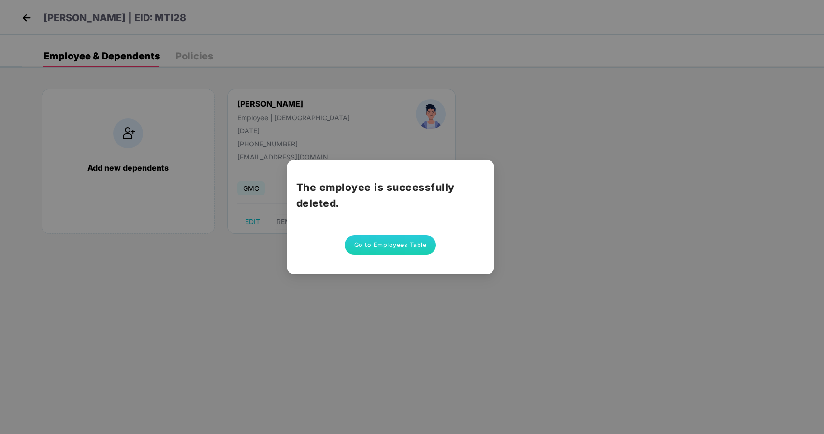
click at [396, 244] on button "Go to Employees Table" at bounding box center [391, 244] width 92 height 19
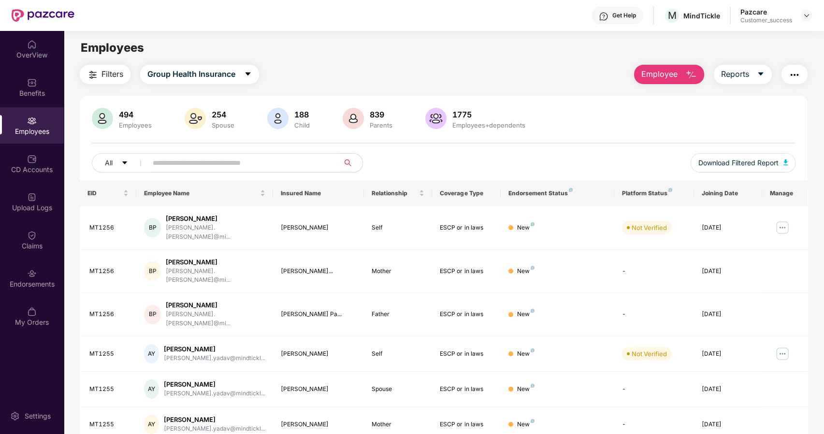
click at [207, 166] on input "text" at bounding box center [240, 163] width 174 height 15
paste input "**********"
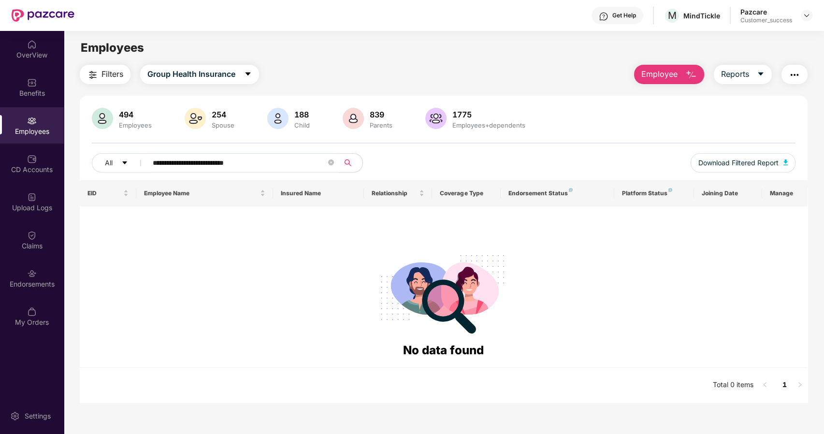
click at [204, 164] on input "**********" at bounding box center [240, 163] width 174 height 15
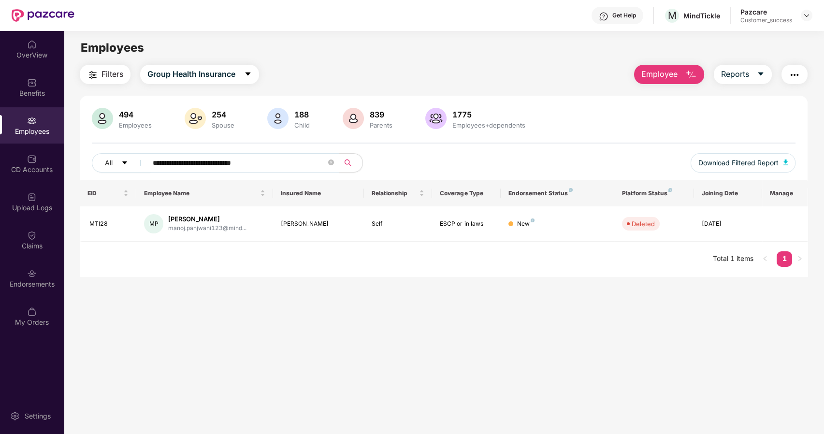
type input "**********"
click at [335, 164] on span "**********" at bounding box center [240, 162] width 198 height 19
click at [332, 161] on icon "close-circle" at bounding box center [331, 163] width 6 height 6
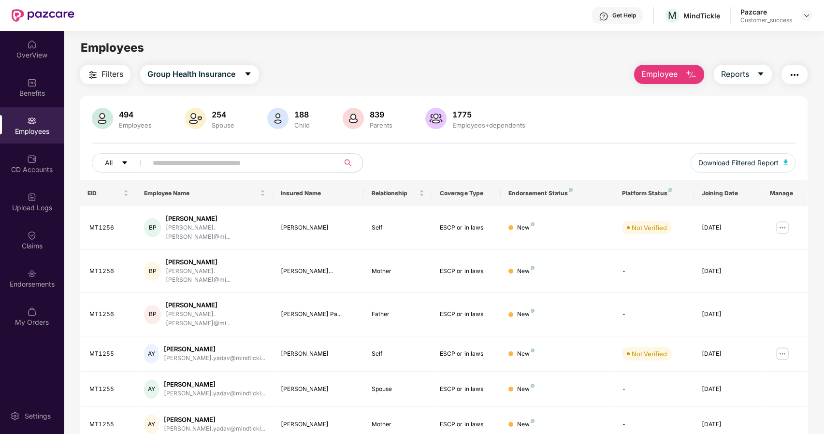
click at [683, 77] on button "Employee" at bounding box center [669, 74] width 70 height 19
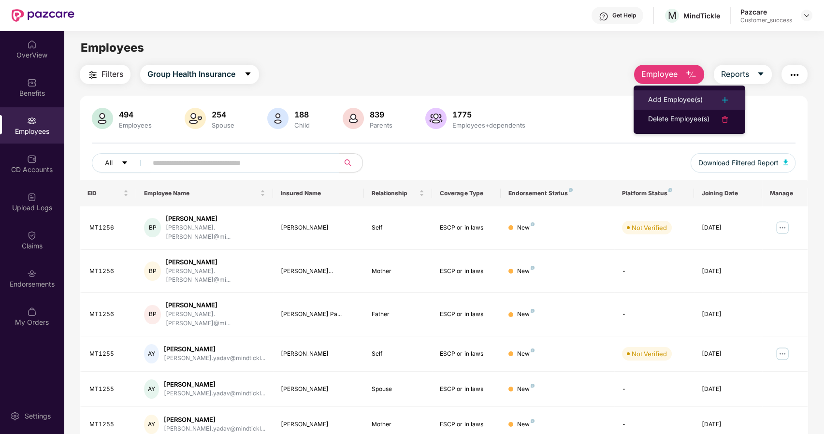
click at [673, 97] on div "Add Employee(s)" at bounding box center [675, 100] width 55 height 12
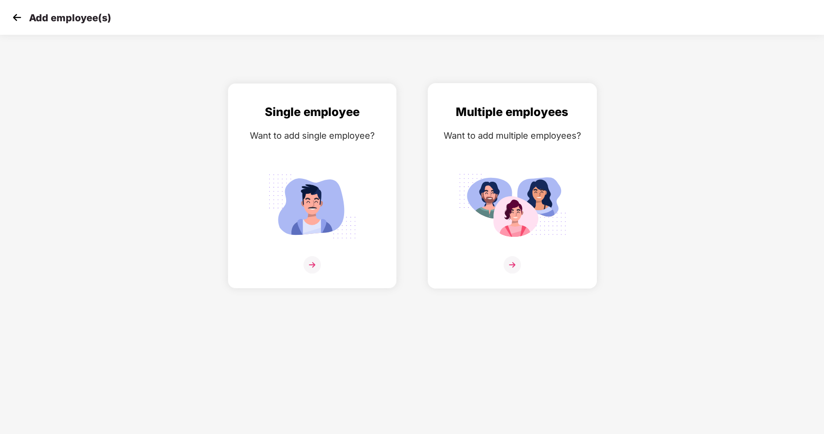
click at [507, 273] on img at bounding box center [512, 264] width 17 height 17
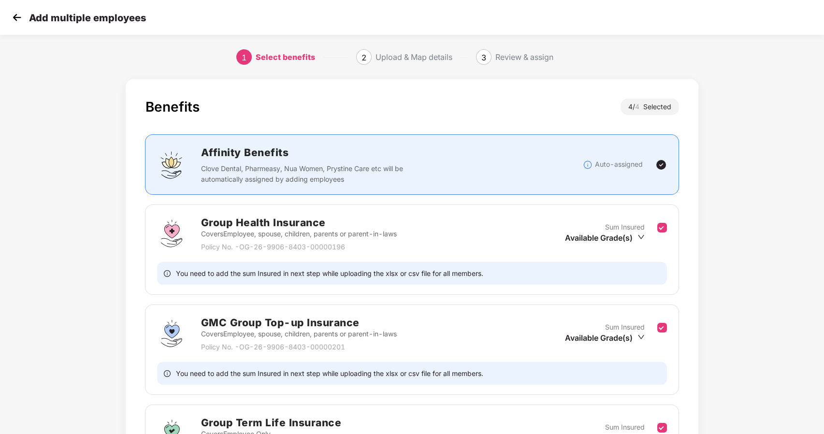
scroll to position [144, 0]
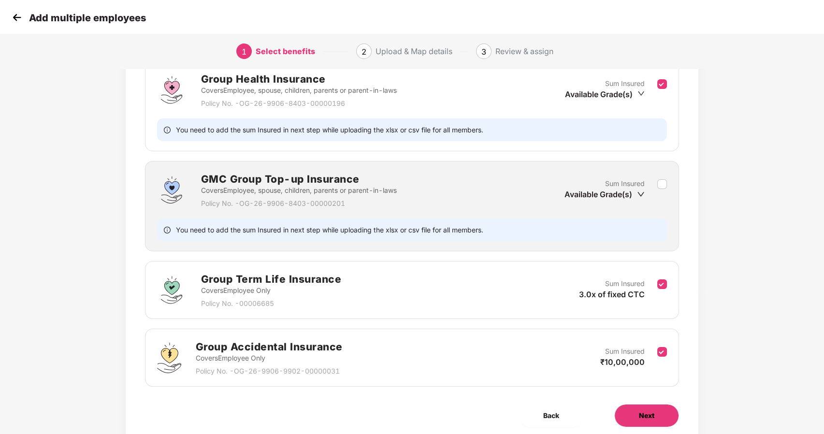
click at [656, 413] on button "Next" at bounding box center [646, 415] width 65 height 23
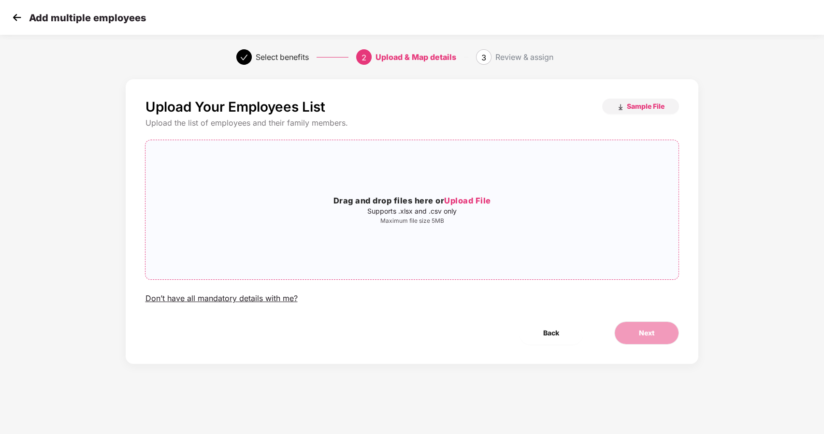
click at [462, 201] on span "Upload File" at bounding box center [467, 201] width 47 height 10
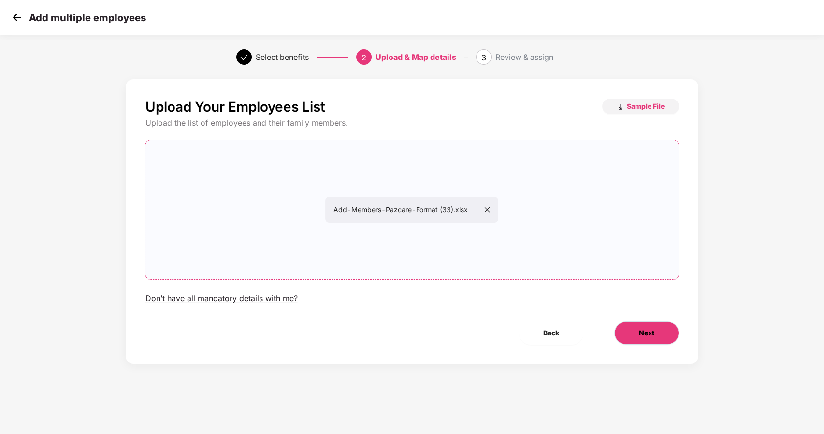
click at [642, 329] on span "Next" at bounding box center [646, 333] width 15 height 11
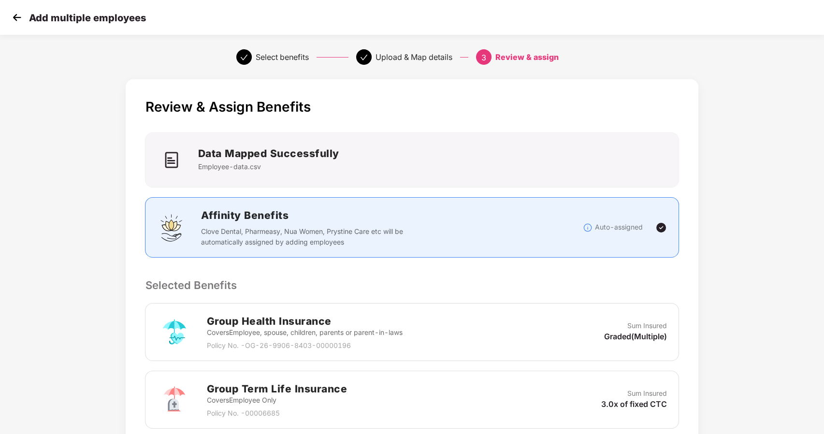
scroll to position [240, 0]
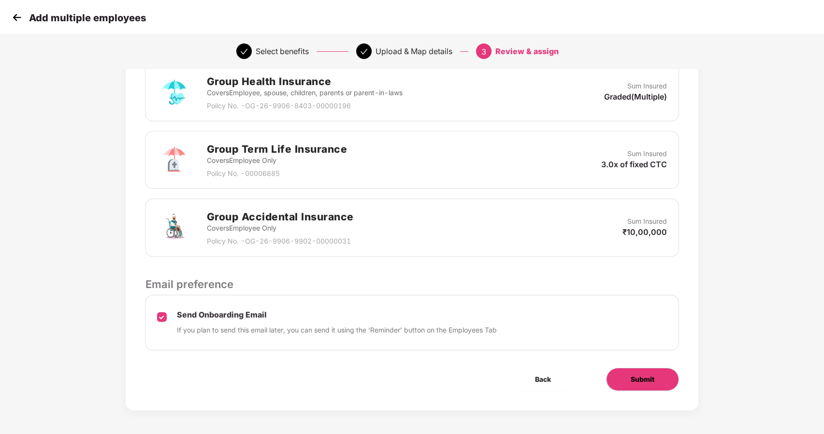
click at [633, 379] on span "Submit" at bounding box center [643, 379] width 24 height 11
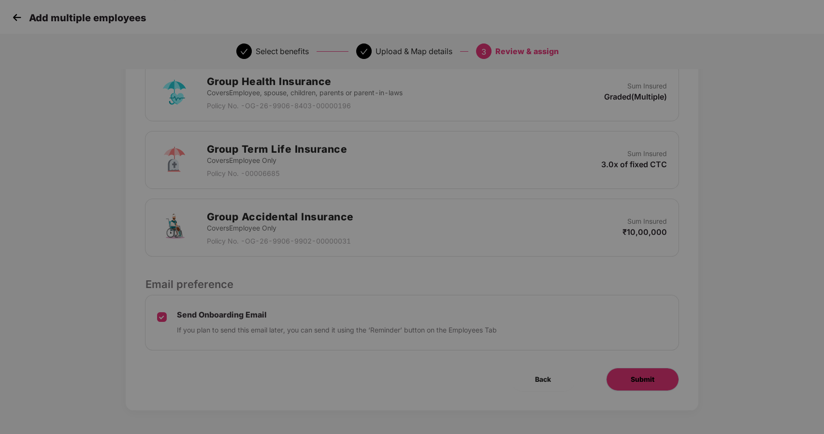
scroll to position [0, 0]
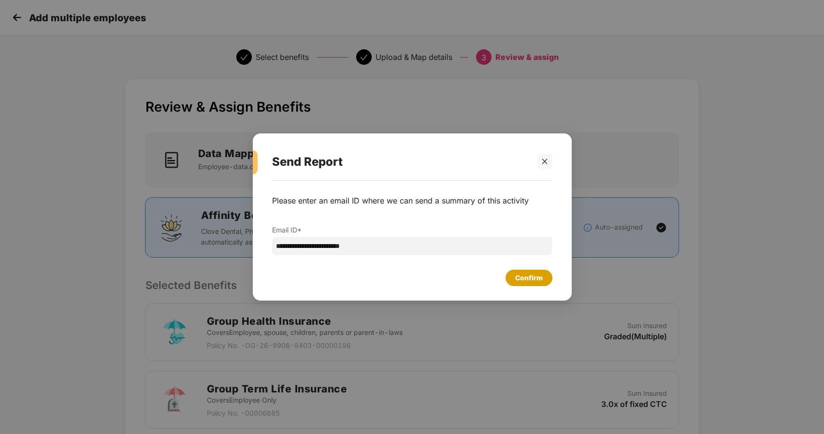
click at [523, 277] on div "Confirm" at bounding box center [529, 278] width 28 height 11
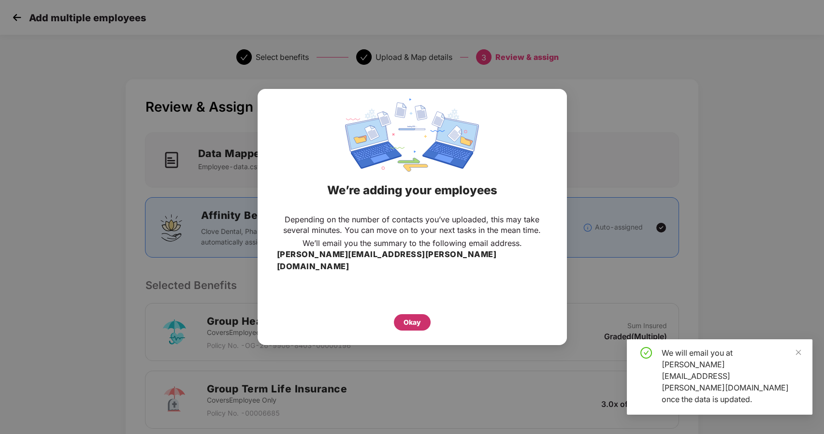
click at [416, 317] on div "Okay" at bounding box center [412, 322] width 17 height 11
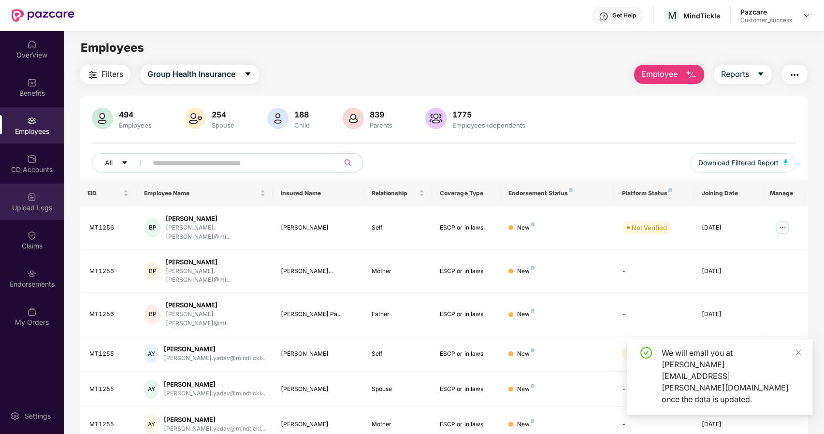
click at [17, 209] on div "Upload Logs" at bounding box center [32, 208] width 64 height 10
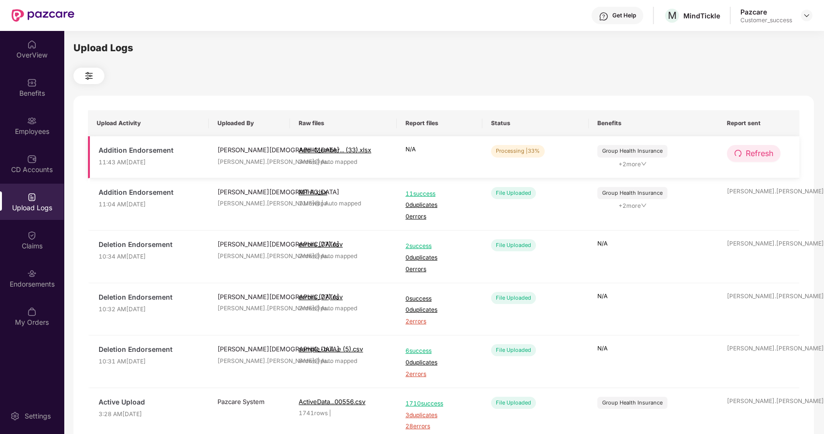
click at [755, 156] on span "Refresh" at bounding box center [760, 153] width 28 height 12
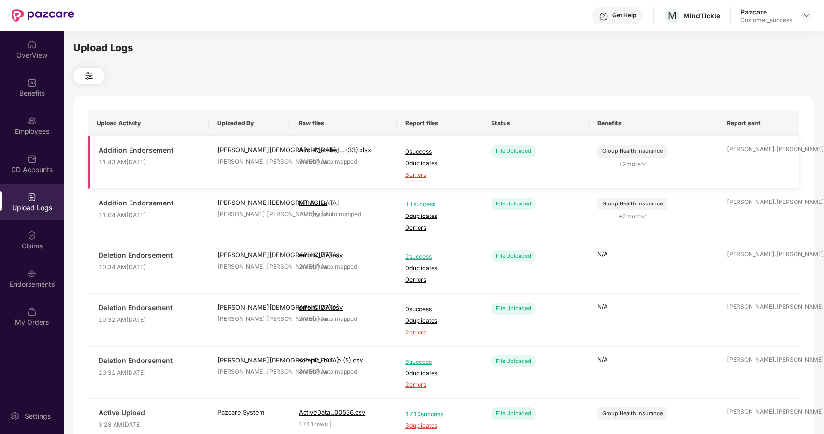
click at [420, 175] on span "3 errors" at bounding box center [440, 175] width 68 height 9
click at [26, 130] on div "Employees" at bounding box center [32, 132] width 64 height 10
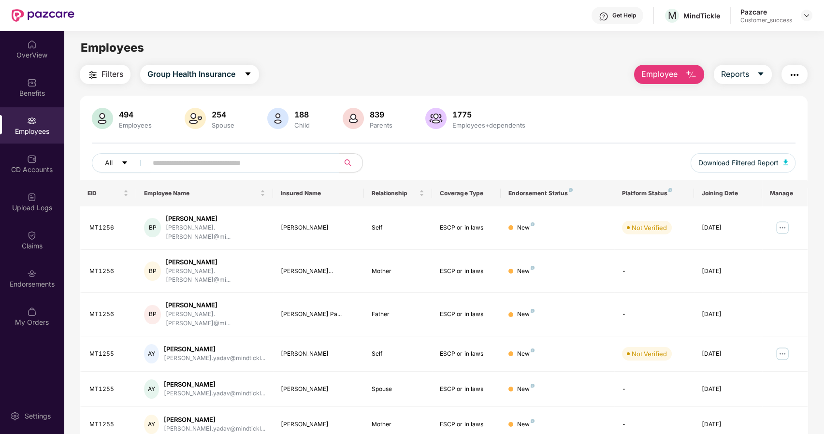
click at [637, 71] on button "Employee" at bounding box center [669, 74] width 70 height 19
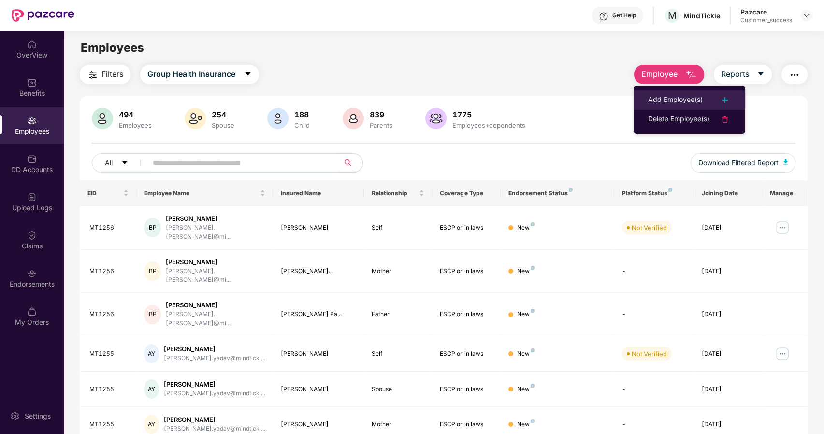
click at [653, 102] on div "Add Employee(s)" at bounding box center [675, 100] width 55 height 12
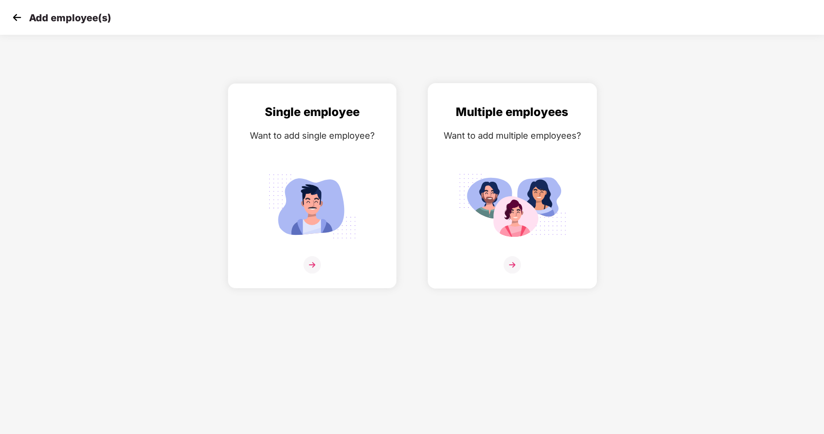
click at [508, 253] on div "Multiple employees Want to add multiple employees?" at bounding box center [512, 194] width 149 height 183
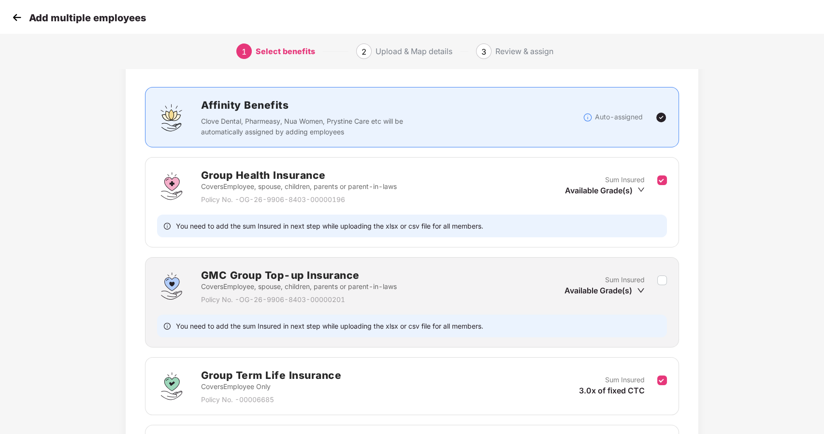
scroll to position [180, 0]
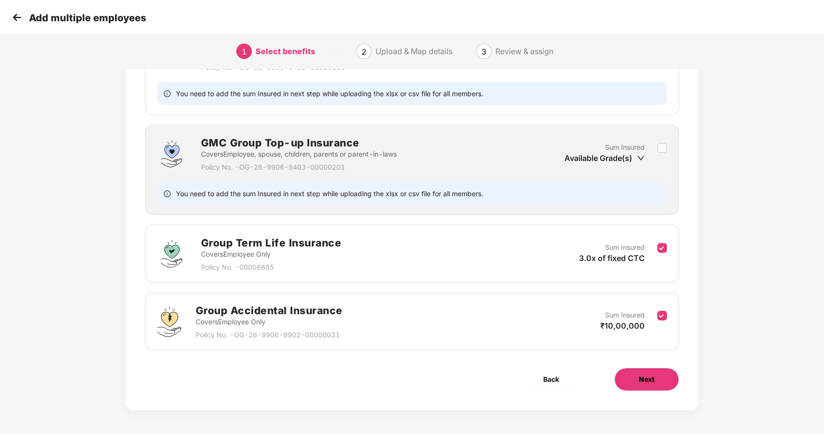
click at [639, 380] on span "Next" at bounding box center [646, 379] width 15 height 11
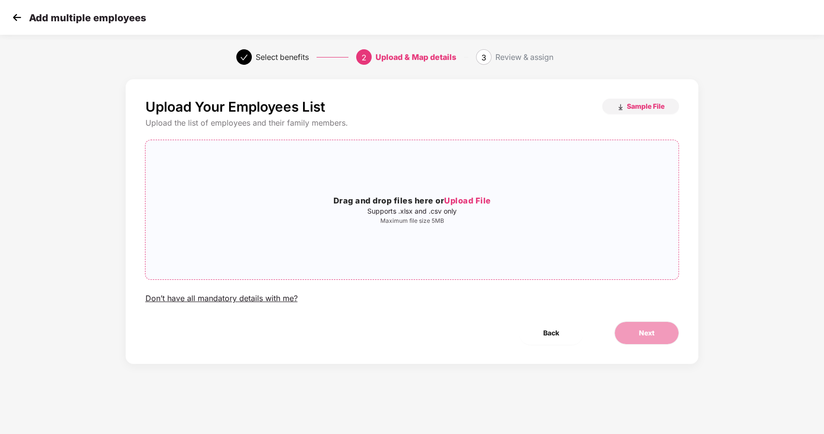
click at [460, 198] on span "Upload File" at bounding box center [467, 201] width 47 height 10
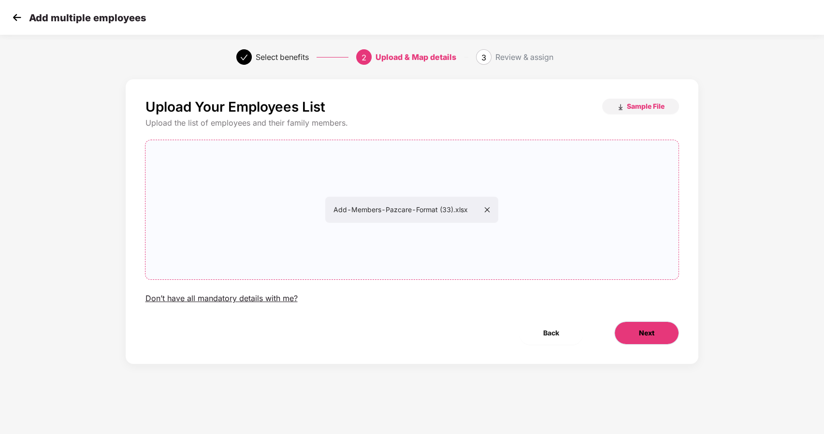
click at [638, 336] on button "Next" at bounding box center [646, 332] width 65 height 23
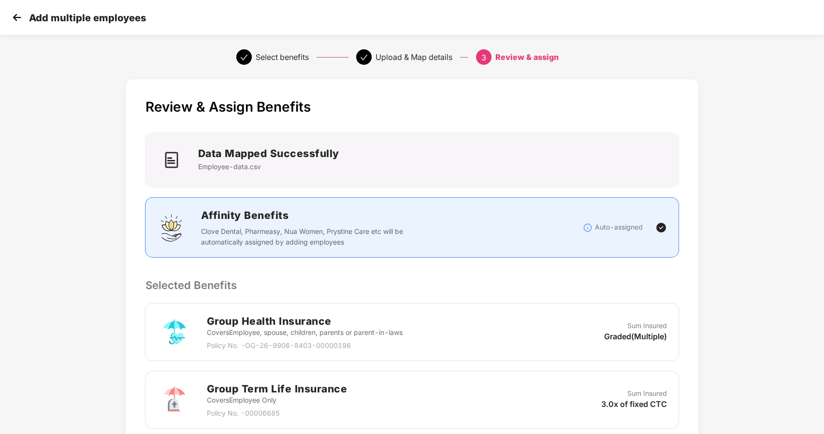
scroll to position [240, 0]
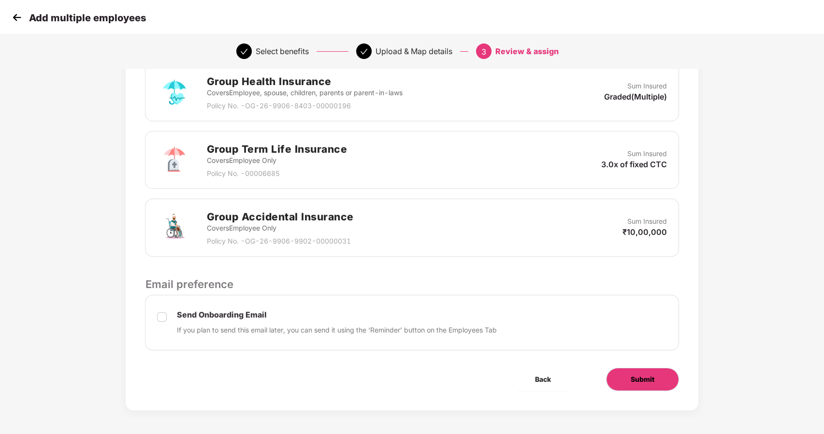
click at [657, 375] on button "Submit" at bounding box center [642, 379] width 73 height 23
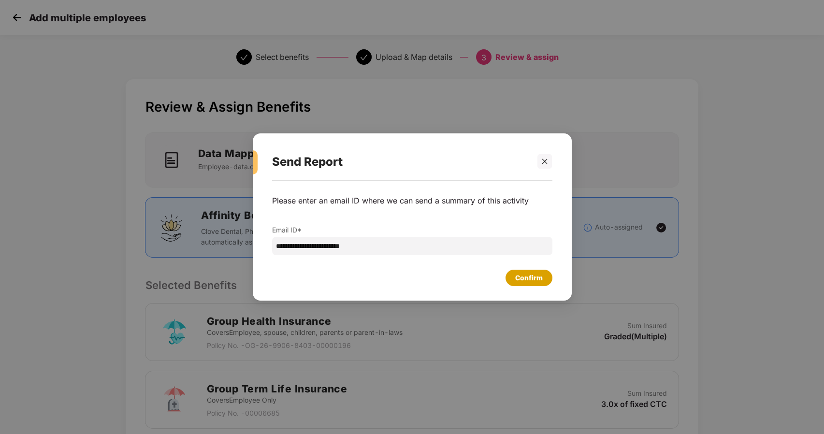
click at [523, 273] on div "Confirm" at bounding box center [529, 278] width 28 height 11
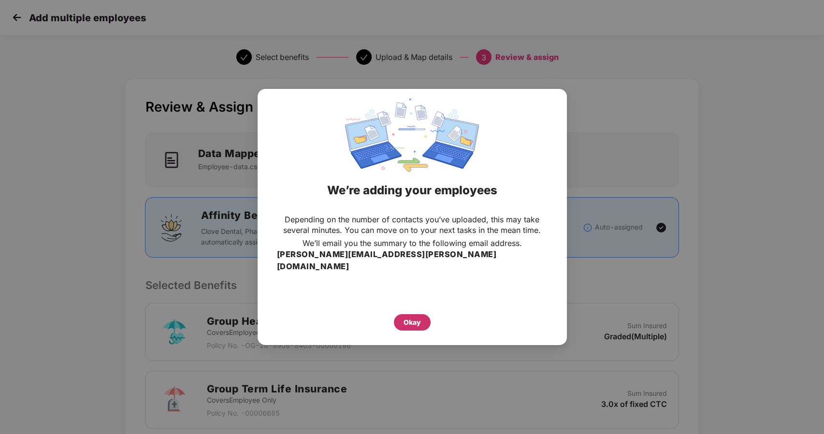
click at [404, 317] on div "Okay" at bounding box center [412, 322] width 17 height 11
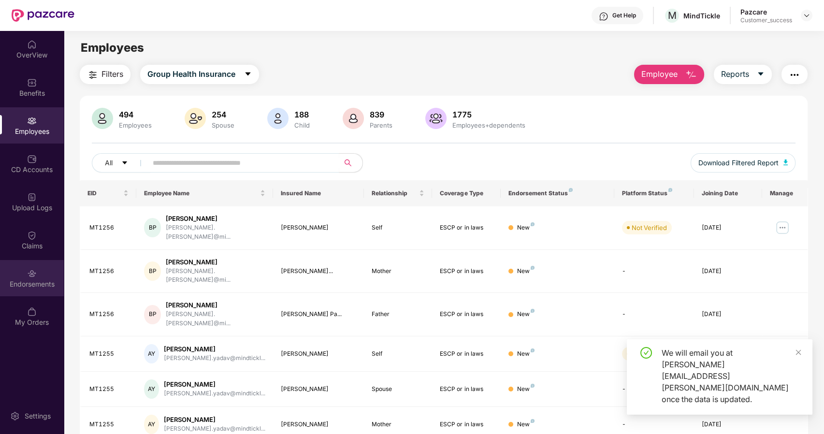
click at [31, 276] on img at bounding box center [32, 274] width 10 height 10
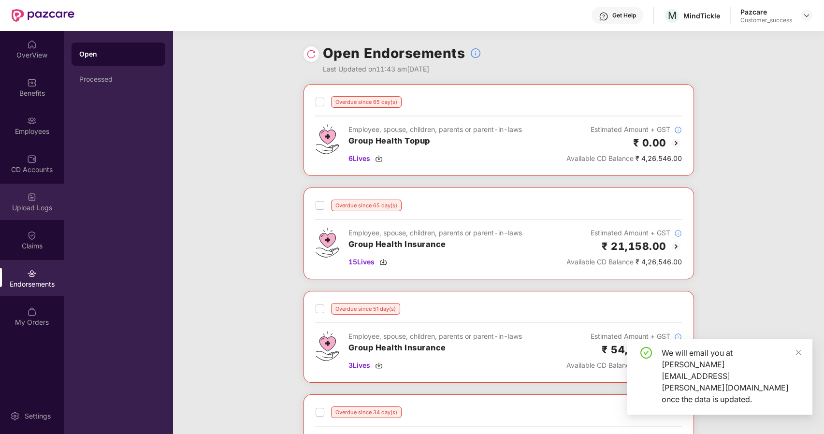
click at [33, 214] on div "Upload Logs" at bounding box center [32, 202] width 64 height 36
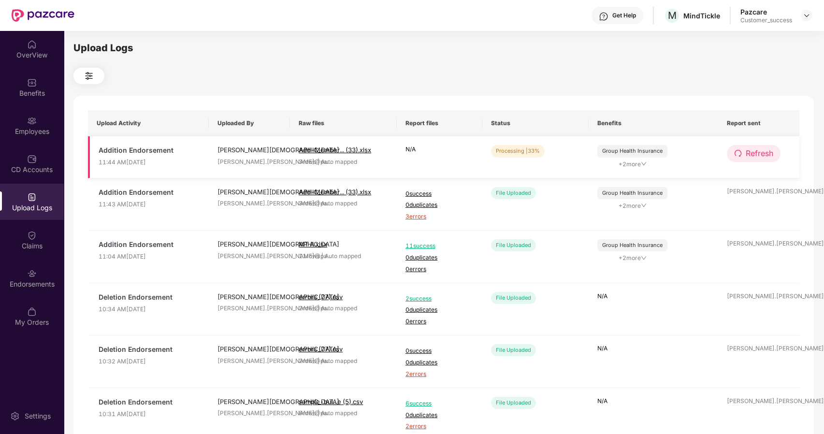
click at [766, 150] on span "Refresh" at bounding box center [760, 153] width 28 height 12
click at [773, 153] on span "Refresh" at bounding box center [760, 153] width 28 height 12
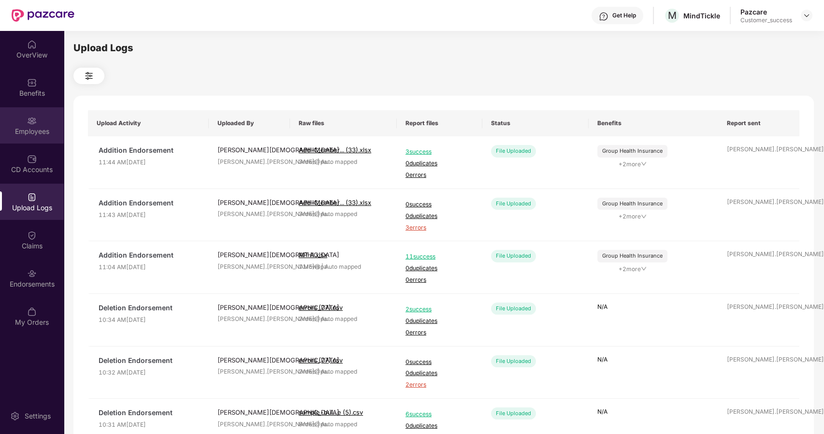
click at [36, 127] on div "Employees" at bounding box center [32, 132] width 64 height 10
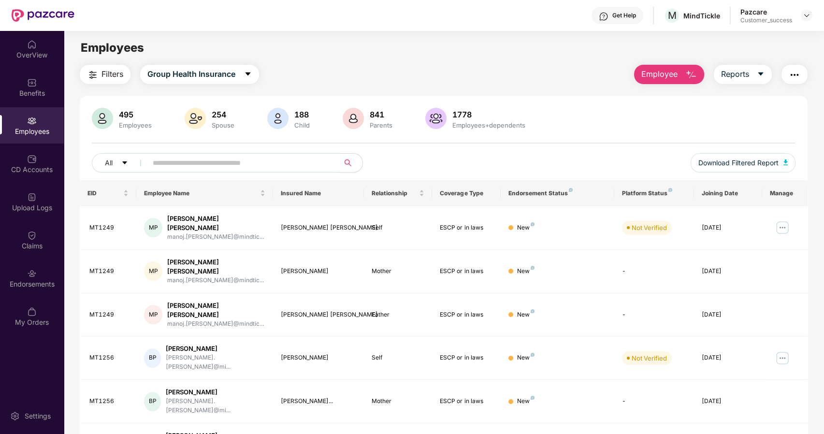
click at [673, 71] on span "Employee" at bounding box center [659, 74] width 36 height 12
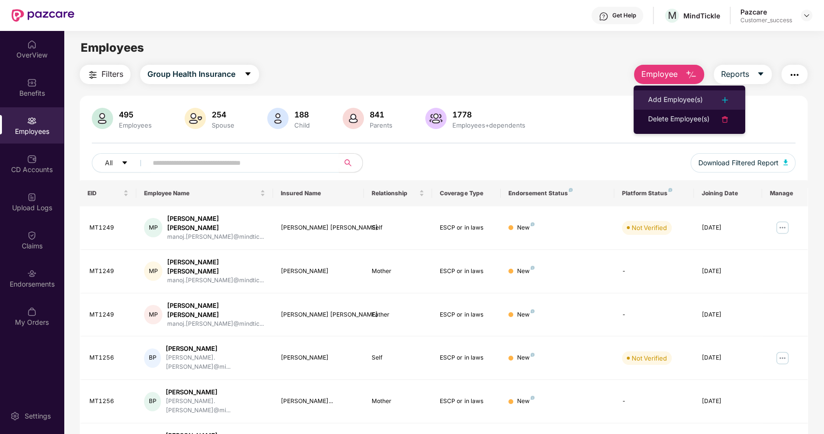
click at [680, 96] on div "Add Employee(s)" at bounding box center [675, 100] width 55 height 12
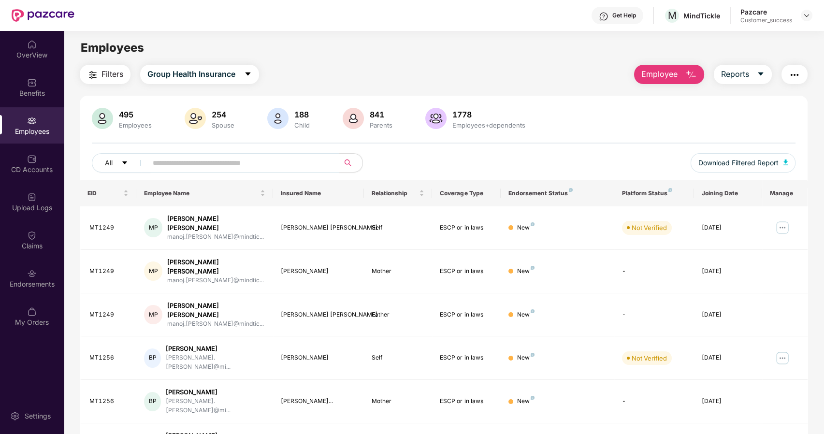
click at [182, 168] on input "text" at bounding box center [240, 163] width 174 height 15
paste input "**********"
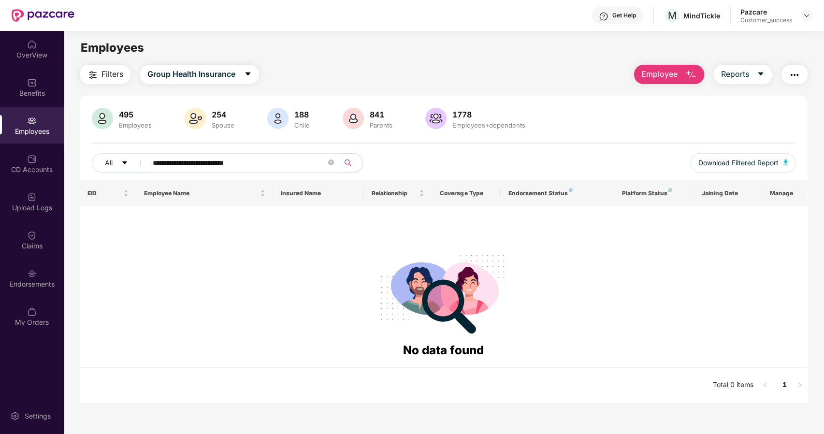
type input "**********"
click at [676, 71] on span "Employee" at bounding box center [659, 74] width 36 height 12
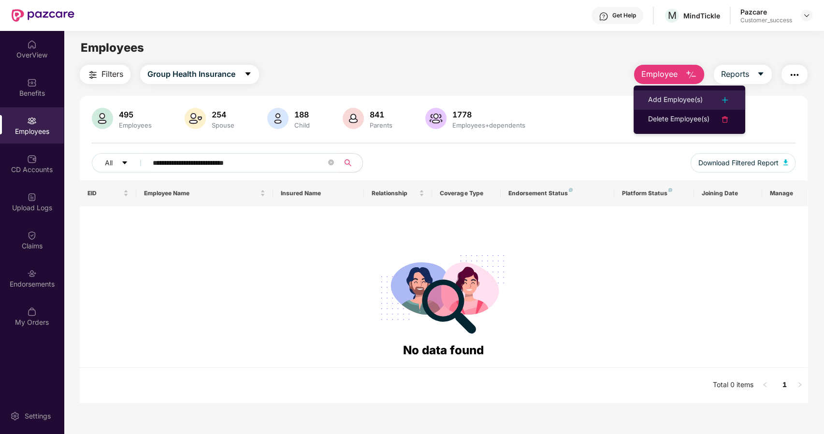
click at [677, 107] on li "Add Employee(s)" at bounding box center [690, 99] width 112 height 19
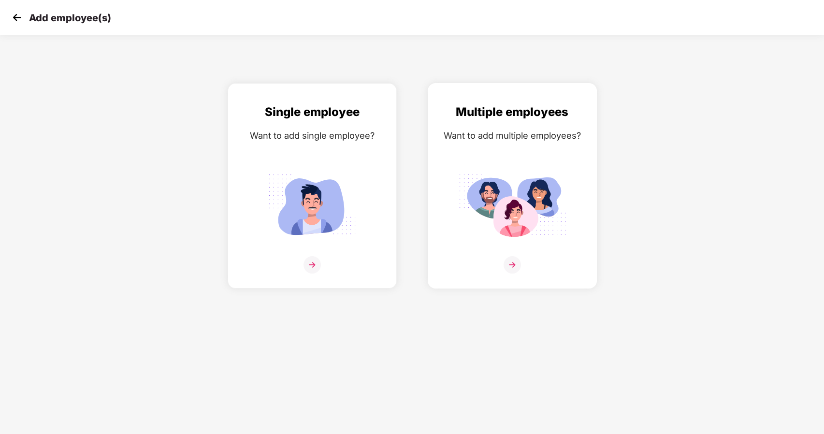
click at [513, 260] on img at bounding box center [512, 264] width 17 height 17
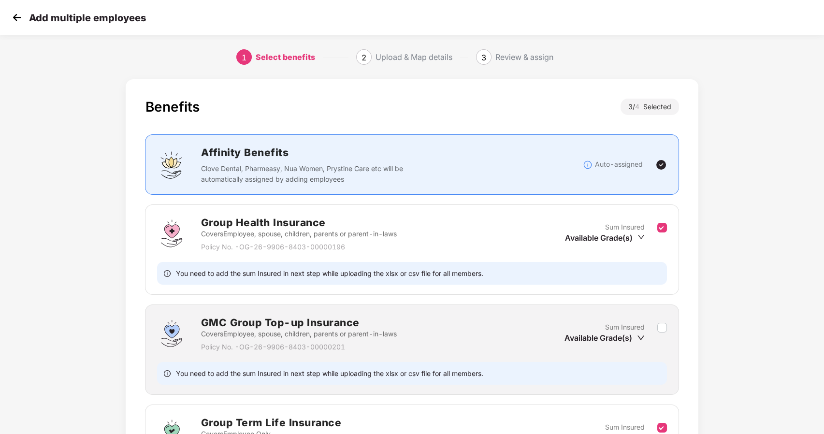
scroll to position [151, 0]
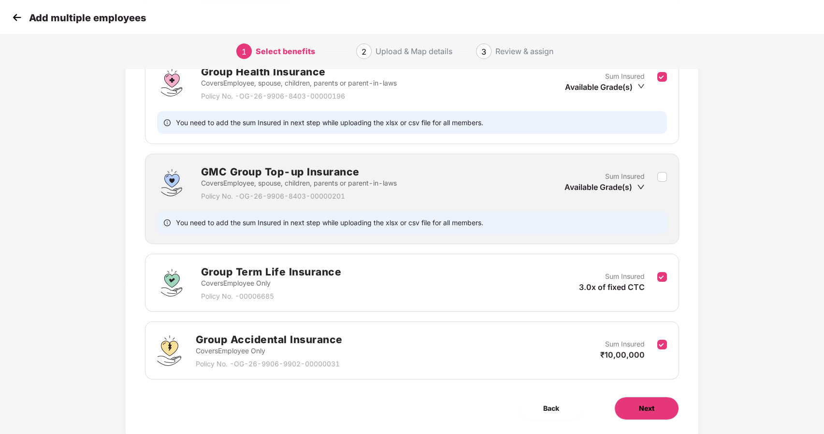
click at [654, 408] on span "Next" at bounding box center [646, 408] width 15 height 11
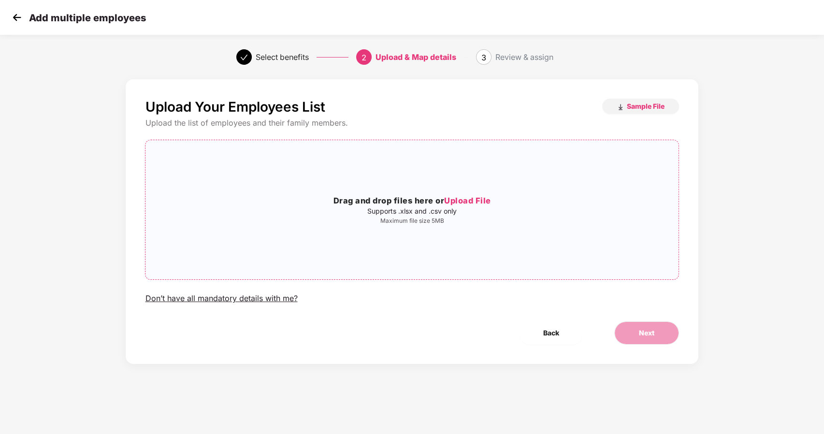
click at [457, 198] on span "Upload File" at bounding box center [467, 201] width 47 height 10
click at [646, 108] on span "Sample File" at bounding box center [646, 106] width 38 height 9
click at [460, 204] on span "Upload File" at bounding box center [467, 201] width 47 height 10
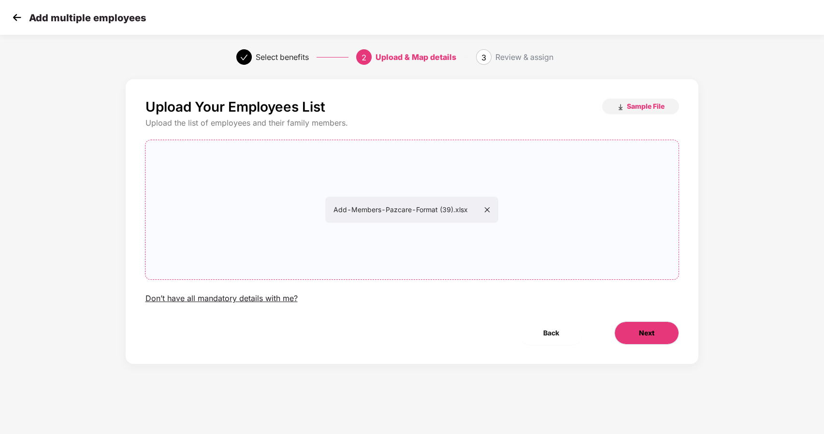
click at [642, 335] on span "Next" at bounding box center [646, 333] width 15 height 11
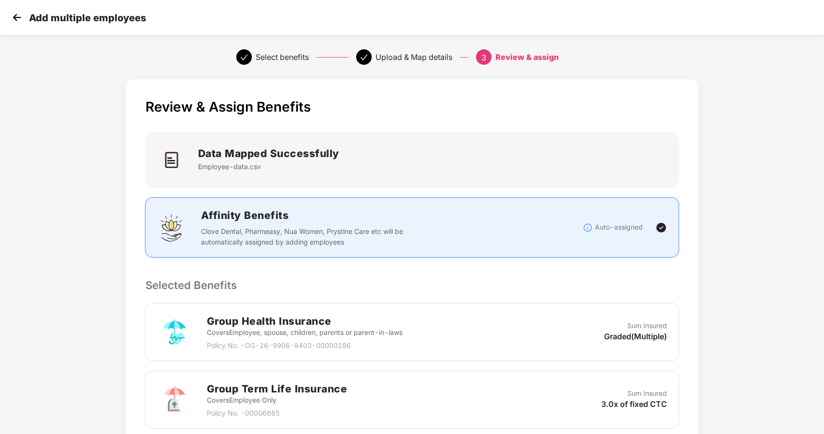
scroll to position [240, 0]
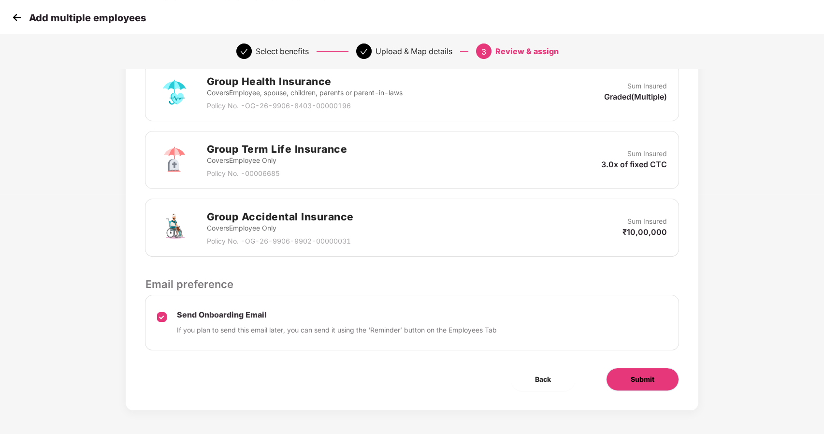
click at [651, 368] on button "Submit" at bounding box center [642, 379] width 73 height 23
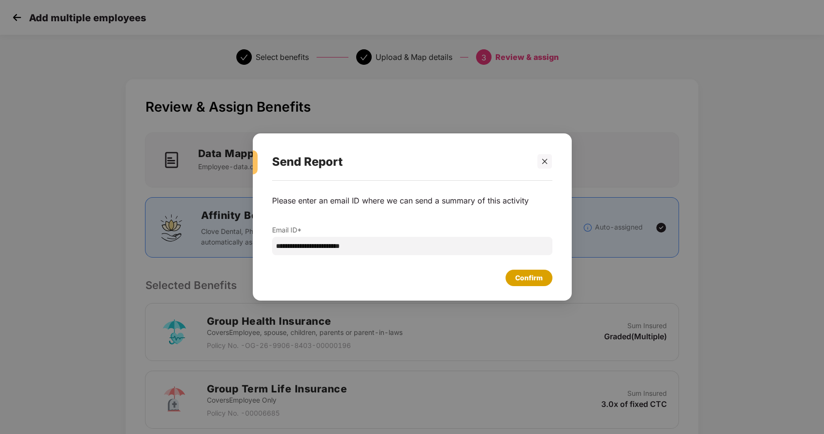
click at [515, 269] on div "Confirm" at bounding box center [412, 275] width 280 height 21
click at [520, 273] on div "Confirm" at bounding box center [529, 278] width 28 height 11
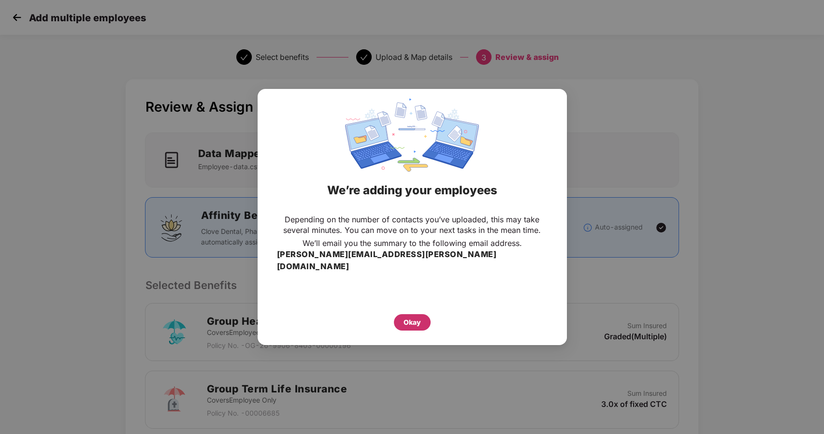
click at [418, 317] on div "Okay" at bounding box center [412, 322] width 17 height 11
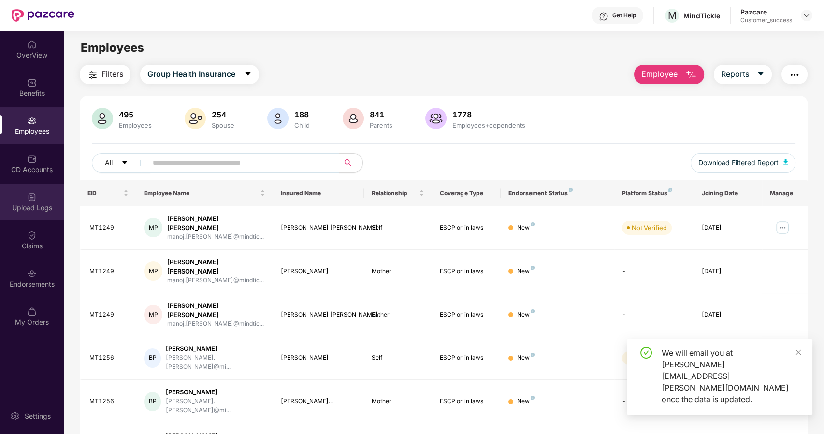
click at [28, 201] on img at bounding box center [32, 197] width 10 height 10
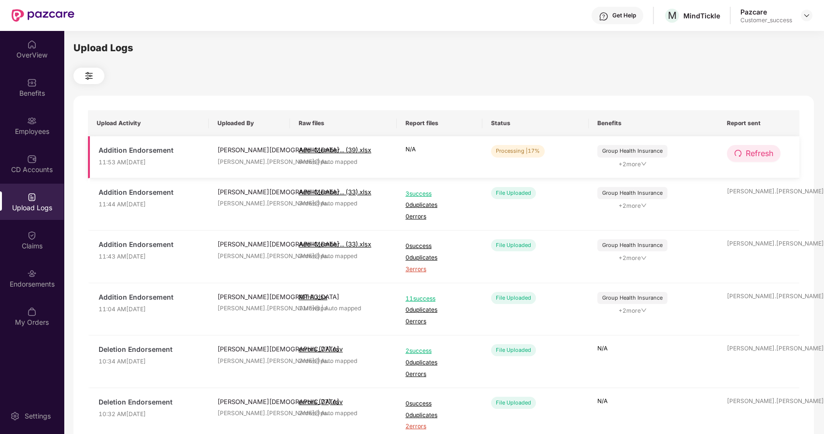
click at [742, 155] on button "Refresh" at bounding box center [754, 153] width 54 height 17
